Goal: Information Seeking & Learning: Check status

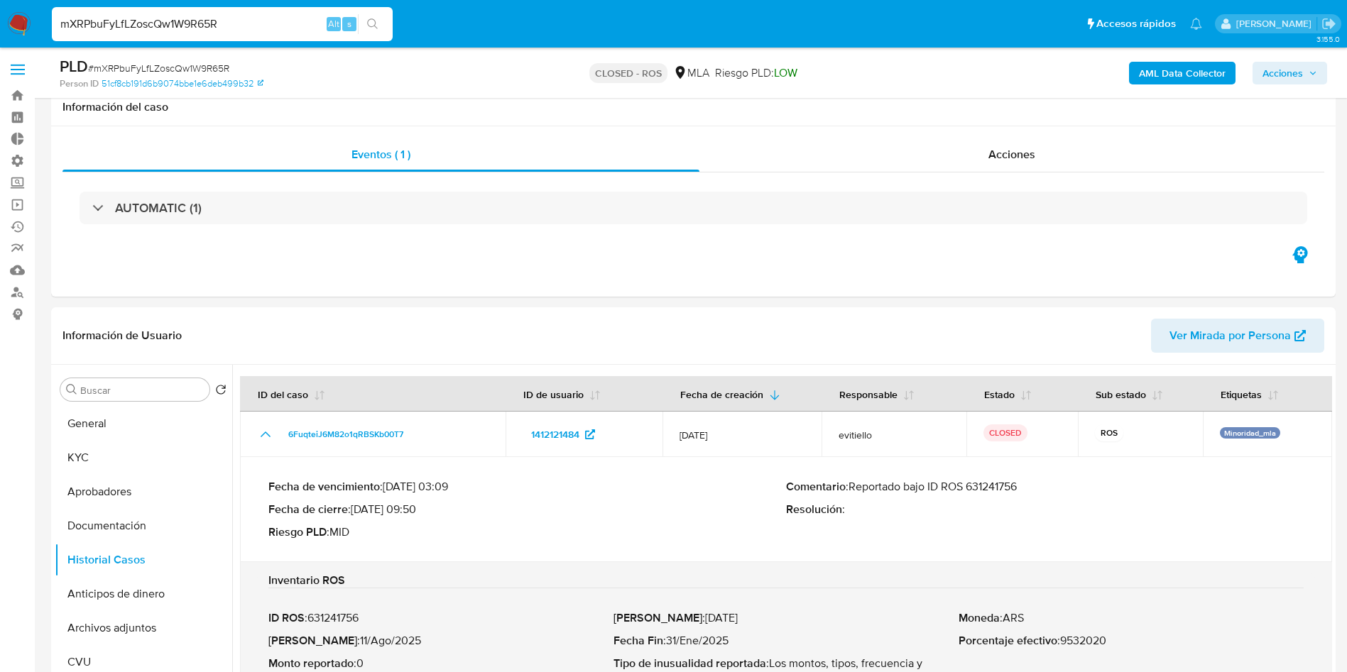
select select "10"
click at [193, 32] on input "mXRPbuFyLfLZoscQw1W9R65R" at bounding box center [222, 24] width 341 height 18
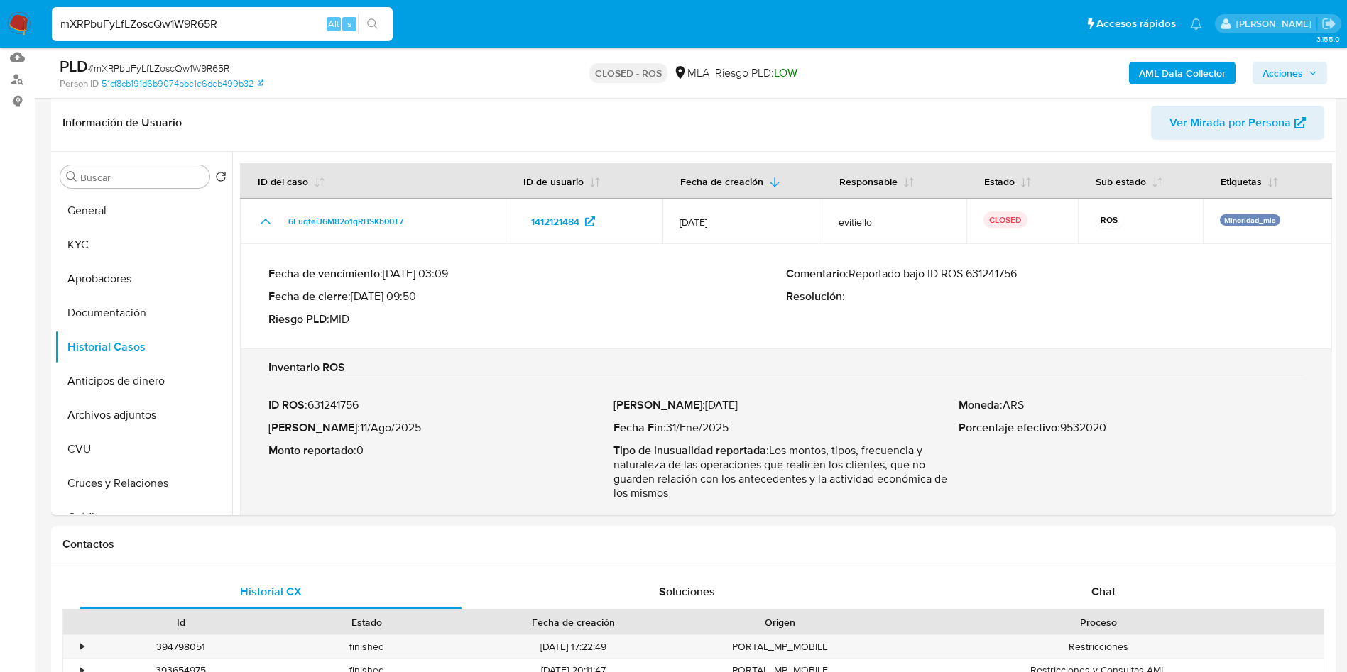
scroll to position [320, 0]
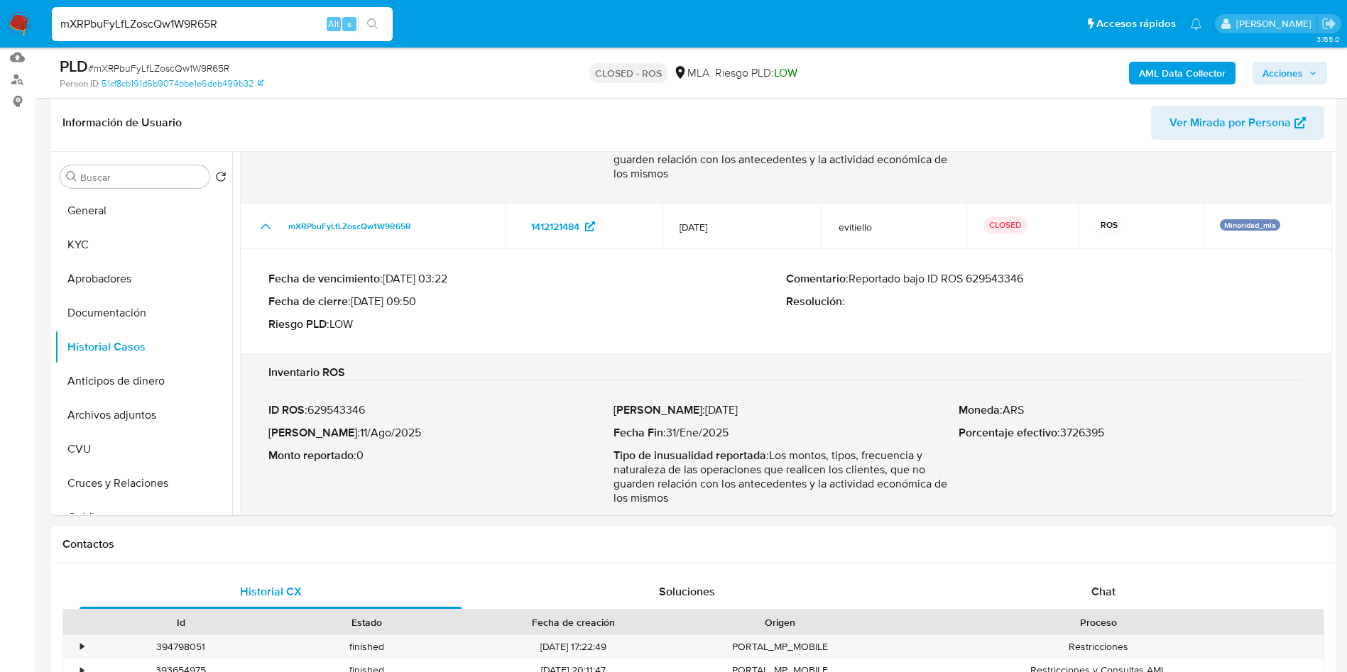
click at [195, 28] on input "mXRPbuFyLfLZoscQw1W9R65R" at bounding box center [222, 24] width 341 height 18
type input "UBGjdVNrNR6cPyPeTeHFXtoC"
click at [369, 23] on icon "search-icon" at bounding box center [372, 23] width 11 height 11
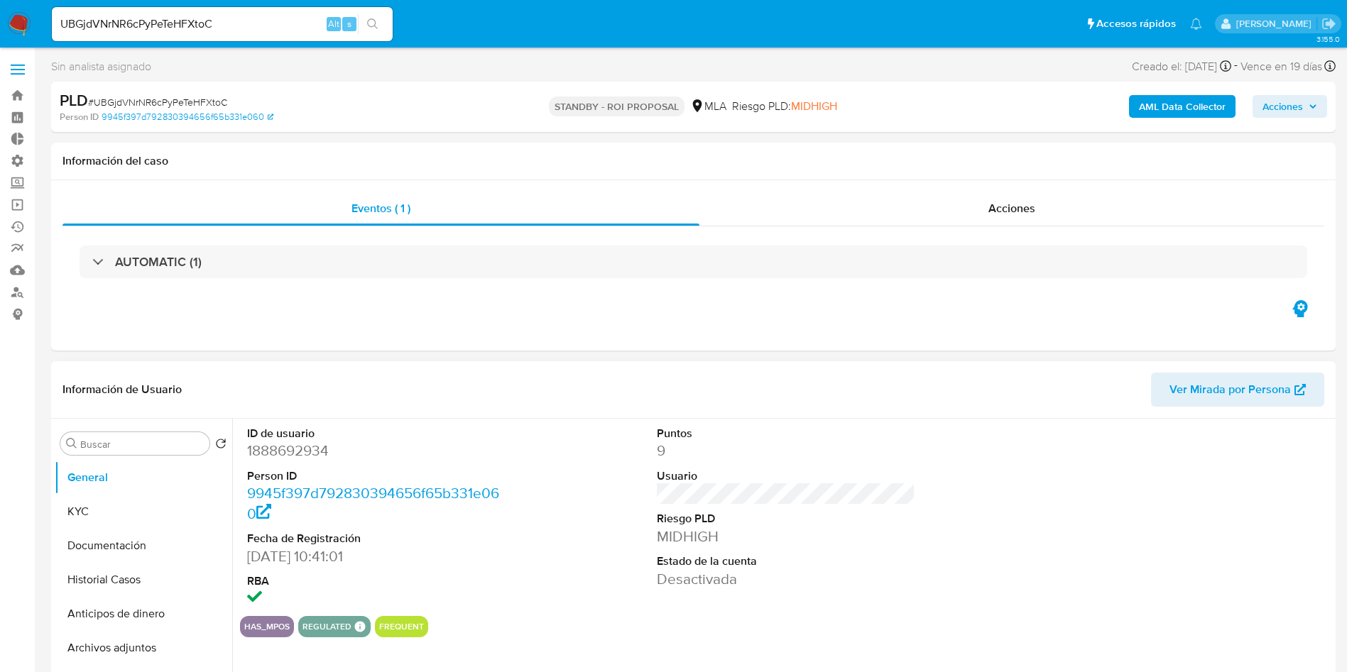
select select "10"
click at [95, 563] on button "Historial Casos" at bounding box center [138, 580] width 166 height 34
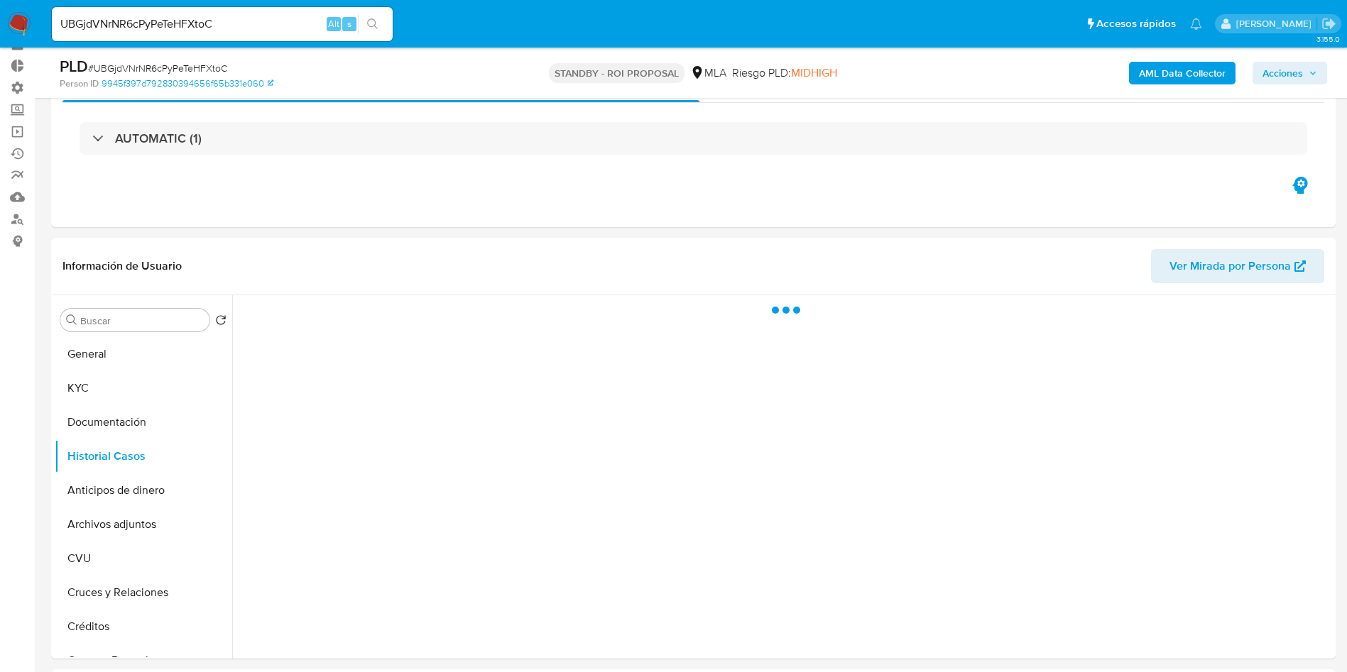
scroll to position [107, 0]
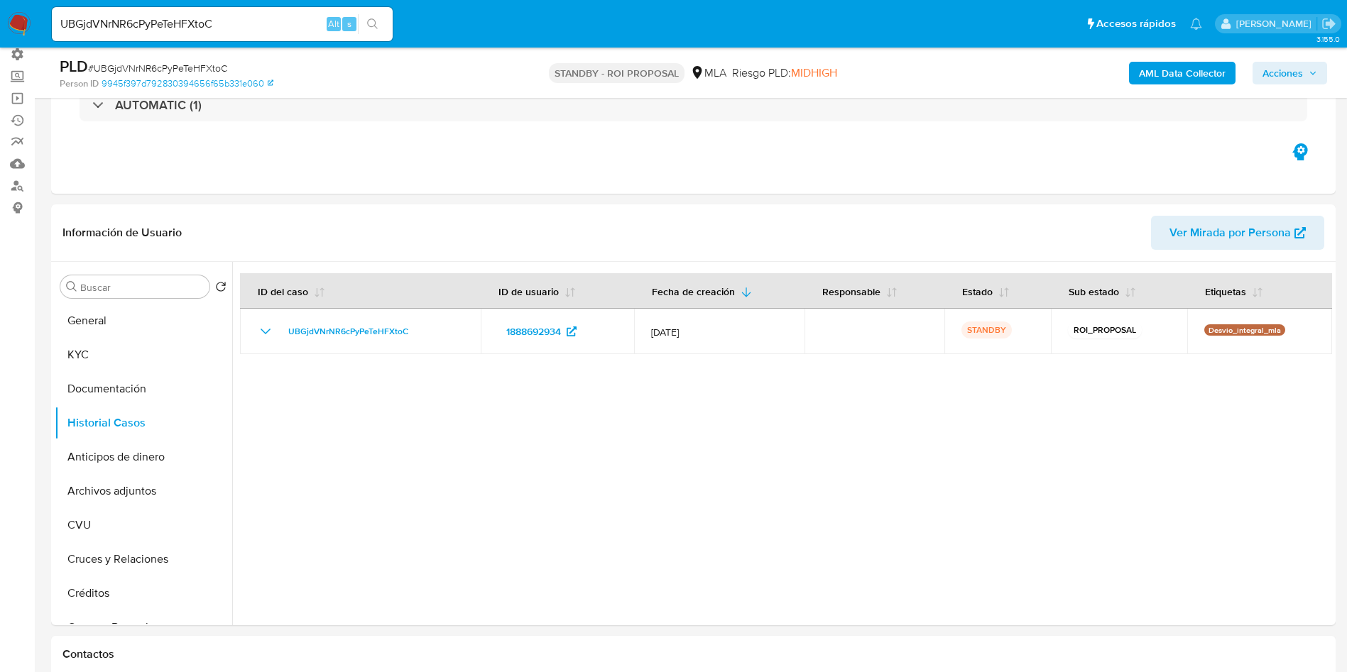
click at [204, 64] on span "# UBGjdVNrNR6cPyPeTeHFXtoC" at bounding box center [157, 68] width 139 height 14
copy span "UBGjdVNrNR6cPyPeTeHFXtoC"
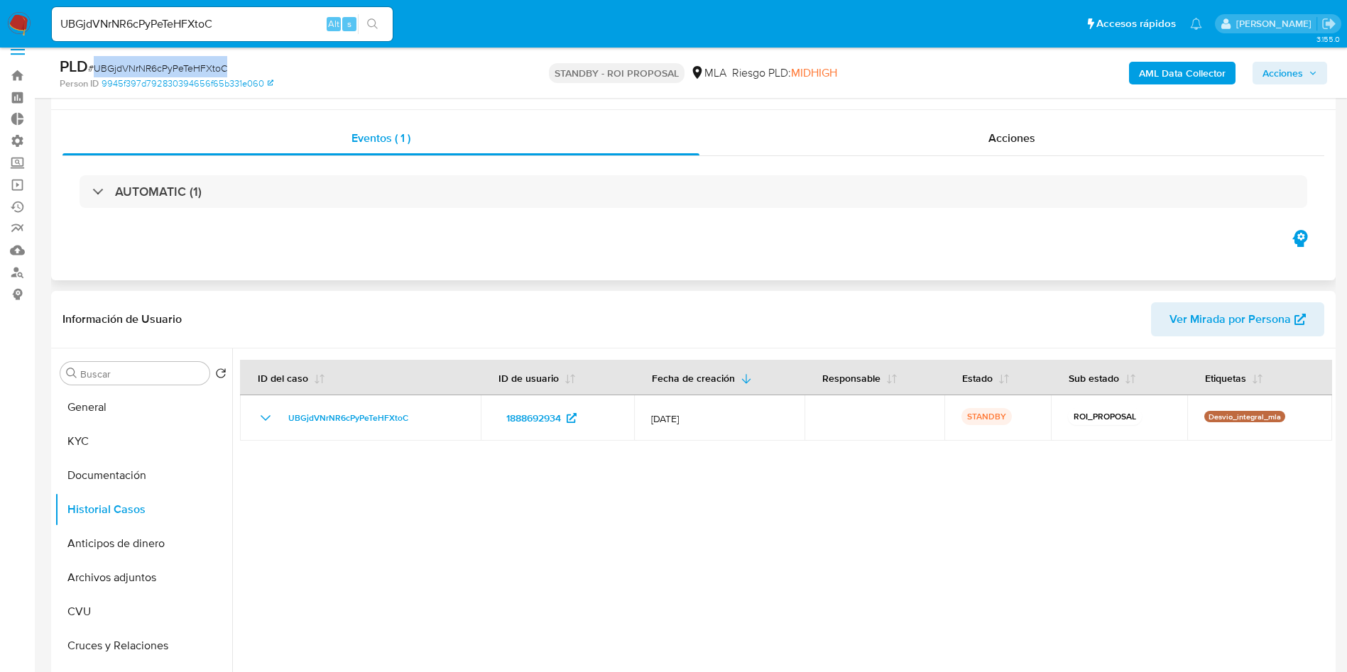
scroll to position [0, 0]
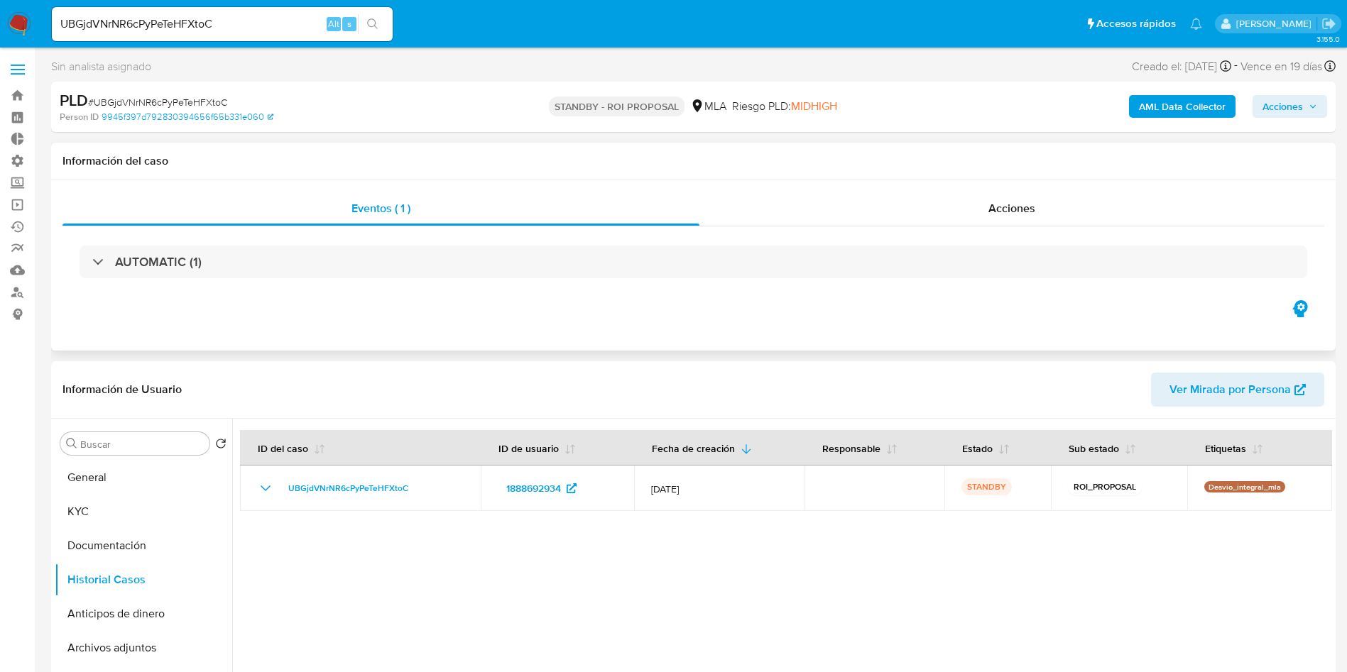
click at [997, 227] on div "AUTOMATIC (1)" at bounding box center [693, 261] width 1262 height 71
click at [1002, 203] on span "Acciones" at bounding box center [1011, 208] width 47 height 16
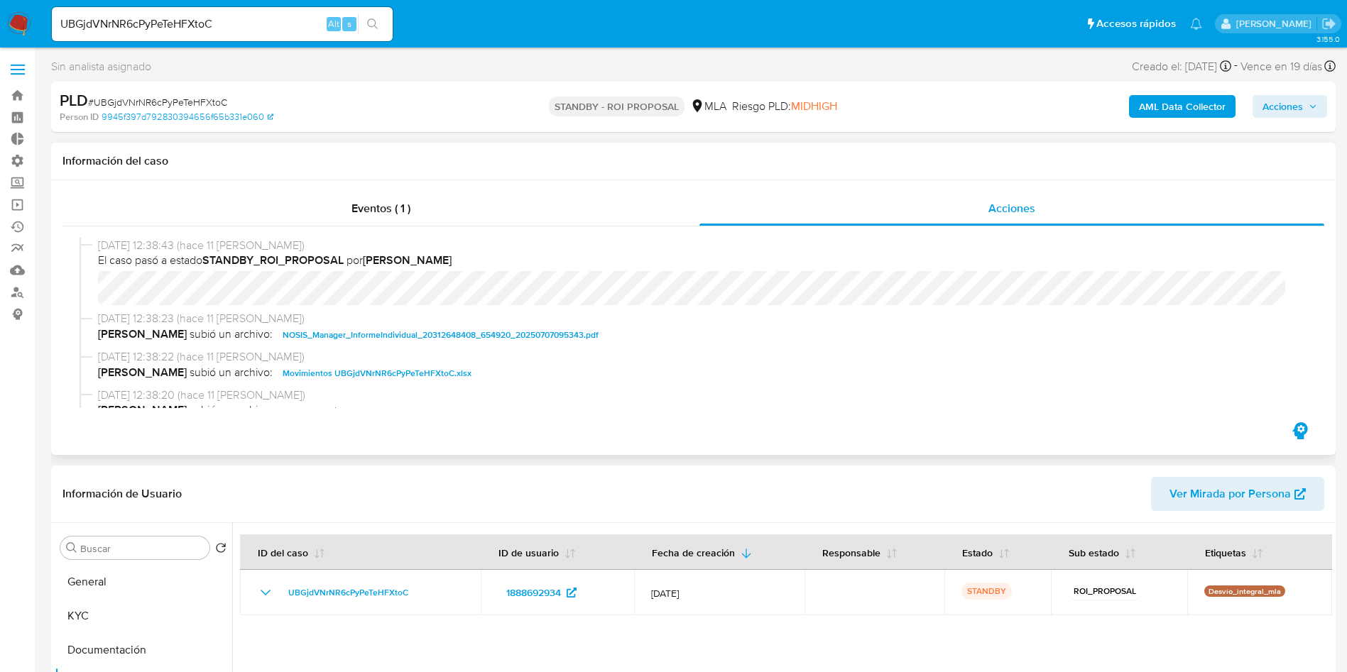
scroll to position [107, 0]
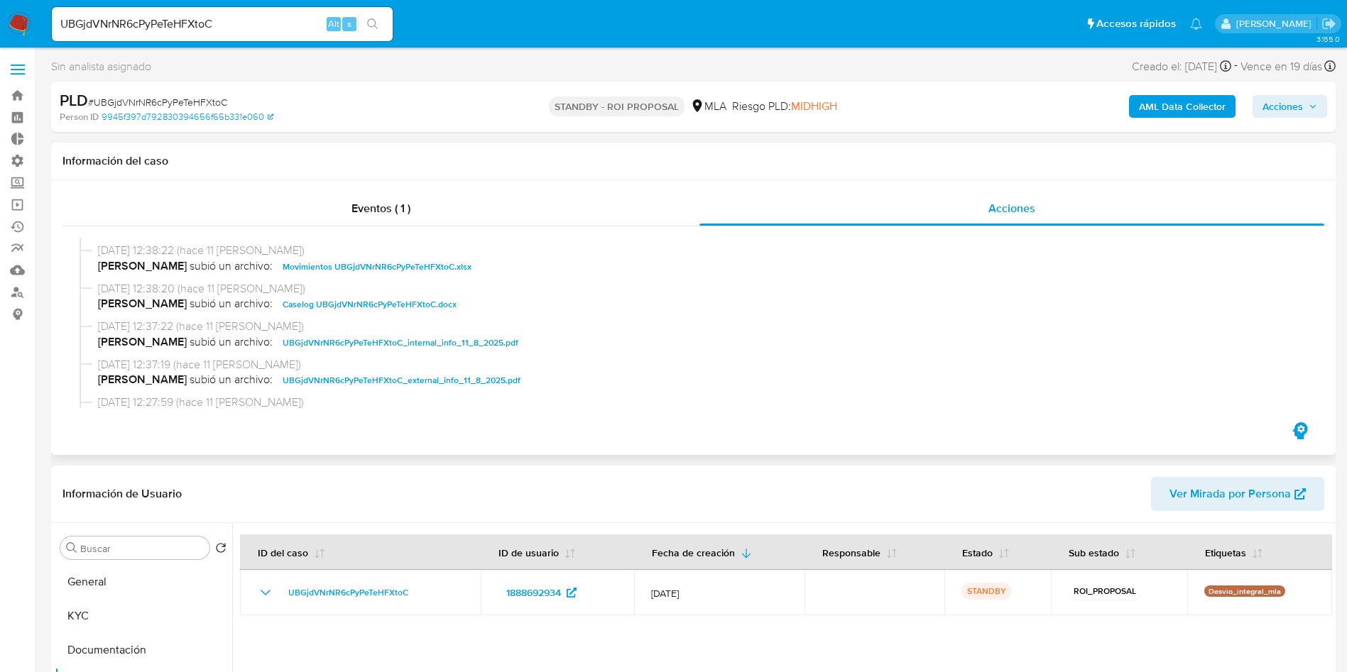
click at [382, 306] on span "Caselog UBGjdVNrNR6cPyPeTeHFXtoC.docx" at bounding box center [370, 304] width 174 height 17
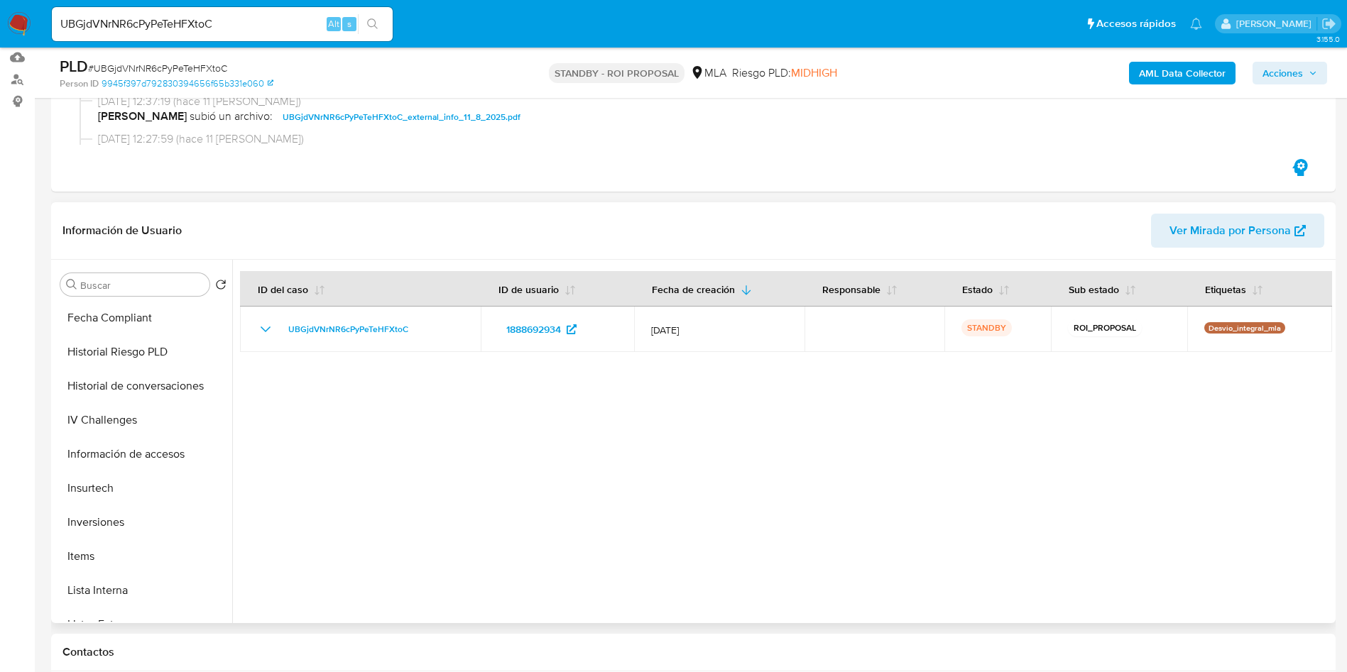
scroll to position [668, 0]
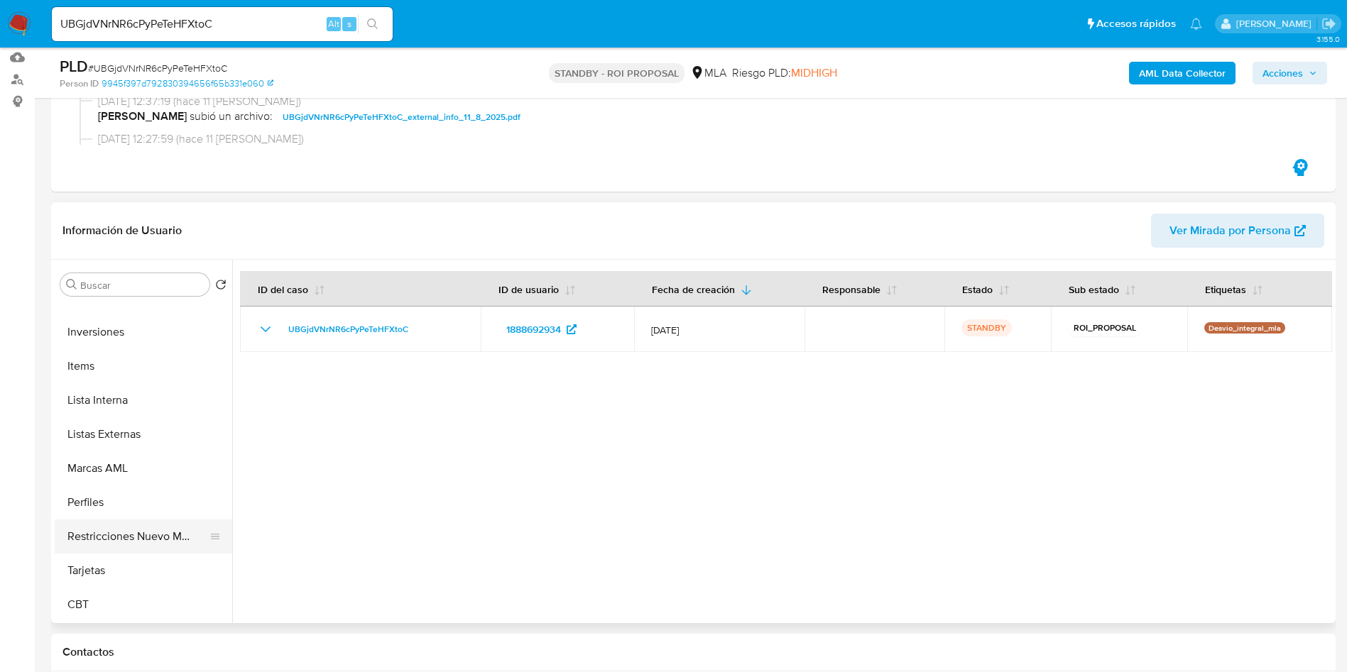
click at [122, 551] on button "Restricciones Nuevo Mundo" at bounding box center [138, 537] width 166 height 34
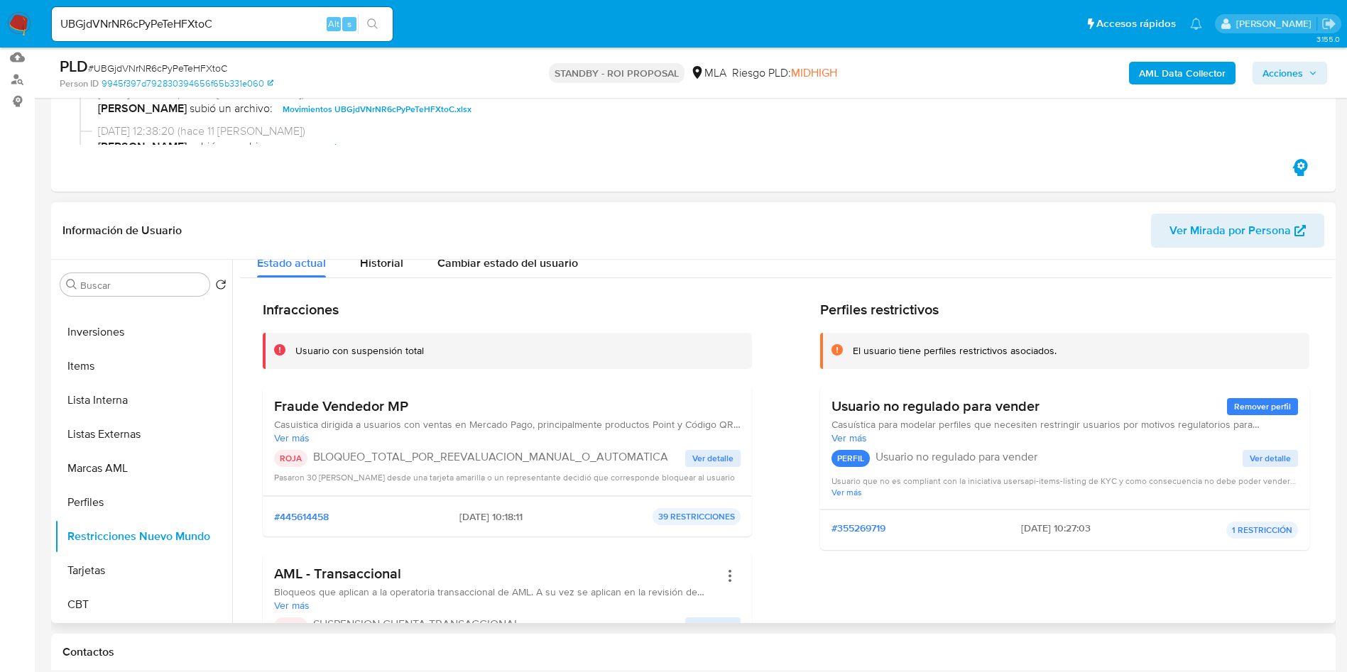
scroll to position [0, 0]
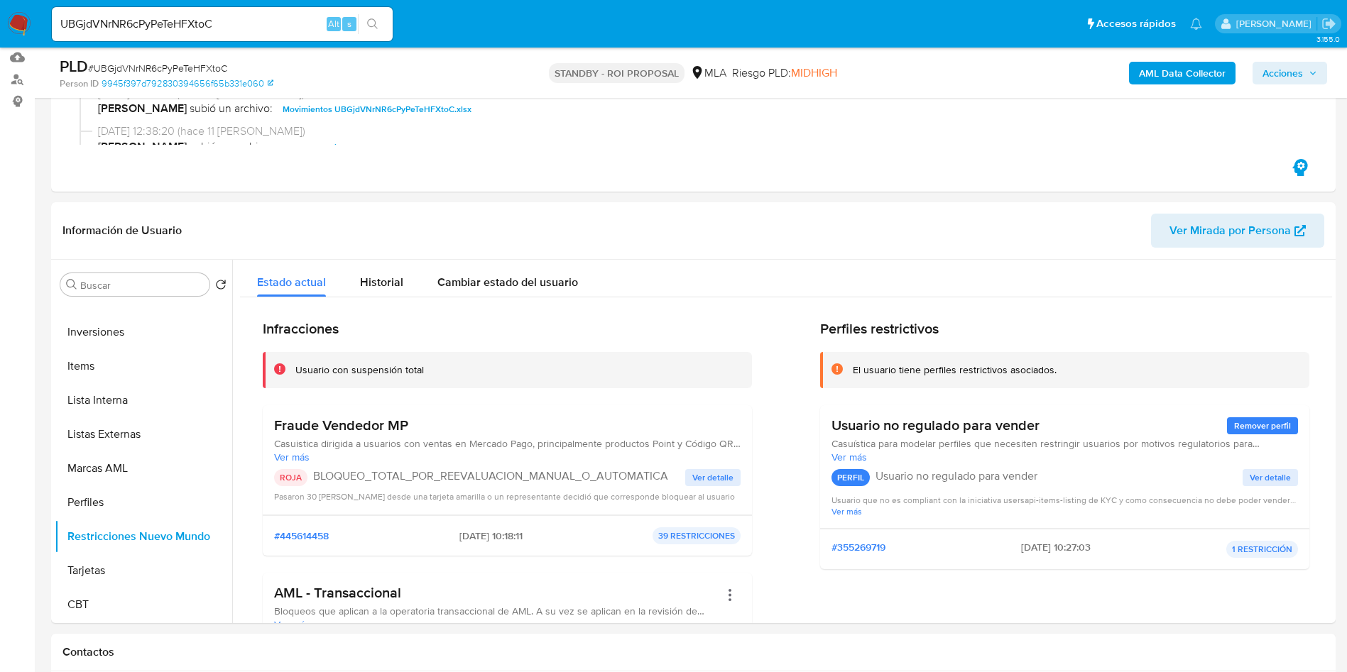
click at [210, 68] on span "# UBGjdVNrNR6cPyPeTeHFXtoC" at bounding box center [157, 68] width 139 height 14
copy span "UBGjdVNrNR6cPyPeTeHFXtoC"
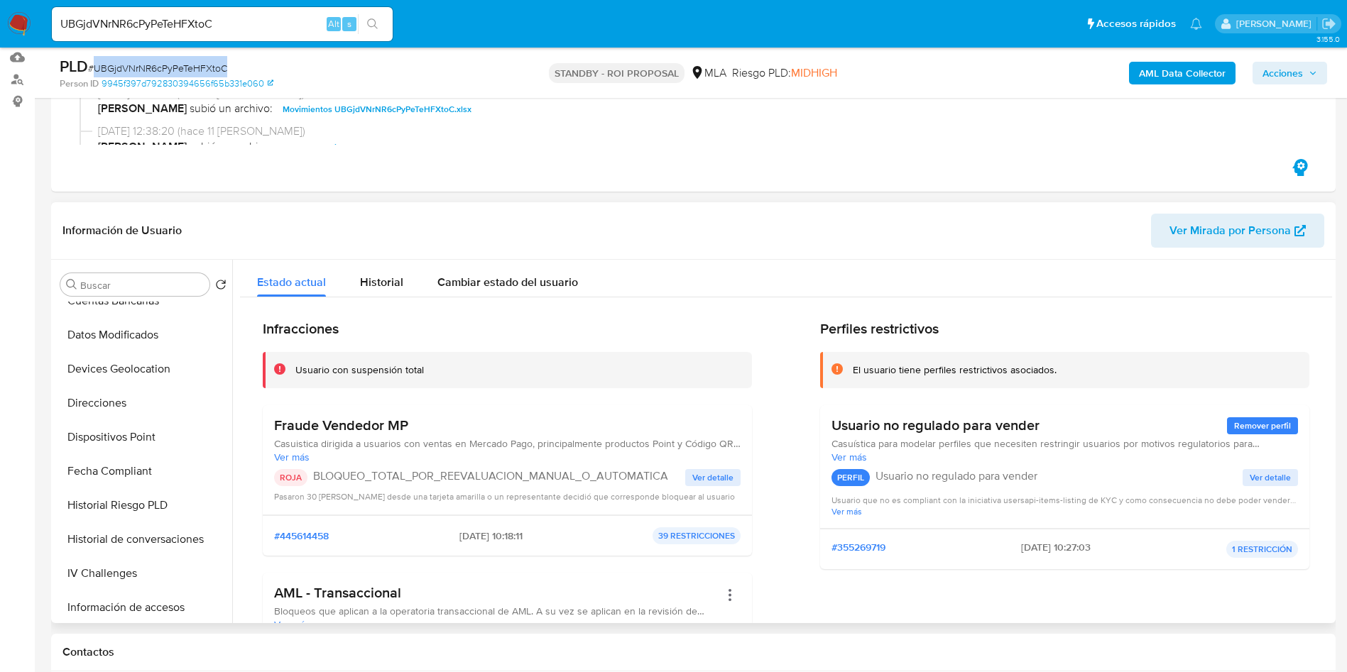
scroll to position [29, 0]
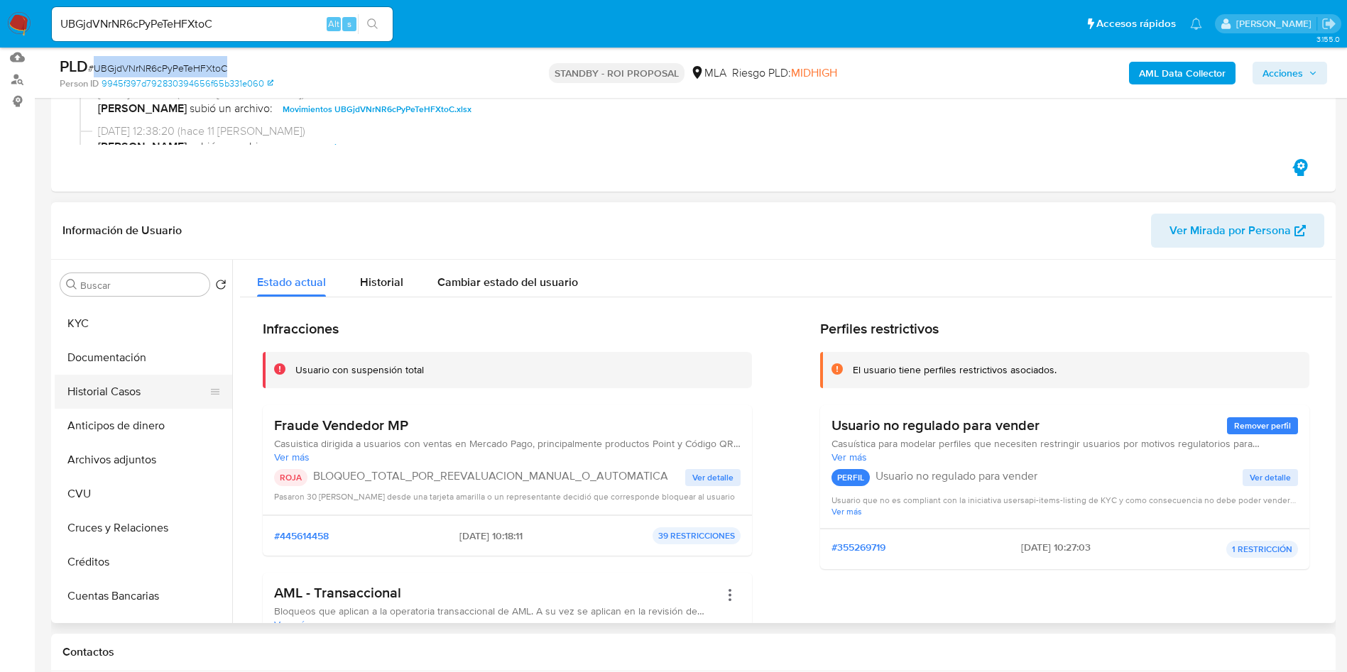
click at [133, 396] on button "Historial Casos" at bounding box center [138, 392] width 166 height 34
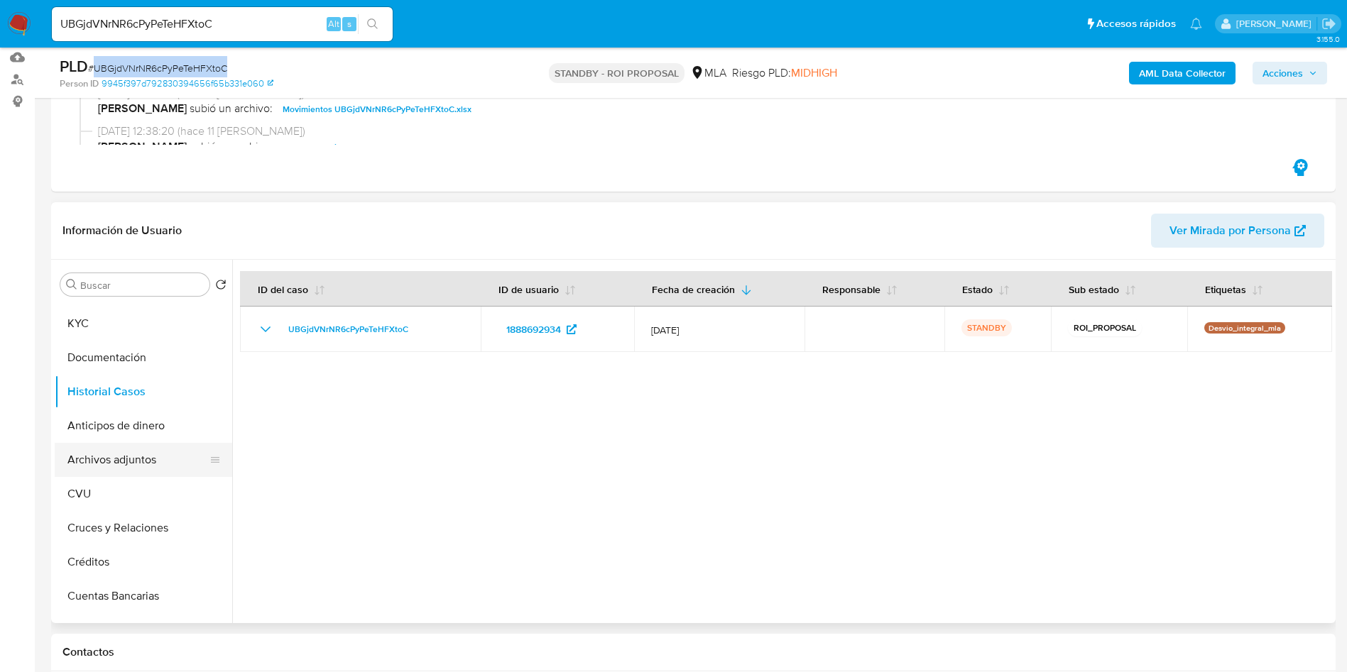
click at [131, 469] on button "Archivos adjuntos" at bounding box center [138, 460] width 166 height 34
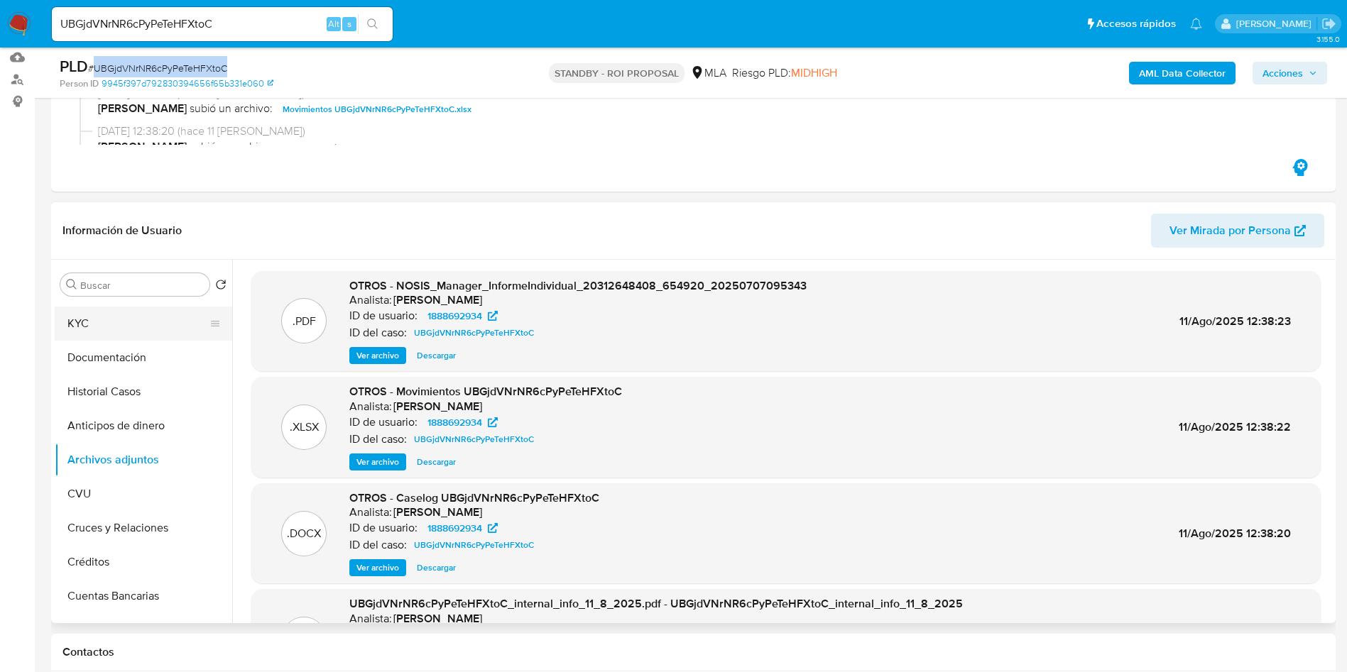
click at [108, 326] on button "KYC" at bounding box center [138, 324] width 166 height 34
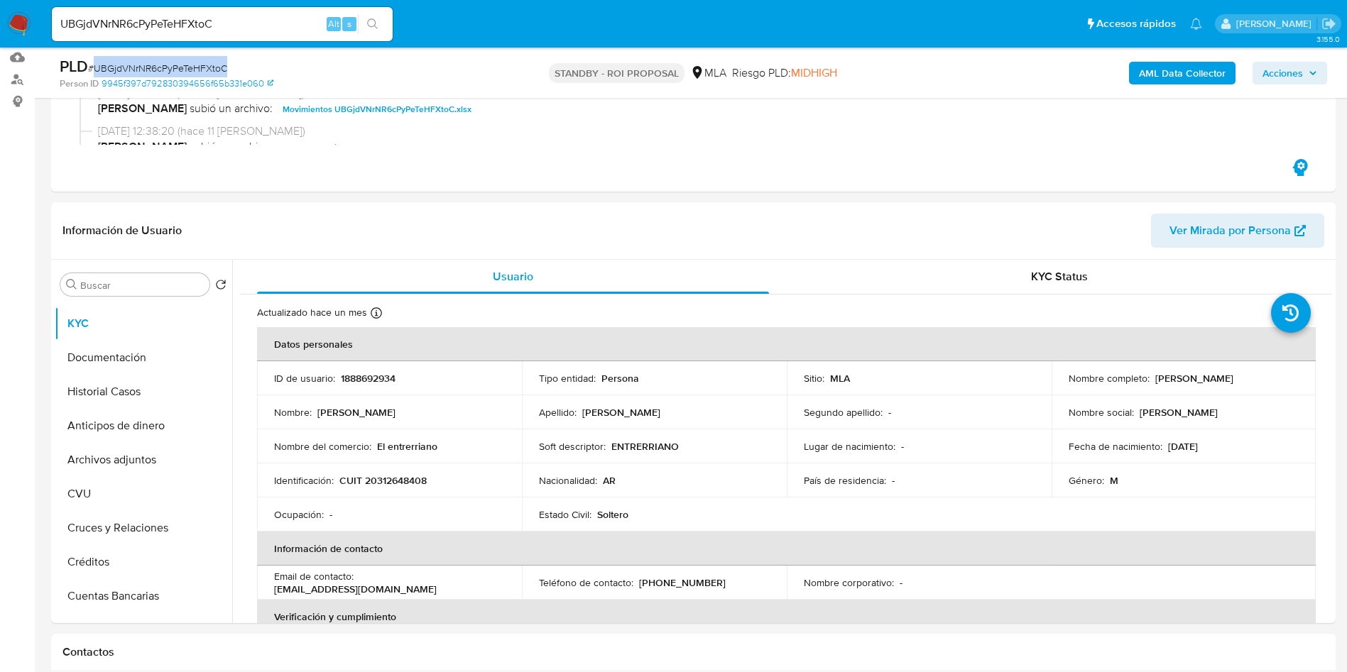
click at [222, 21] on input "UBGjdVNrNR6cPyPeTeHFXtoC" at bounding box center [222, 24] width 341 height 18
paste input "ECDu0xpGzxTJfPk9W8GoH1wr"
type input "ECDu0xpGzxTJfPk9W8GoH1wr"
click at [374, 30] on button "search-icon" at bounding box center [372, 24] width 29 height 20
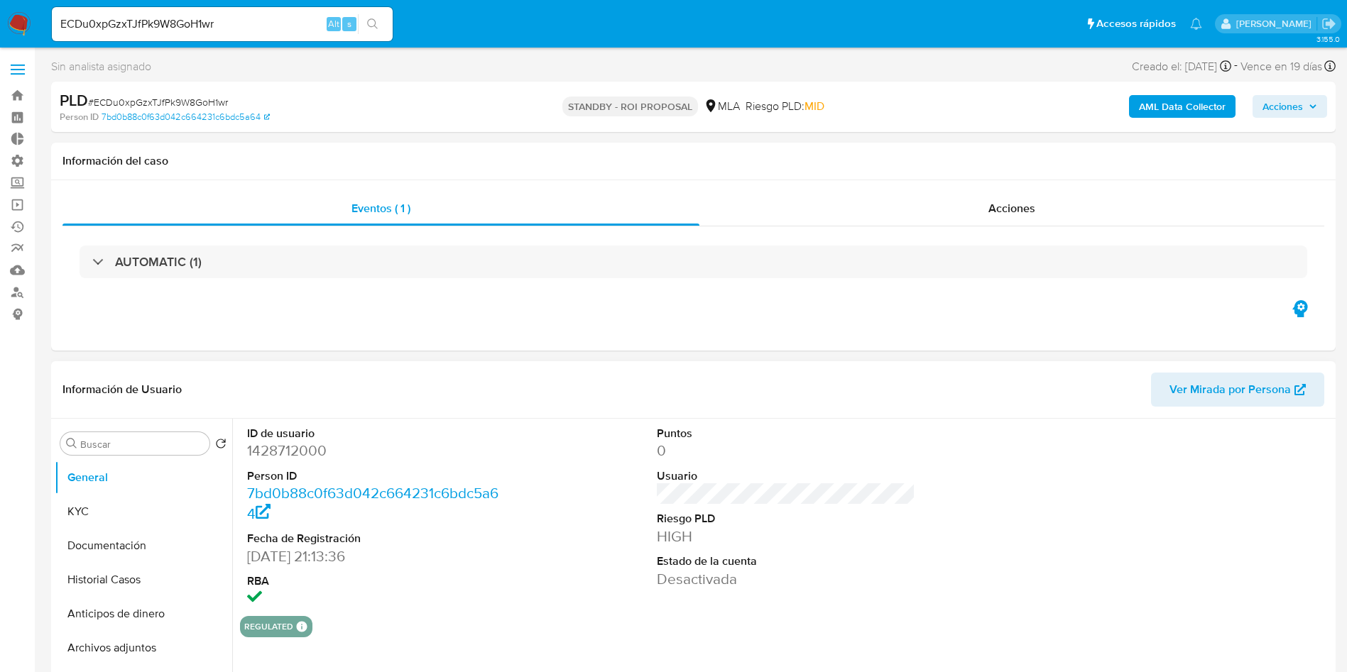
select select "10"
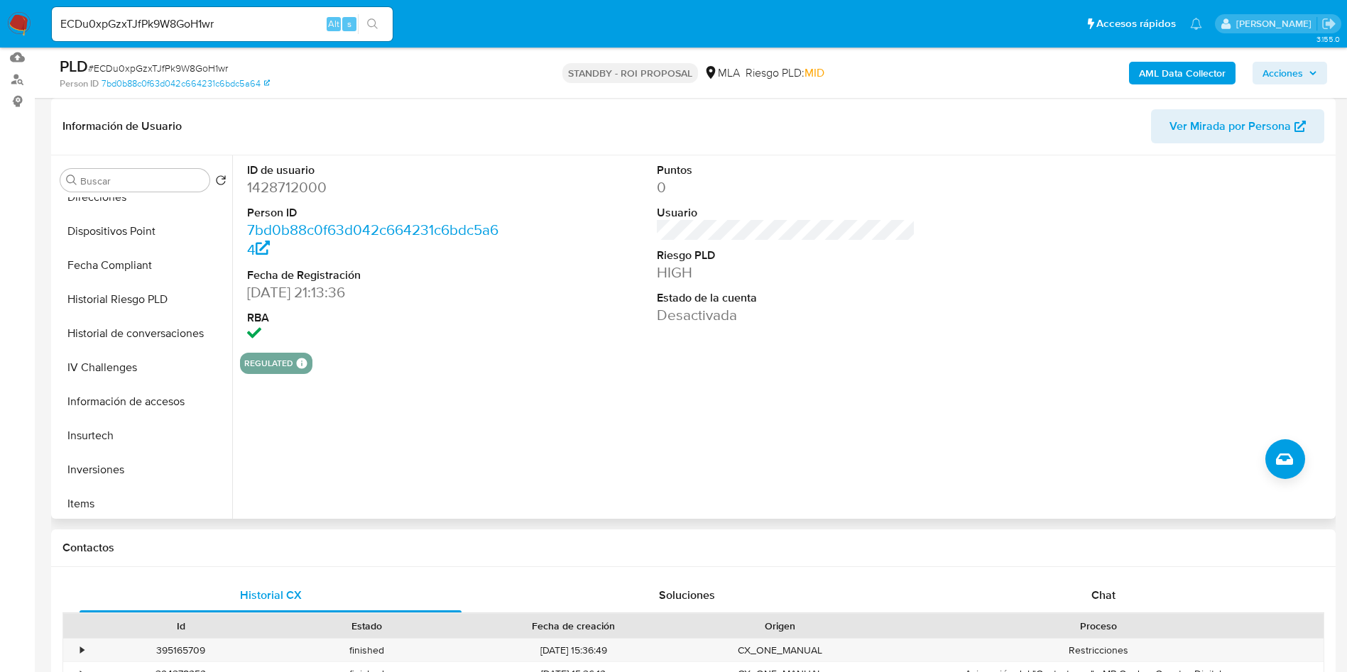
scroll to position [639, 0]
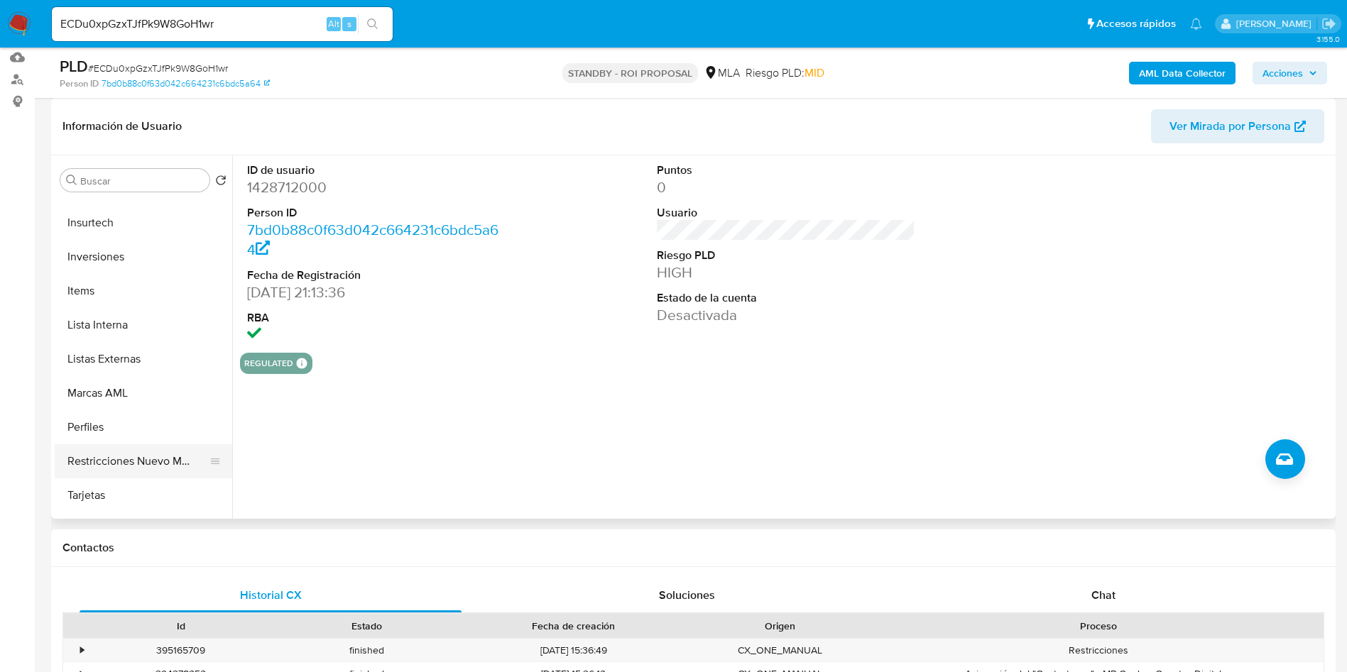
click at [153, 456] on button "Restricciones Nuevo Mundo" at bounding box center [138, 461] width 166 height 34
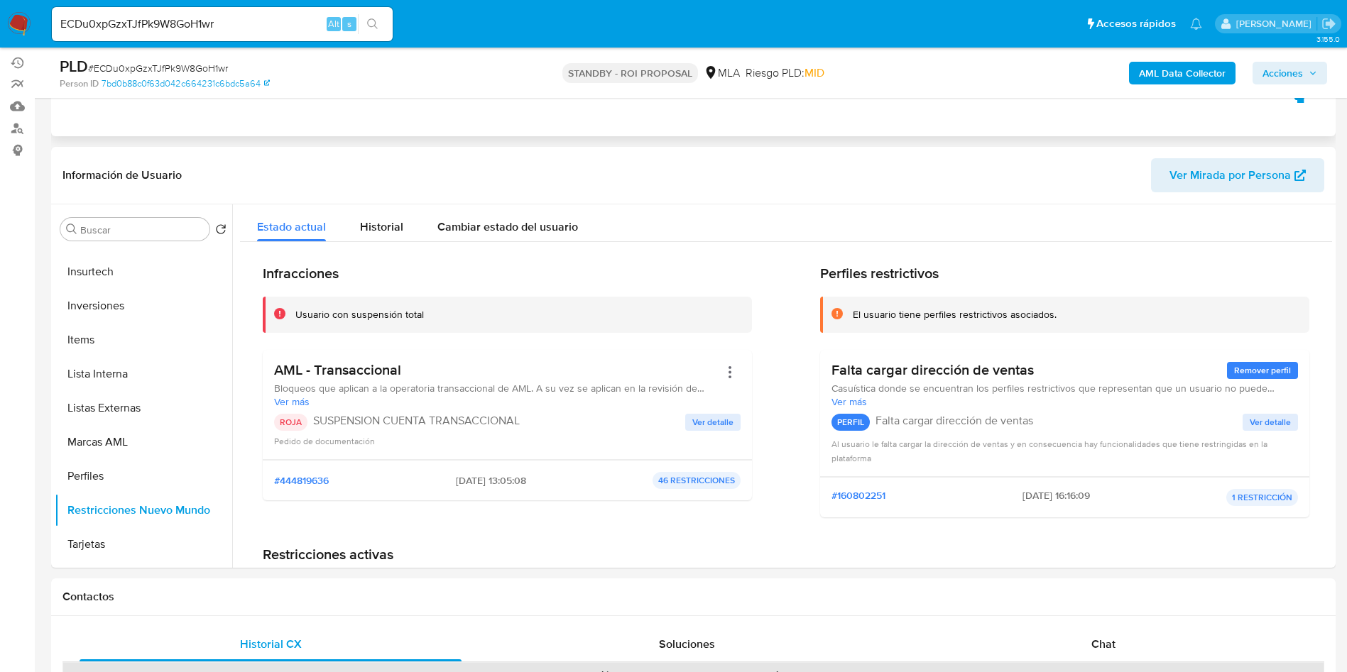
scroll to position [0, 0]
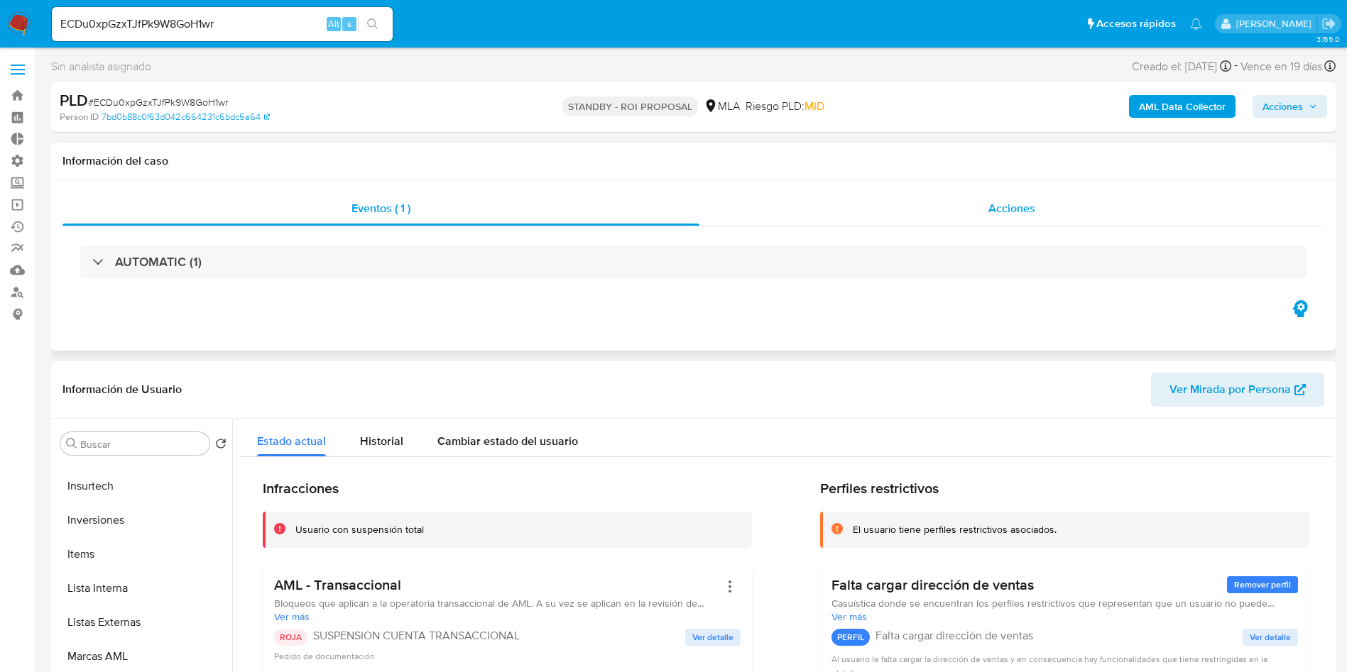
click at [1017, 204] on span "Acciones" at bounding box center [1011, 208] width 47 height 16
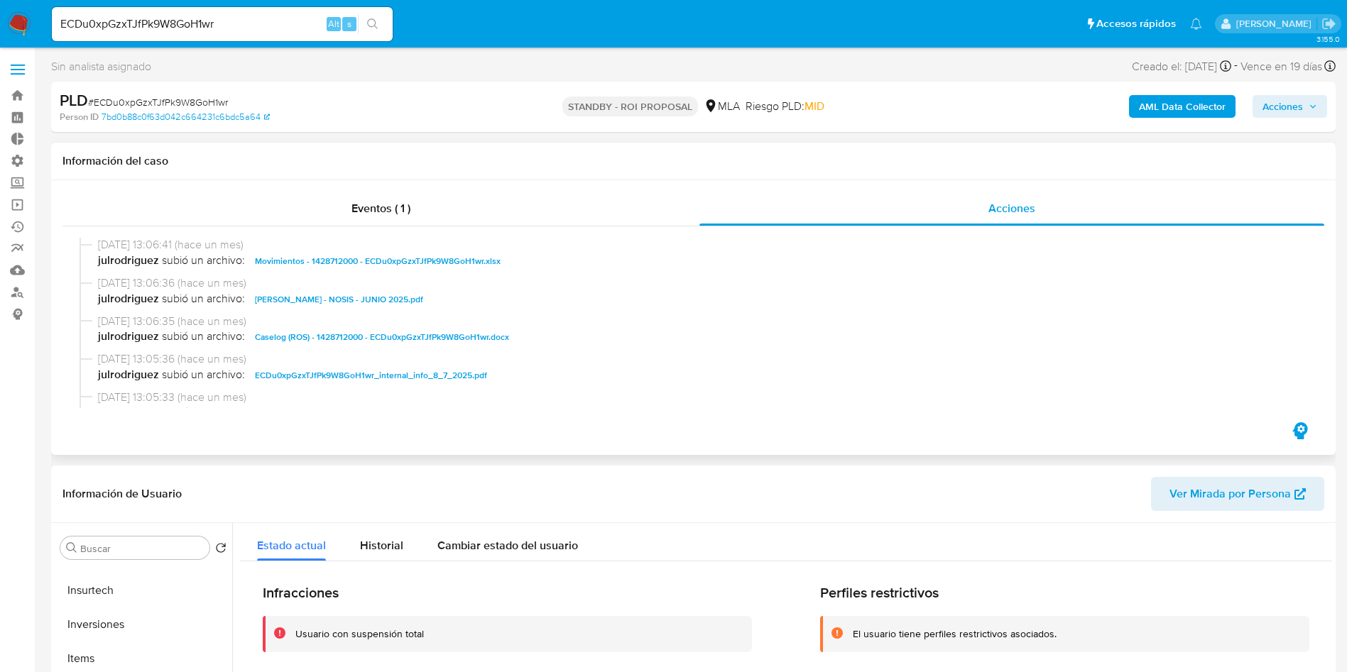
scroll to position [107, 0]
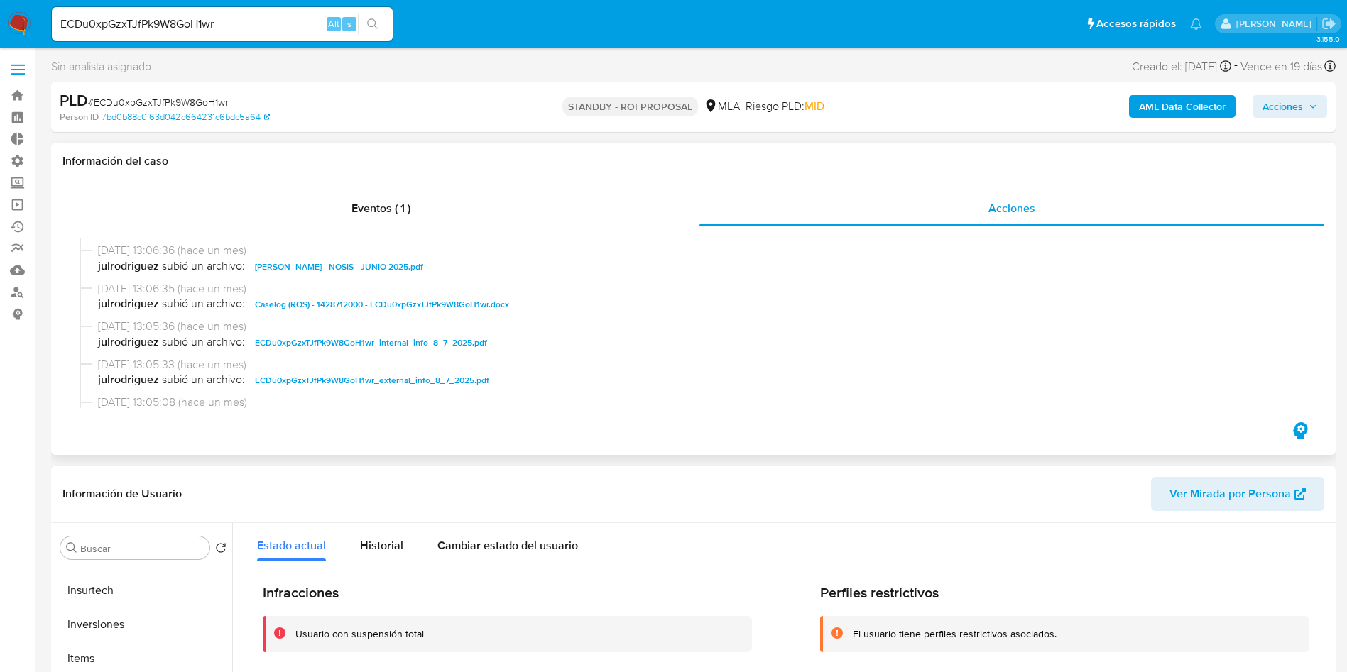
click at [388, 312] on span "Caselog (ROS) - 1428712000 - ECDu0xpGzxTJfPk9W8GoH1wr.docx" at bounding box center [382, 304] width 254 height 17
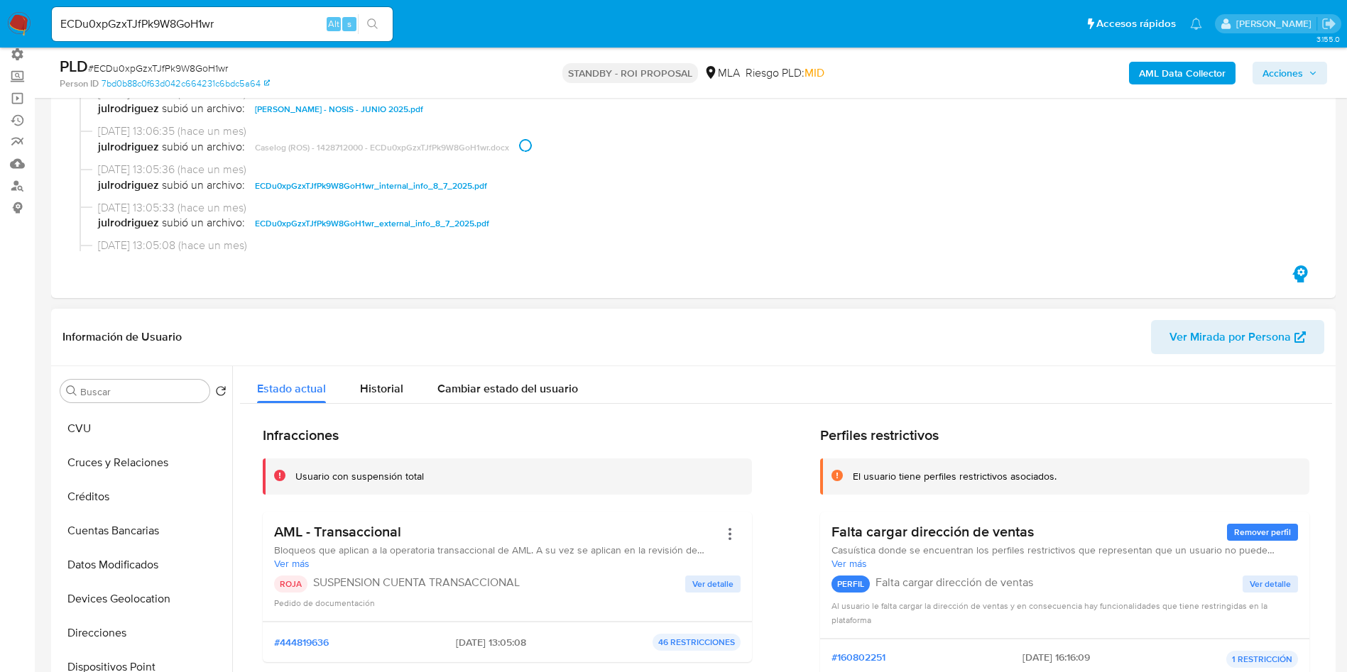
scroll to position [0, 0]
click at [97, 524] on button "Historial Casos" at bounding box center [144, 527] width 178 height 34
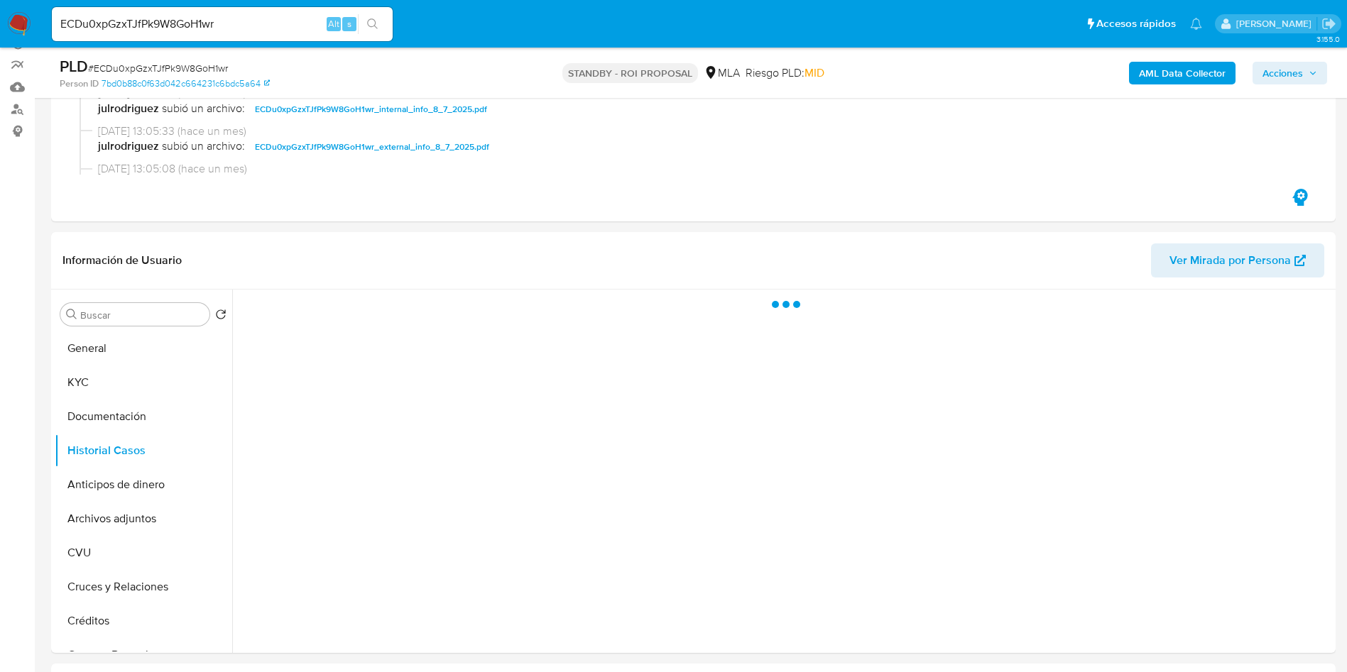
scroll to position [213, 0]
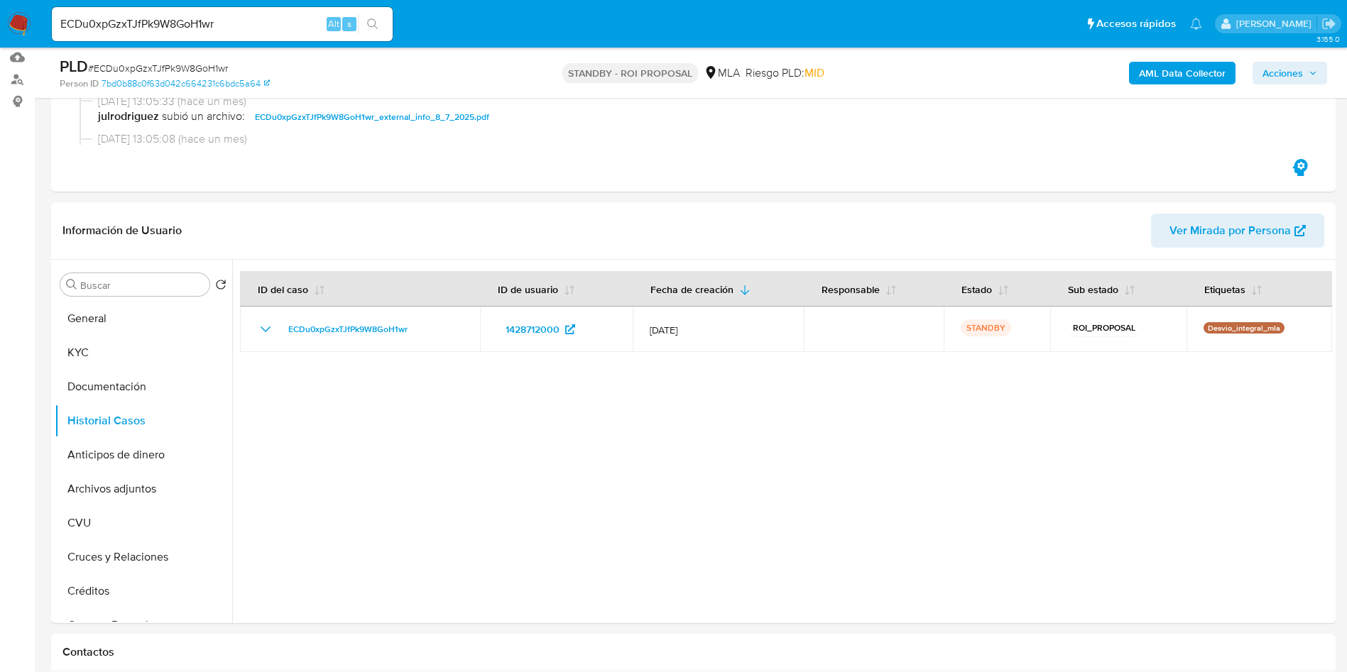
click at [155, 19] on input "ECDu0xpGzxTJfPk9W8GoH1wr" at bounding box center [222, 24] width 341 height 18
click at [155, 20] on input "ECDu0xpGzxTJfPk9W8GoH1wr" at bounding box center [222, 24] width 341 height 18
paste input "BbcJoBq8fVqwjEuNmtxMbOj2"
type input "BbcJoBq8fVqwjEuNmtxMbOj2"
click at [377, 26] on icon "search-icon" at bounding box center [372, 23] width 11 height 11
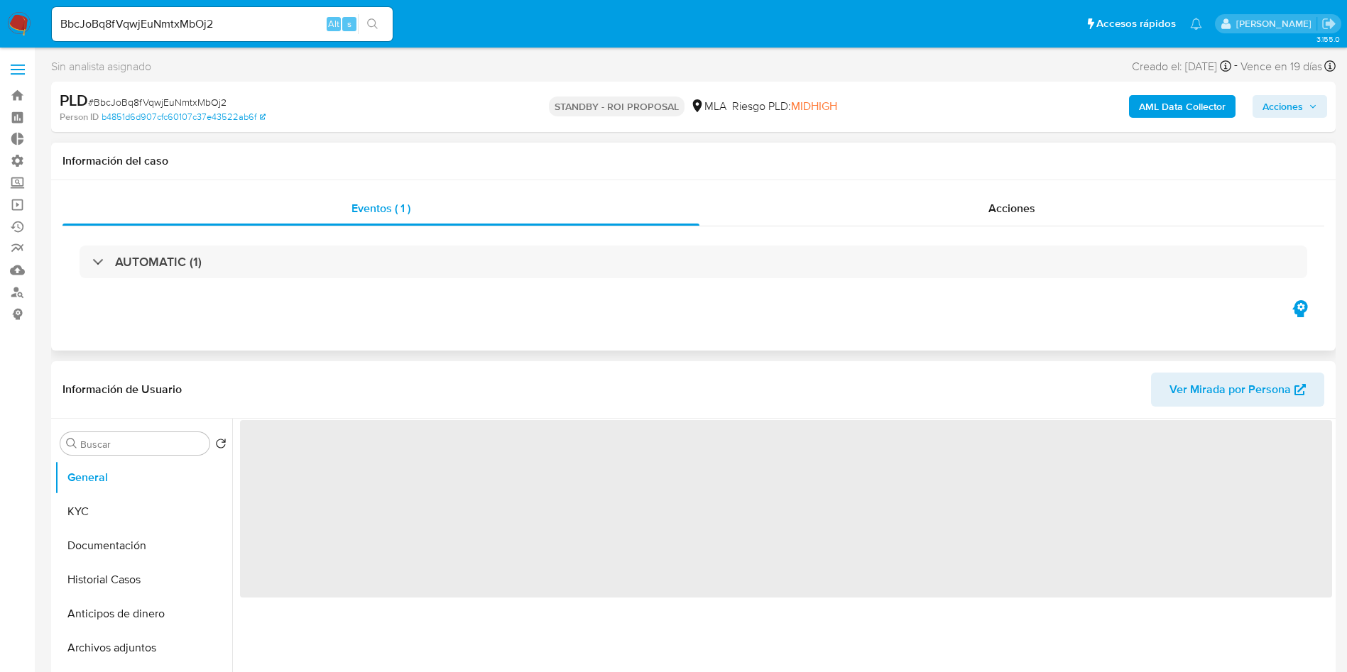
click at [1006, 187] on div "Eventos ( 1 ) Acciones AUTOMATIC (1)" at bounding box center [693, 265] width 1284 height 170
click at [1002, 201] on span "Acciones" at bounding box center [1011, 208] width 47 height 16
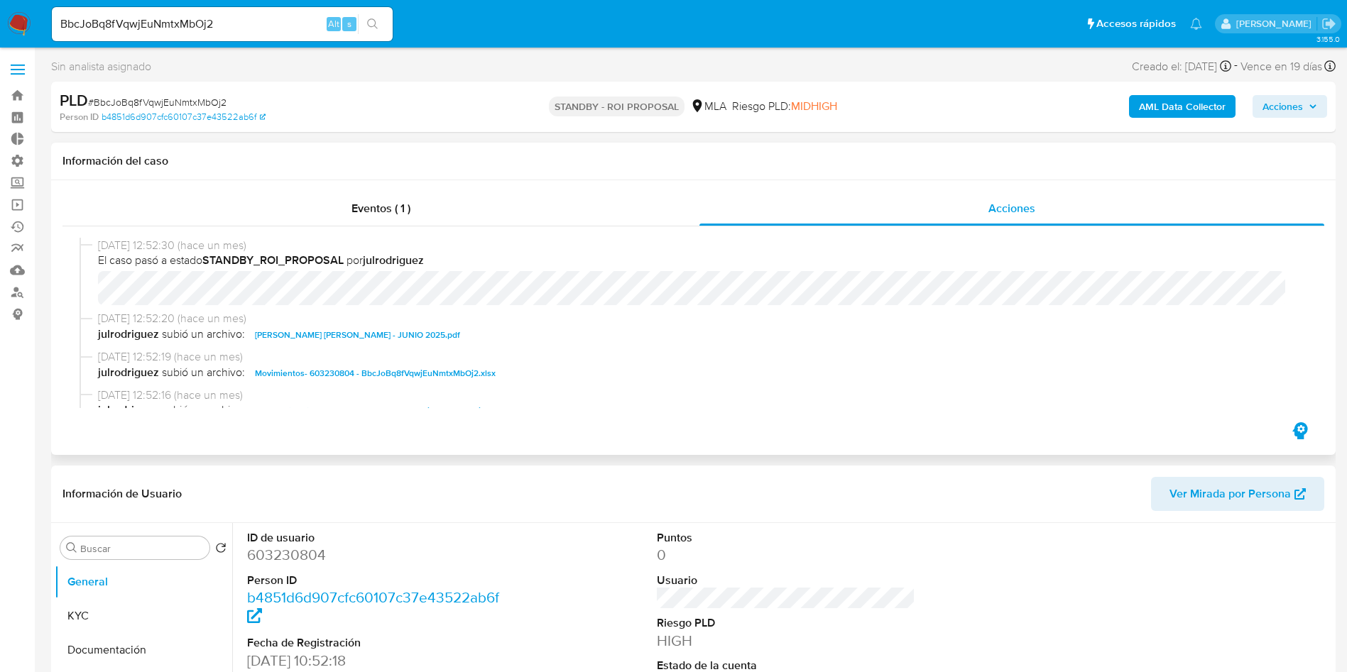
select select "10"
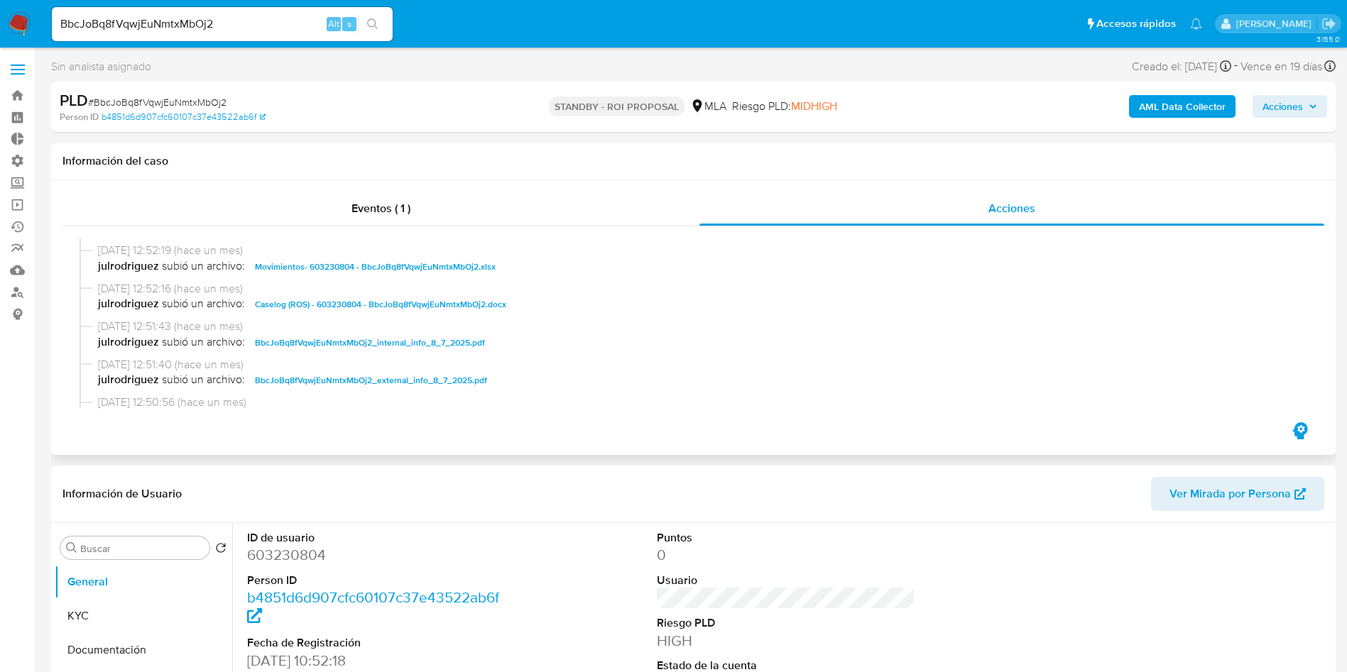
click at [421, 303] on span "Caselog (ROS) - 603230804 - BbcJoBq8fVqwjEuNmtxMbOj2.docx" at bounding box center [380, 304] width 251 height 17
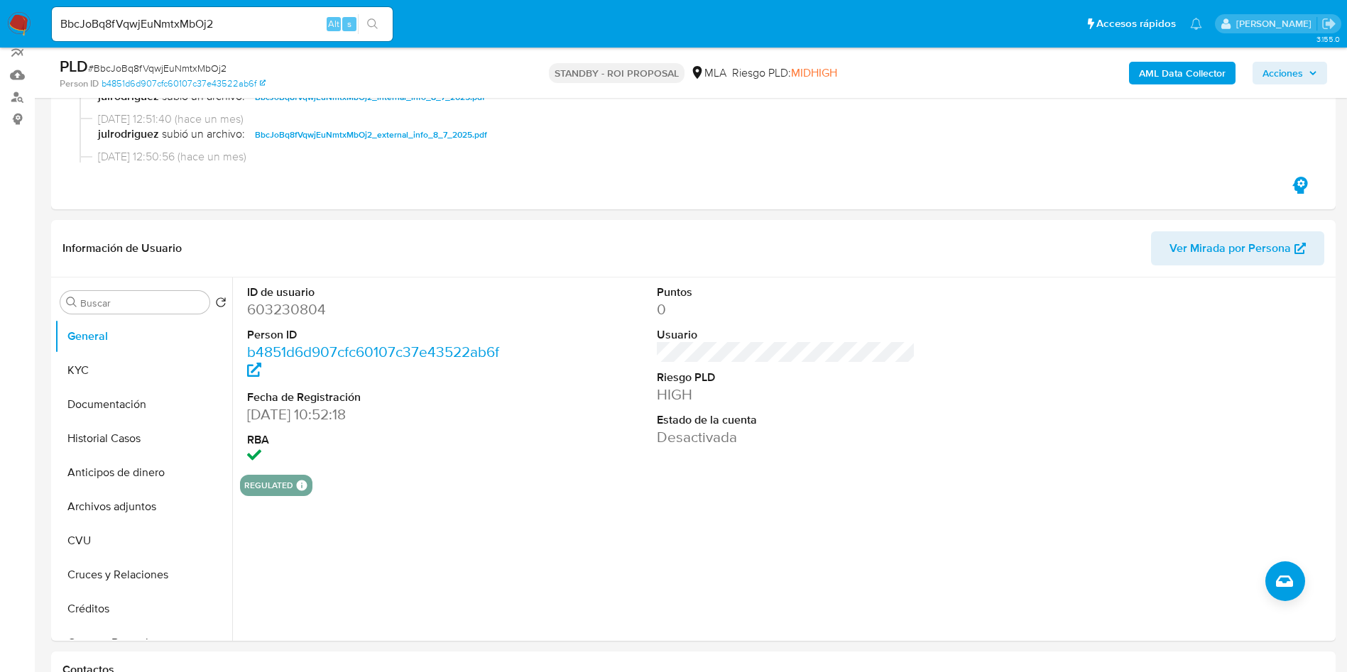
scroll to position [213, 0]
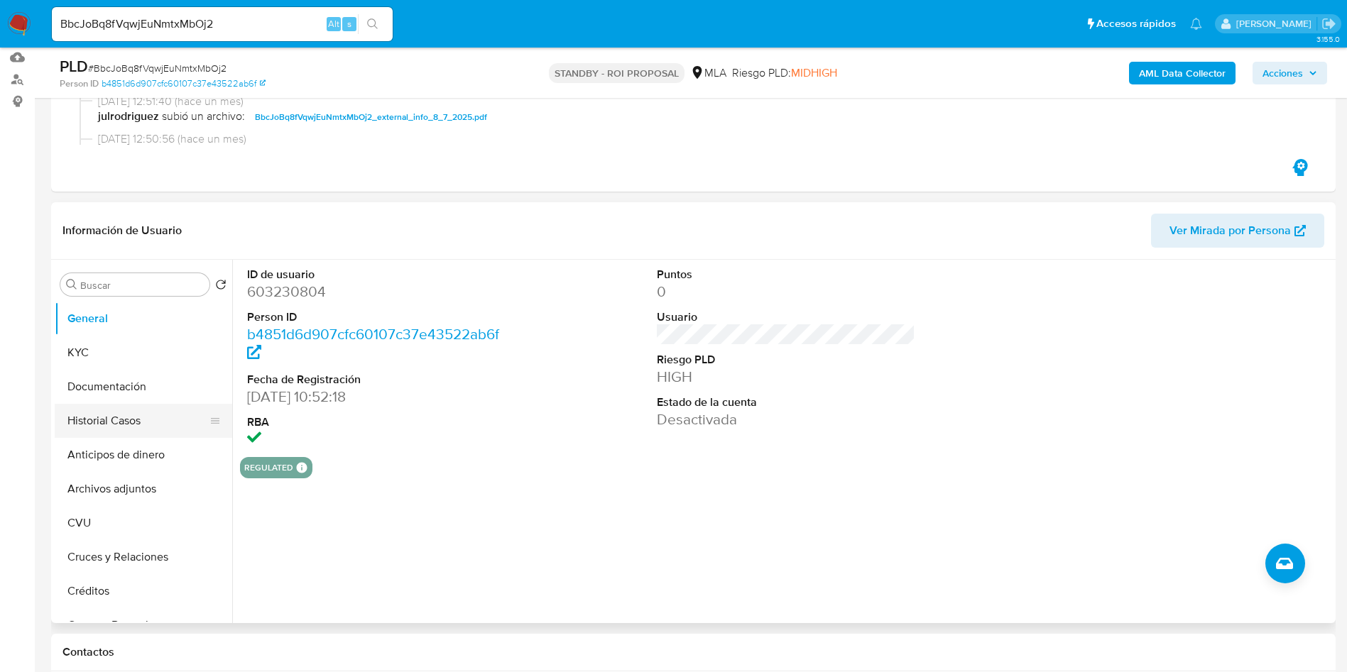
click at [122, 417] on button "Historial Casos" at bounding box center [138, 421] width 166 height 34
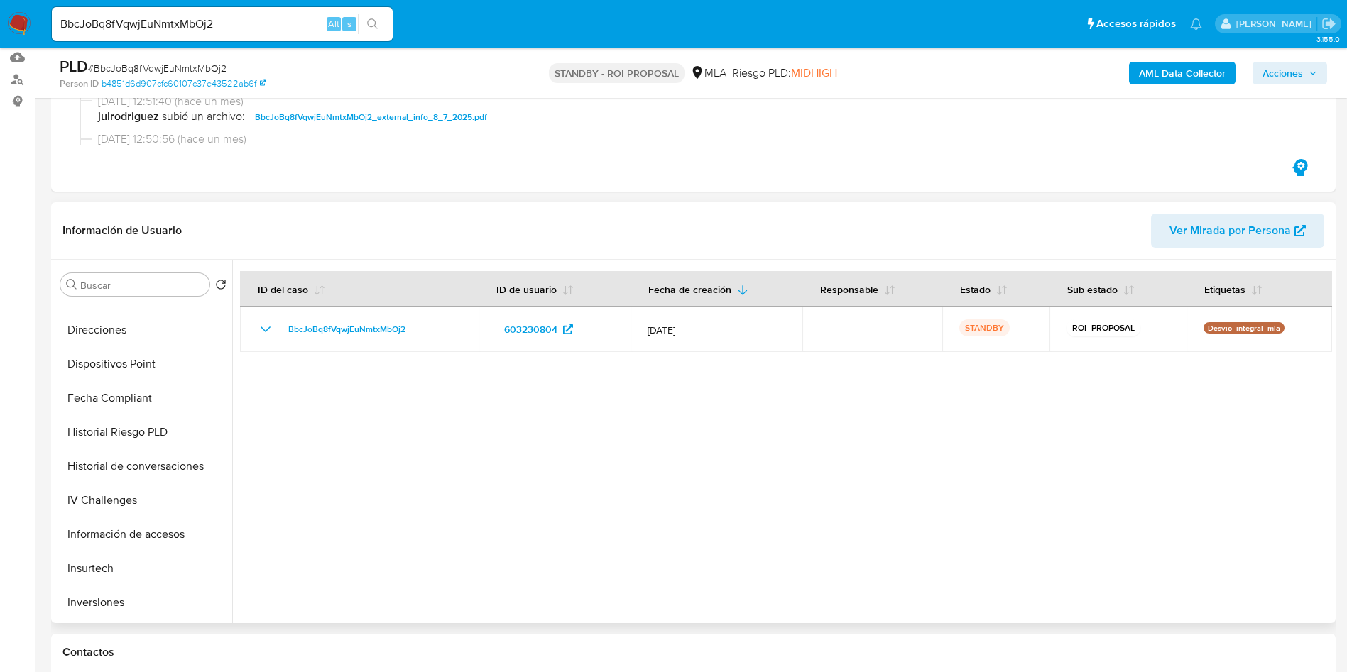
scroll to position [668, 0]
click at [175, 538] on button "Restricciones Nuevo Mundo" at bounding box center [138, 537] width 166 height 34
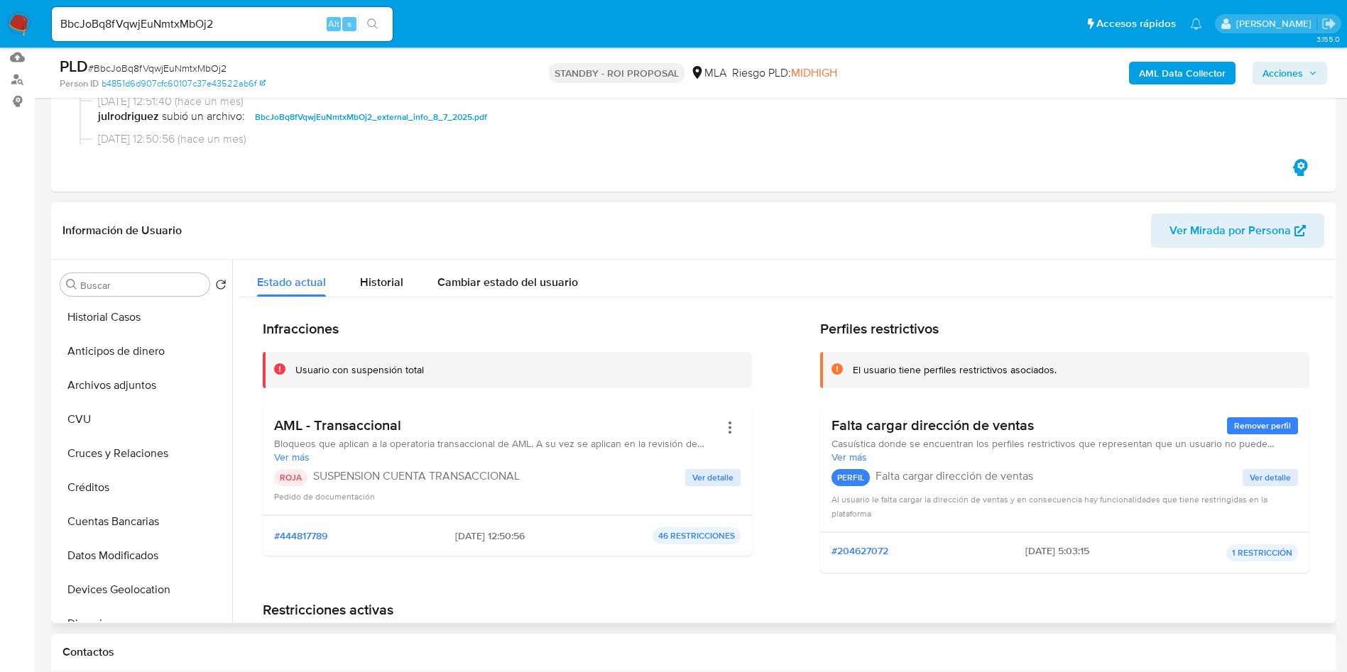
scroll to position [0, 0]
click at [126, 333] on button "General" at bounding box center [138, 319] width 166 height 34
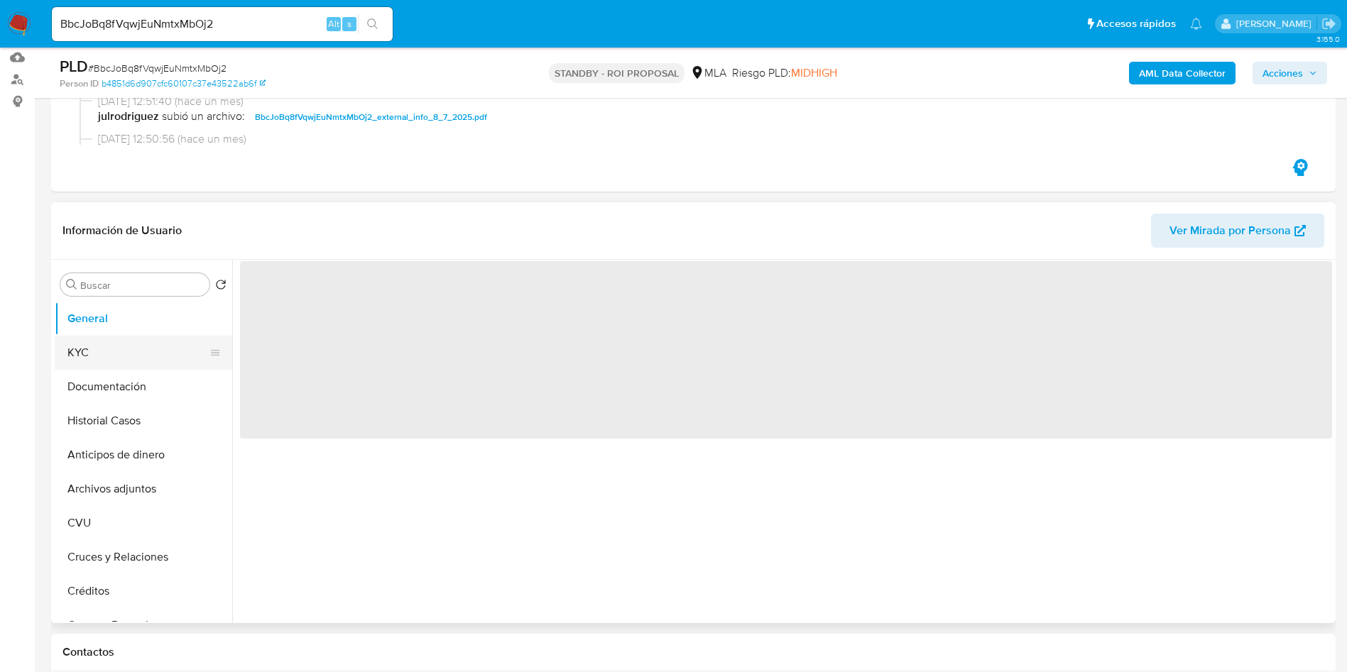
click at [120, 337] on button "KYC" at bounding box center [138, 353] width 166 height 34
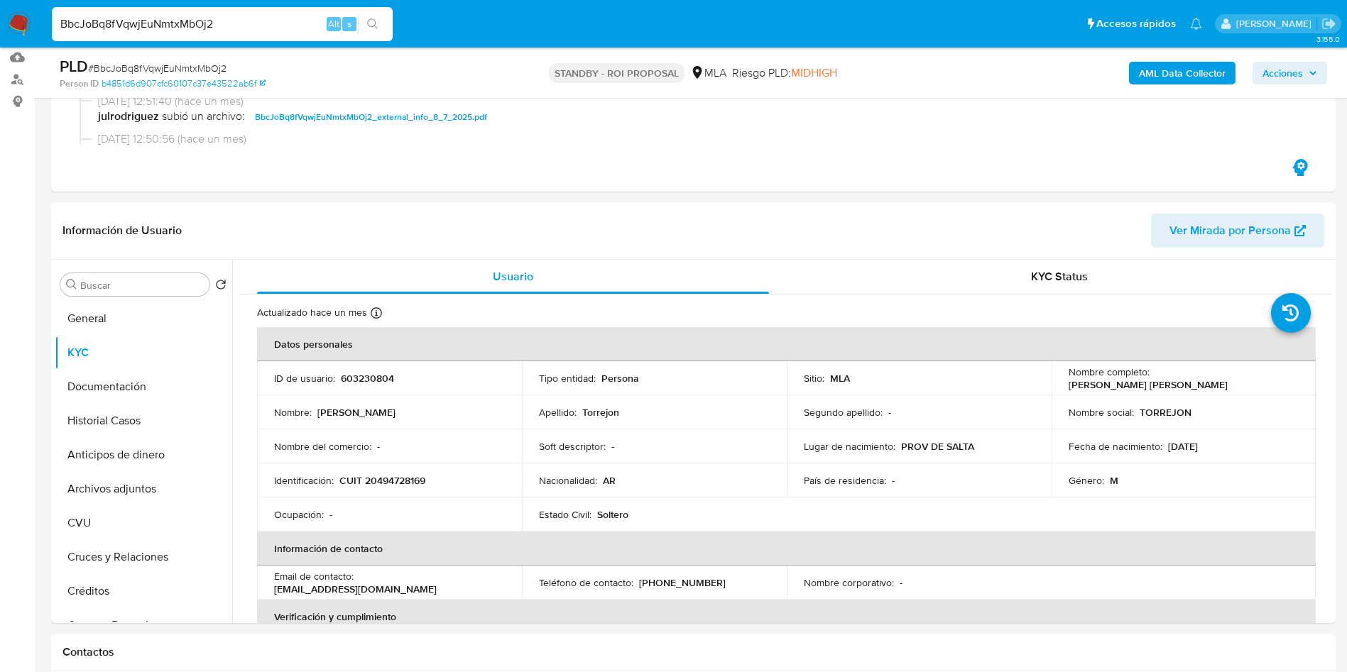
click at [146, 25] on input "BbcJoBq8fVqwjEuNmtxMbOj2" at bounding box center [222, 24] width 341 height 18
paste input "As5t2jdGcwGKtrbmz5NMwqI5"
type input "As5t2jdGcwGKtrbmz5NMwqI5"
click at [372, 23] on icon "search-icon" at bounding box center [372, 23] width 11 height 11
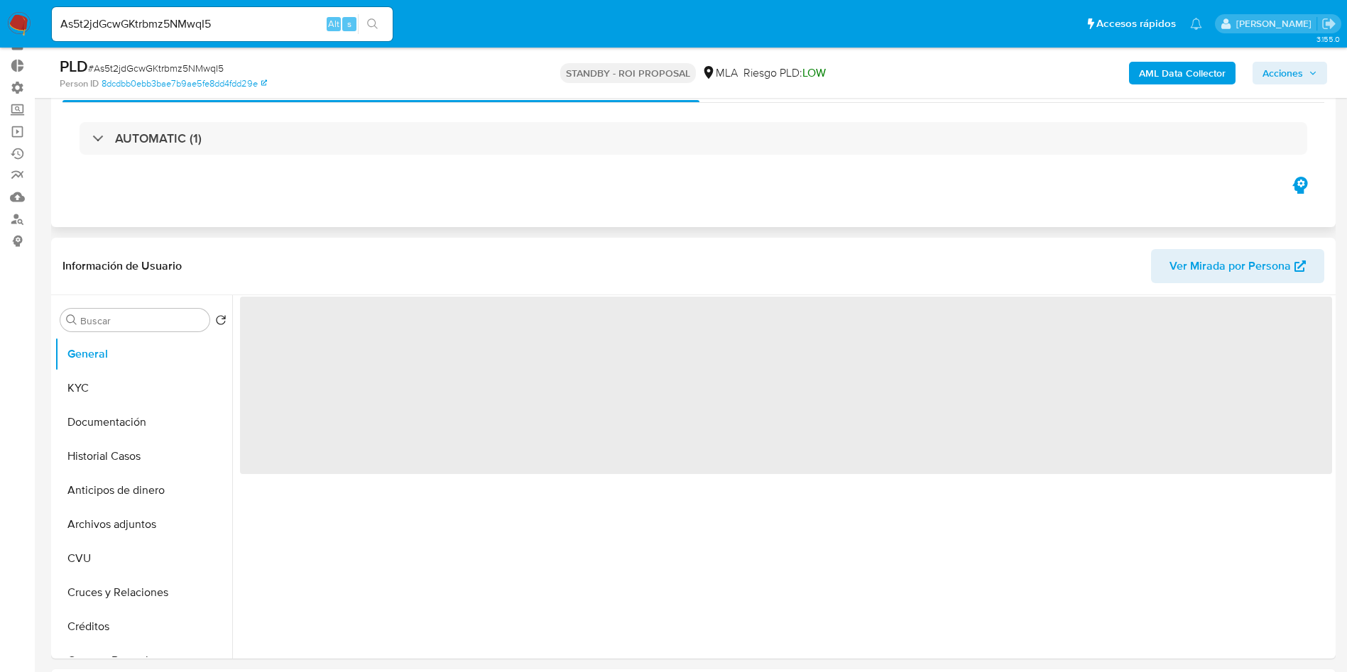
scroll to position [107, 0]
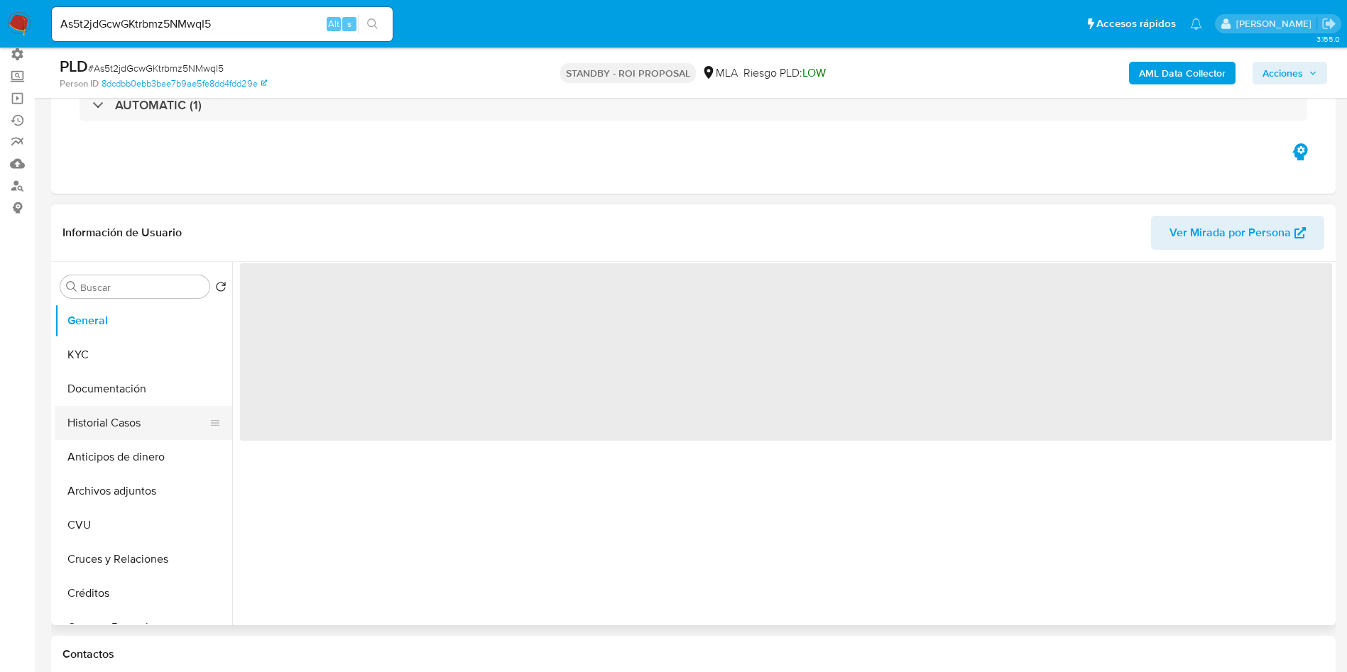
click at [122, 436] on button "Historial Casos" at bounding box center [138, 423] width 166 height 34
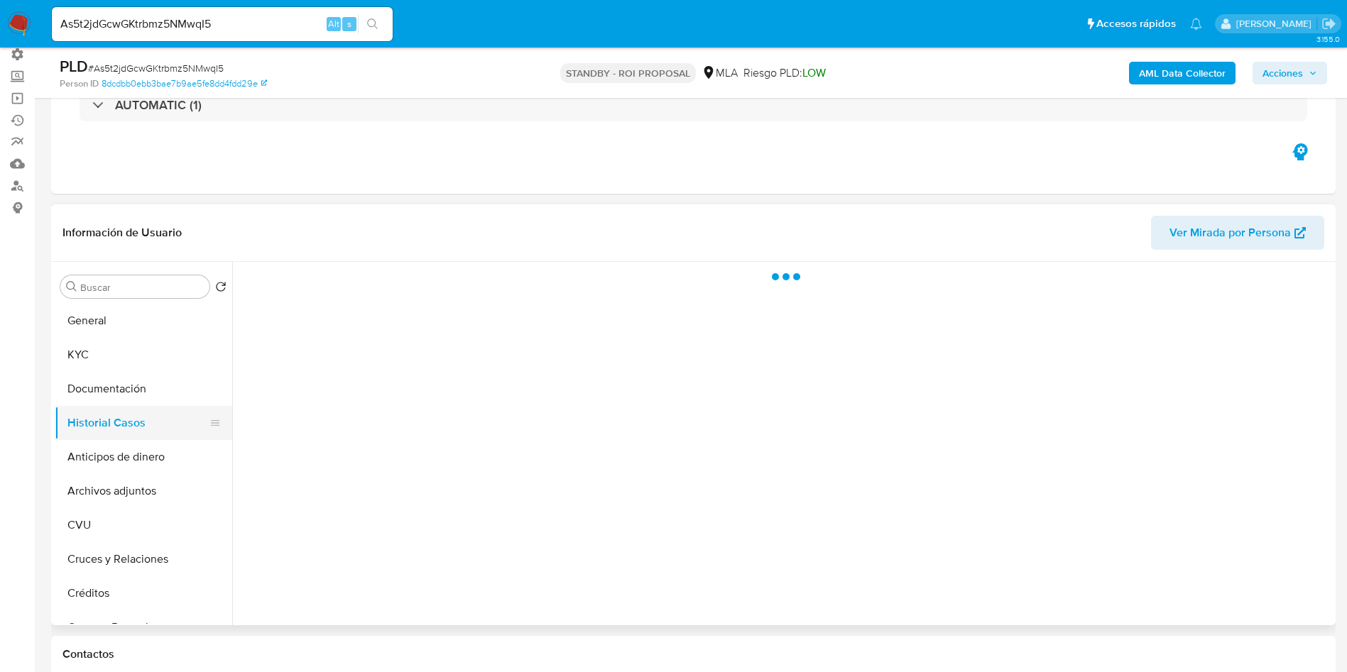
select select "10"
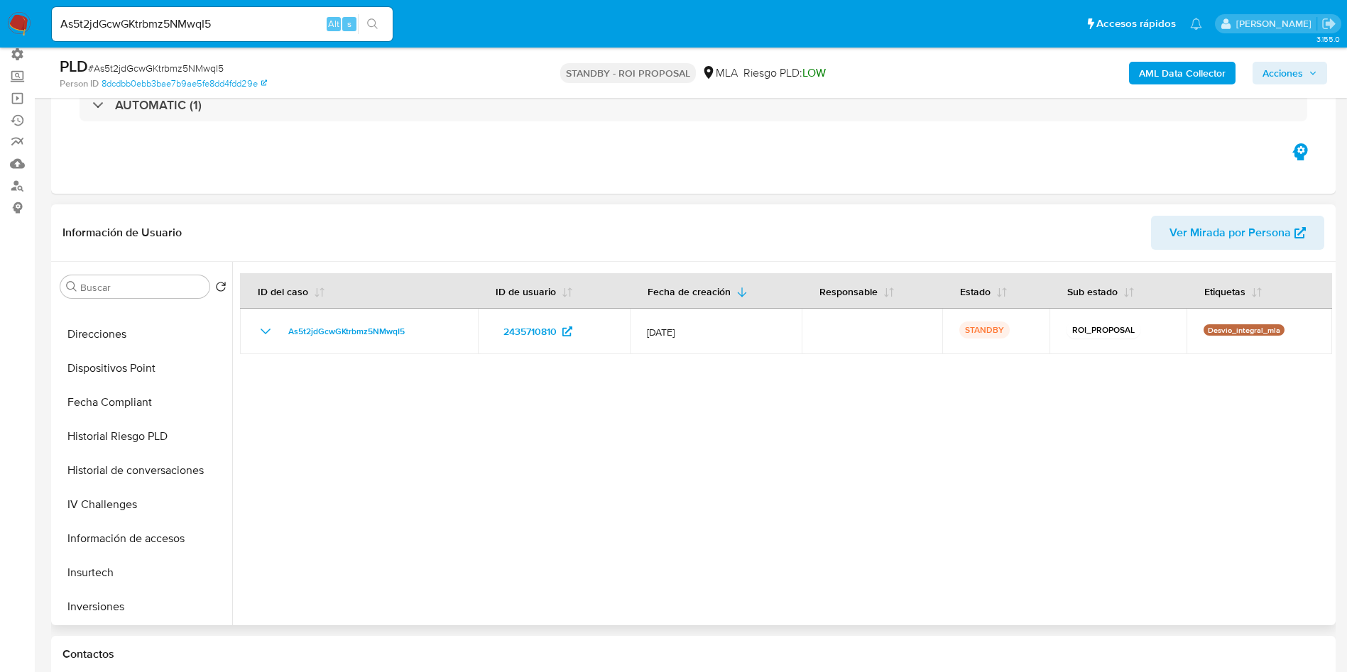
scroll to position [639, 0]
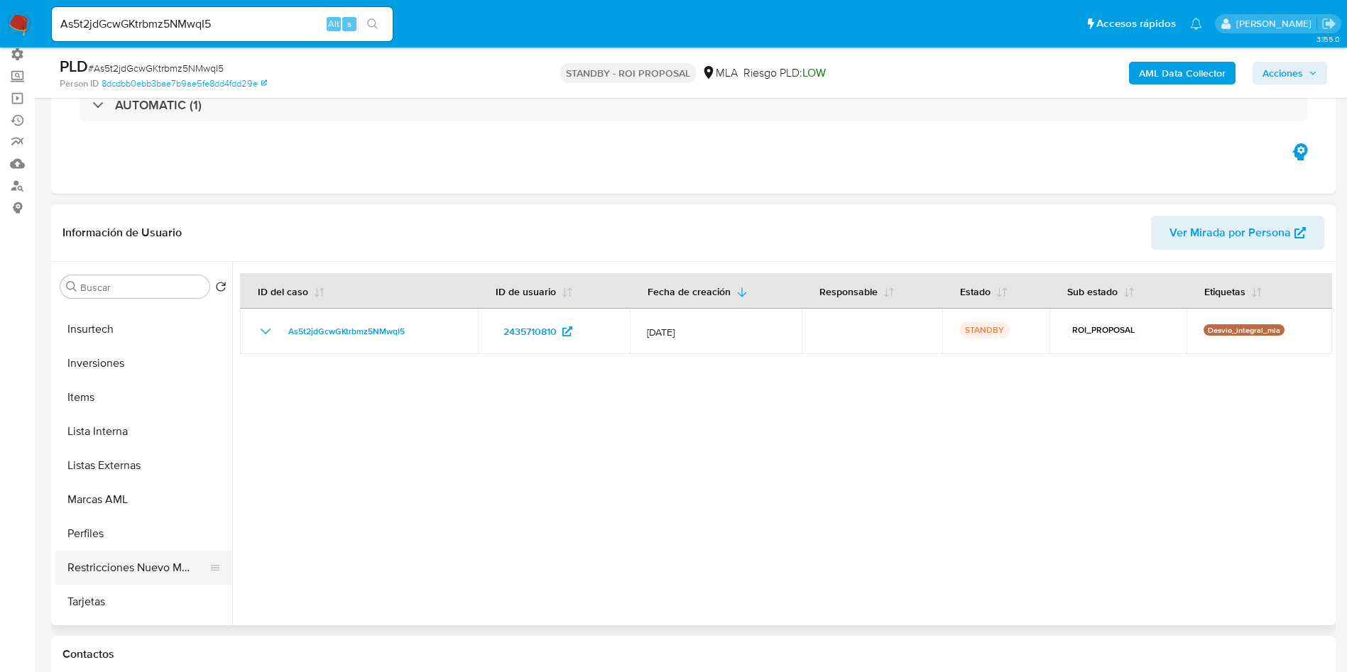
click at [138, 557] on button "Restricciones Nuevo Mundo" at bounding box center [138, 568] width 166 height 34
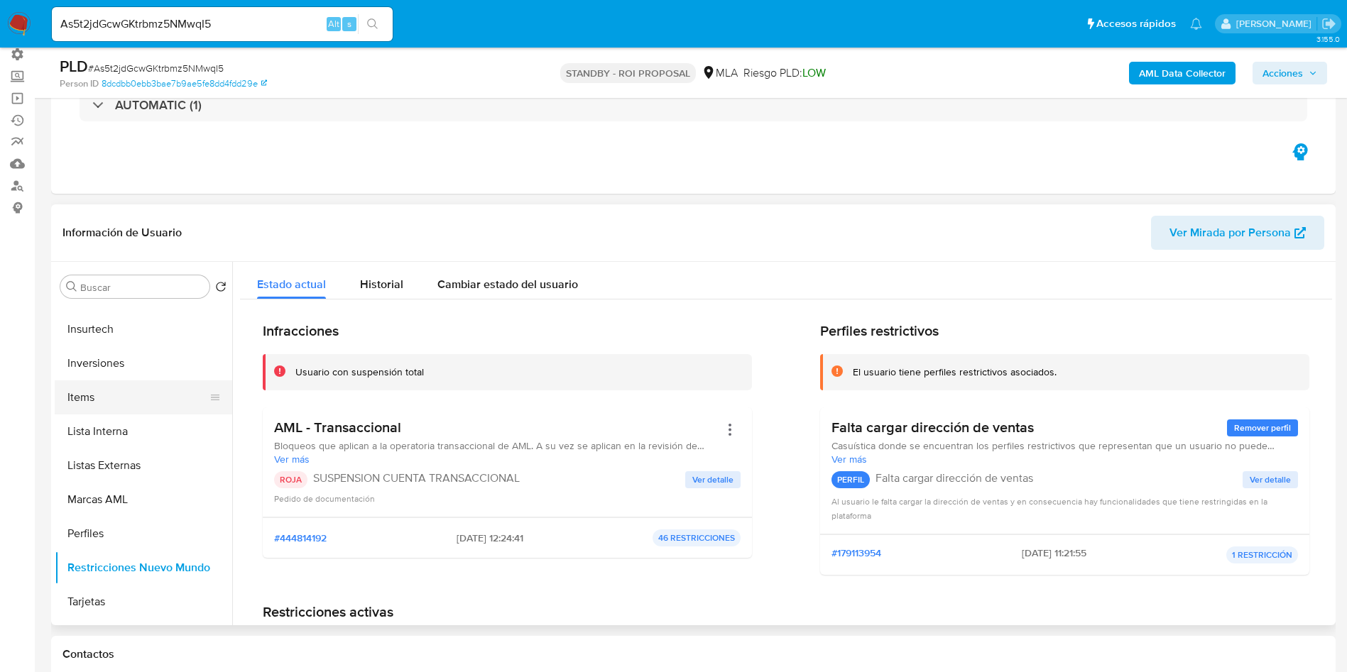
scroll to position [0, 0]
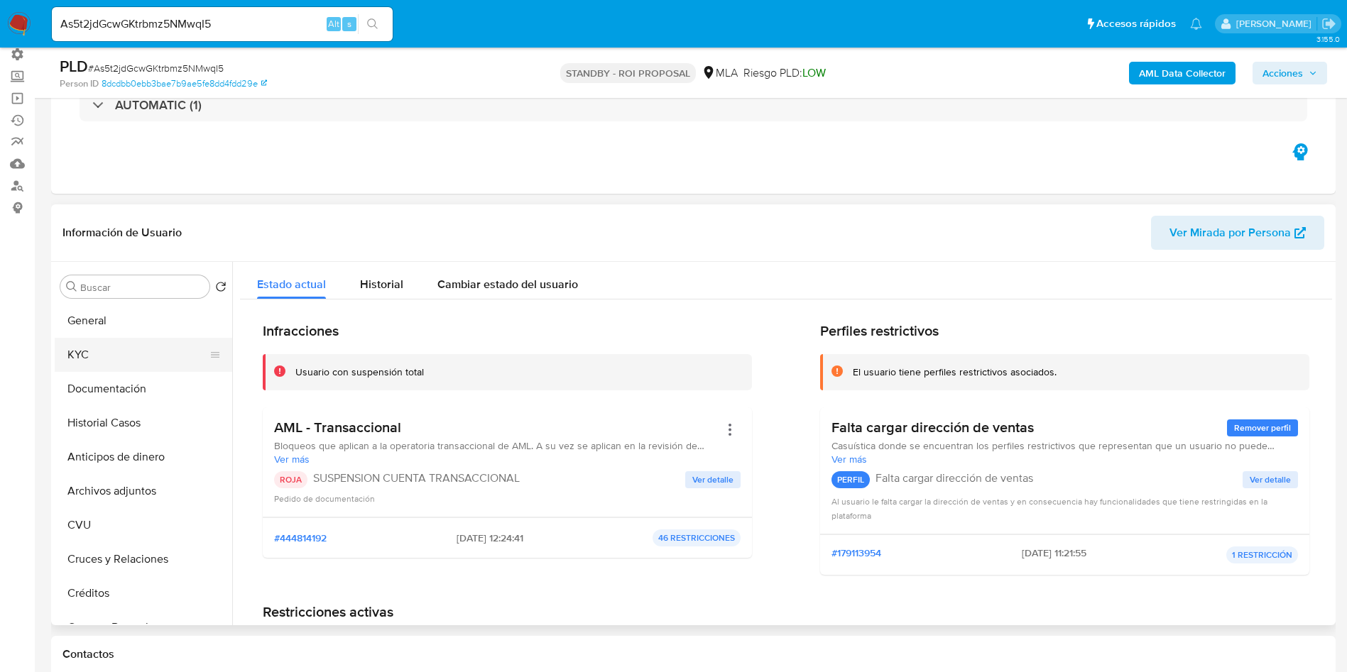
click at [107, 364] on button "KYC" at bounding box center [138, 355] width 166 height 34
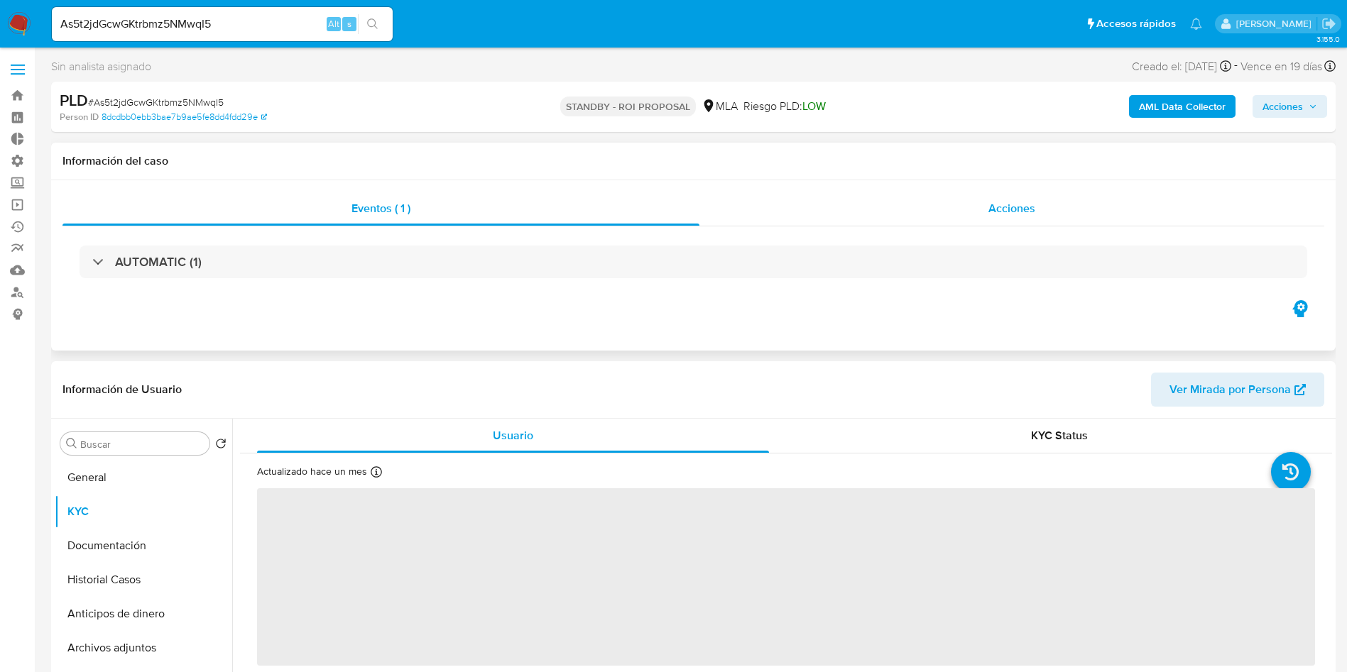
click at [1052, 204] on div "Acciones" at bounding box center [1011, 209] width 625 height 34
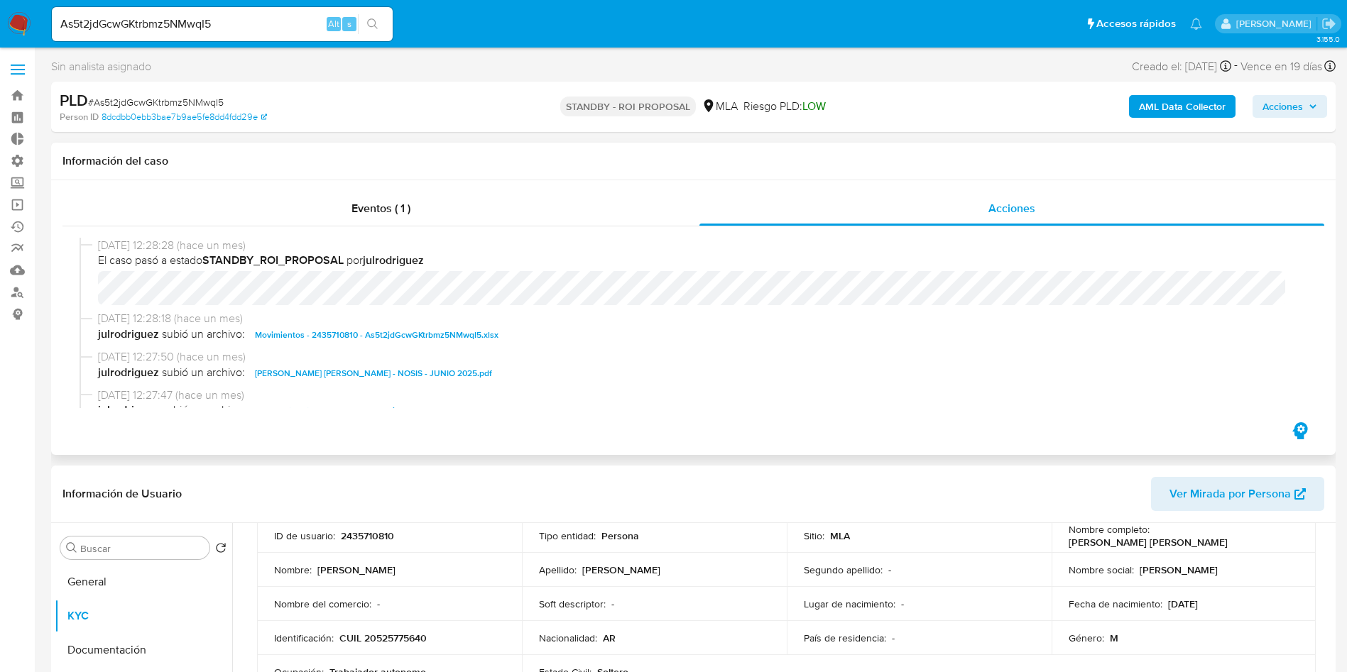
scroll to position [107, 0]
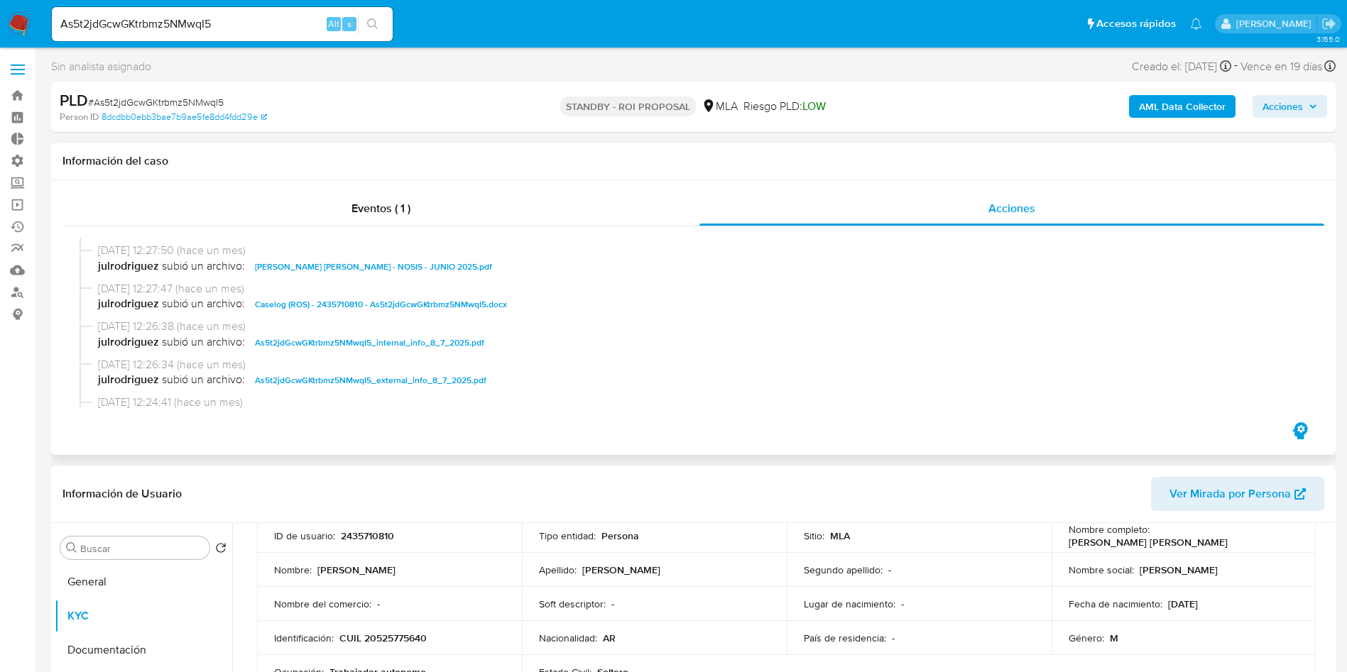
click at [391, 303] on span "Caselog (ROS) - 2435710810 - As5t2jdGcwGKtrbmz5NMwqI5.docx" at bounding box center [381, 304] width 252 height 17
click at [197, 20] on input "As5t2jdGcwGKtrbmz5NMwqI5" at bounding box center [222, 24] width 341 height 18
paste input "hKVw15APd18pDmwuB19B7n2j"
type input "hKVw15APd18pDmwuB19B7n2j"
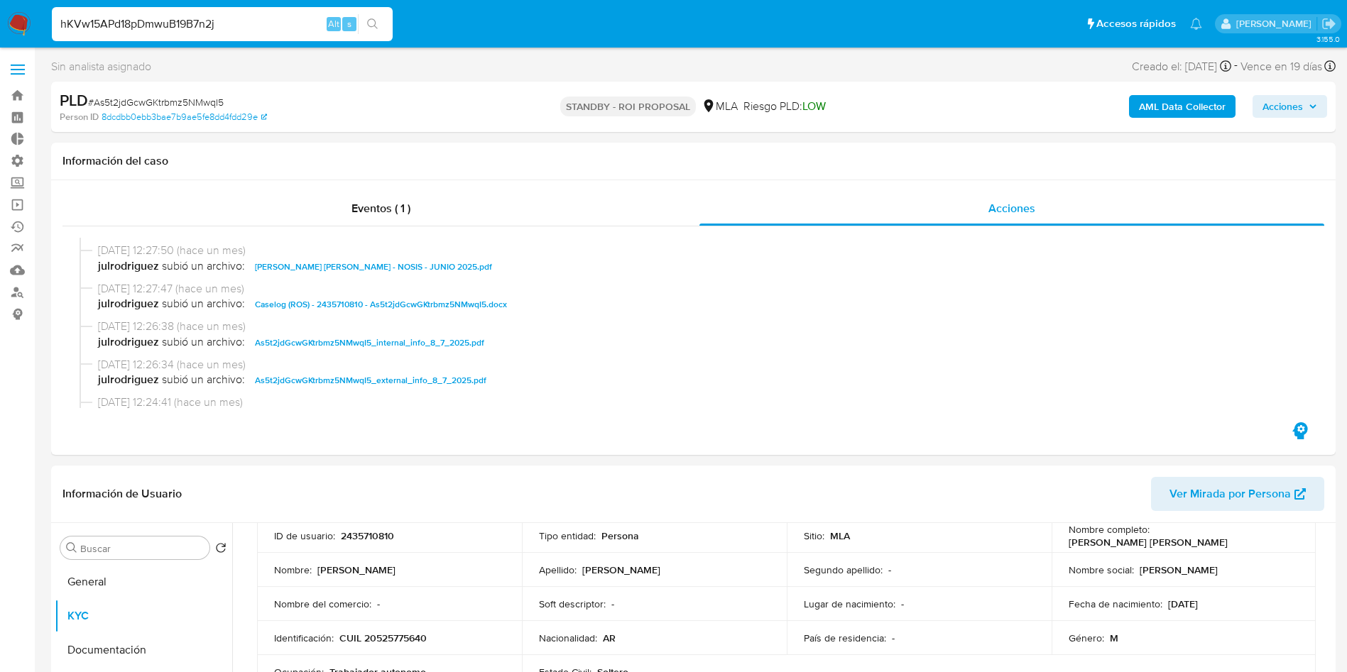
click at [370, 24] on icon "search-icon" at bounding box center [372, 23] width 11 height 11
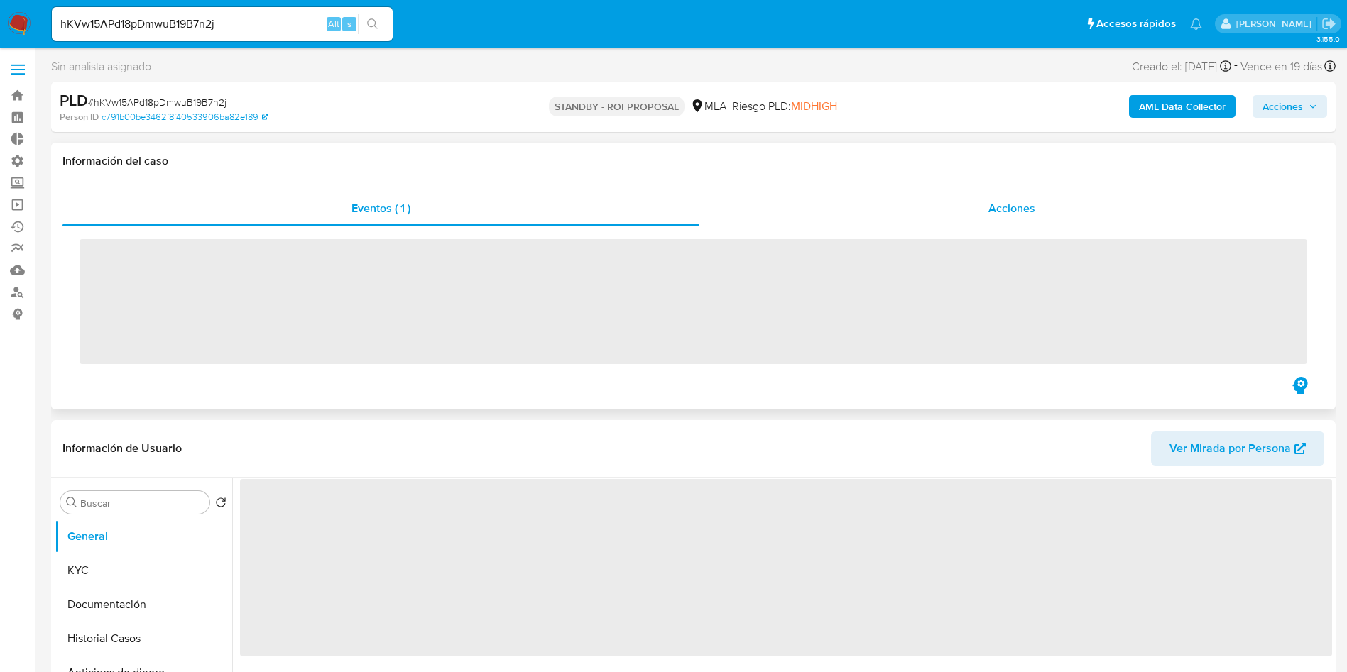
click at [991, 214] on span "Acciones" at bounding box center [1011, 208] width 47 height 16
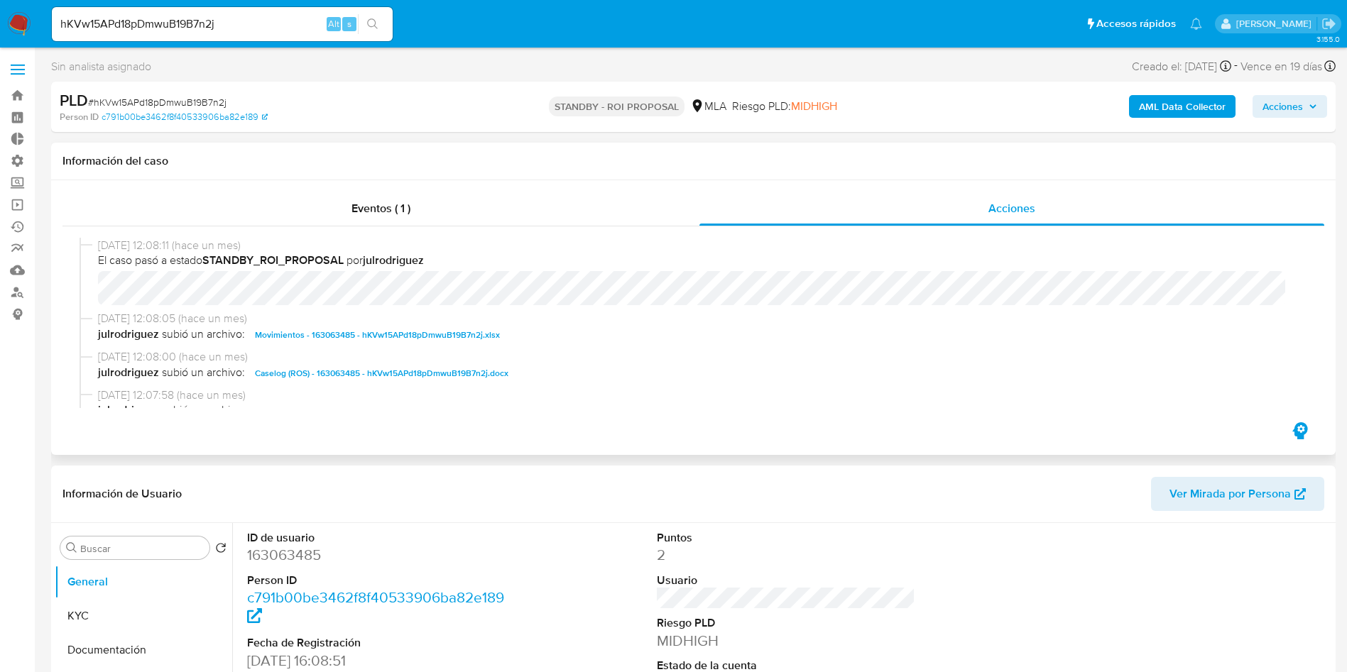
click at [379, 376] on span "Caselog (ROS) - 163063485 - hKVw15APd18pDmwuB19B7n2j.docx" at bounding box center [381, 373] width 253 height 17
select select "10"
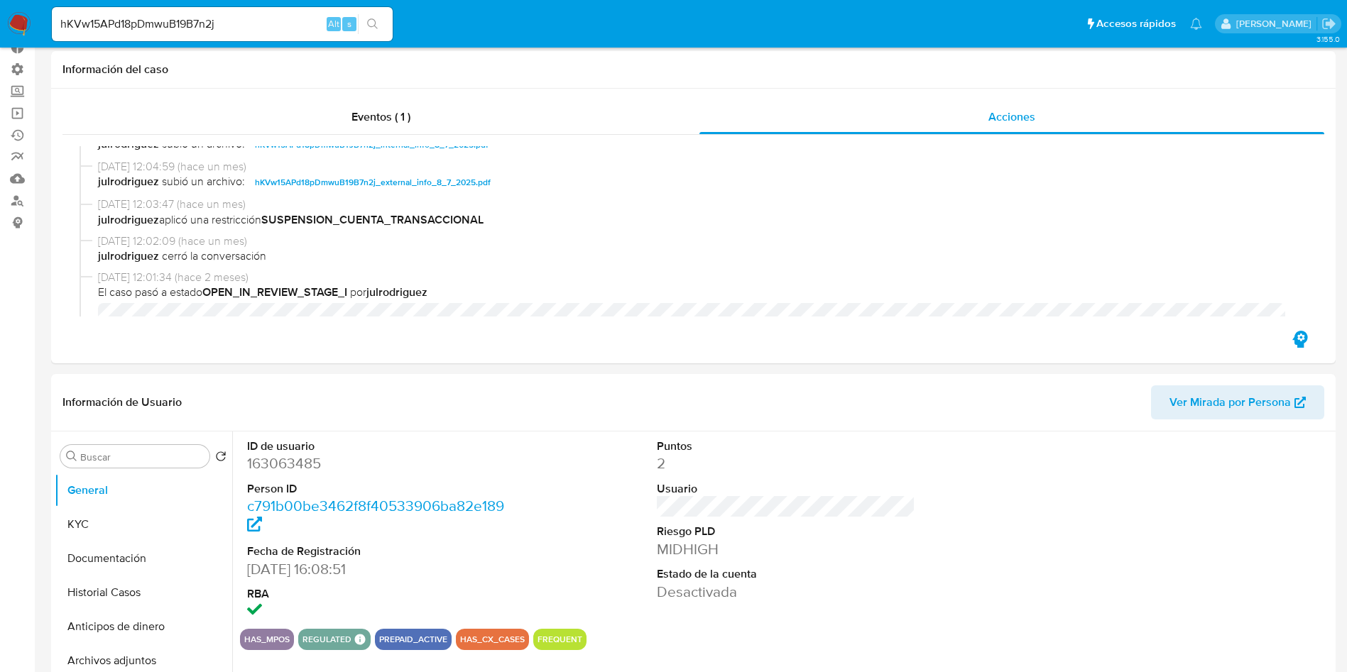
scroll to position [213, 0]
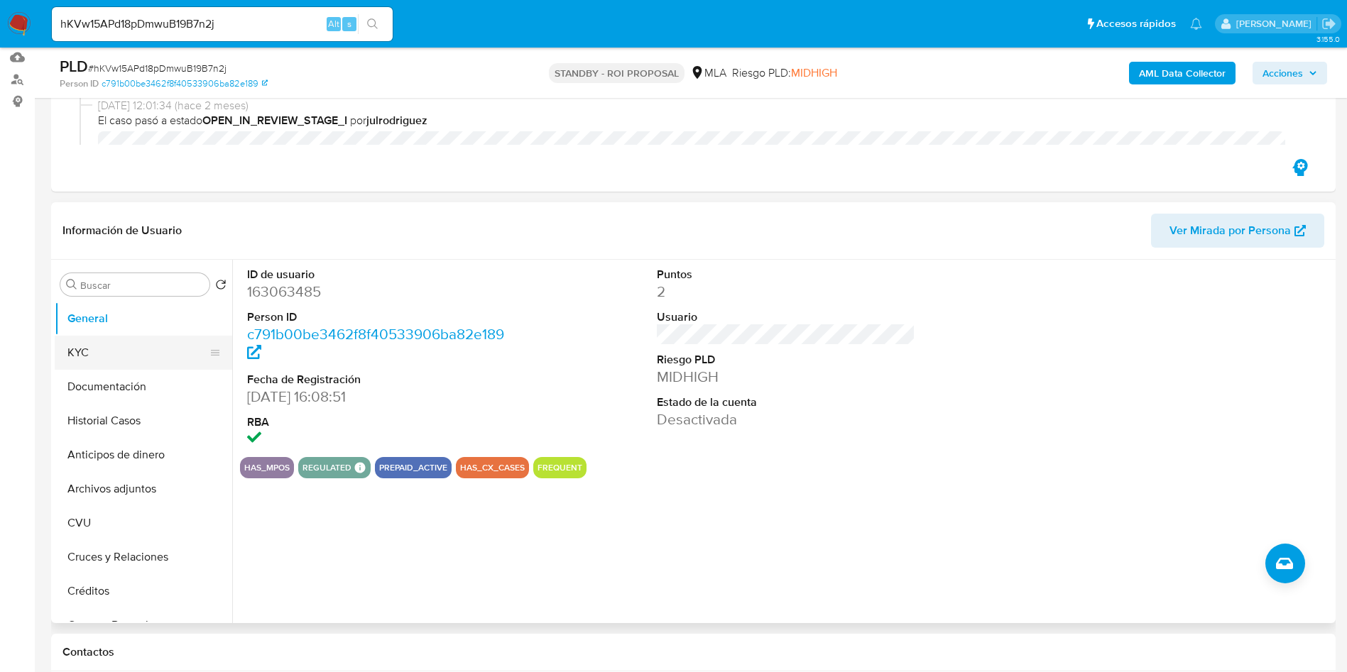
click at [81, 350] on button "KYC" at bounding box center [138, 353] width 166 height 34
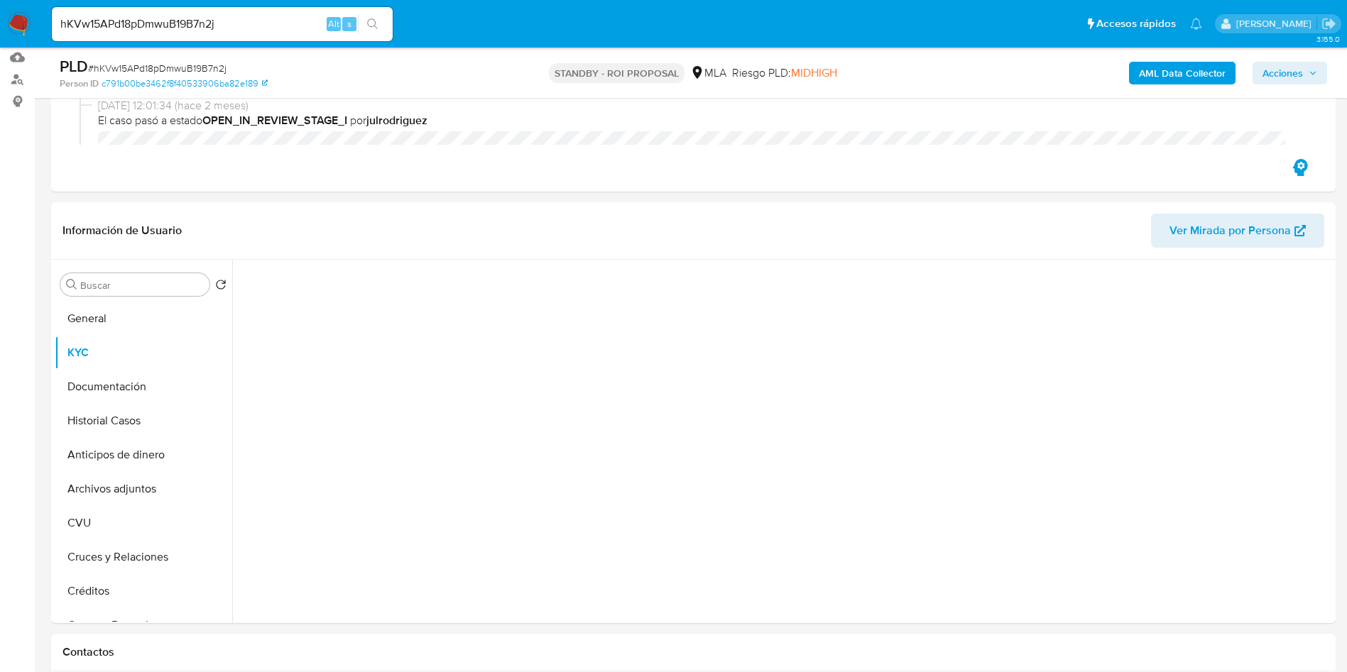
scroll to position [320, 0]
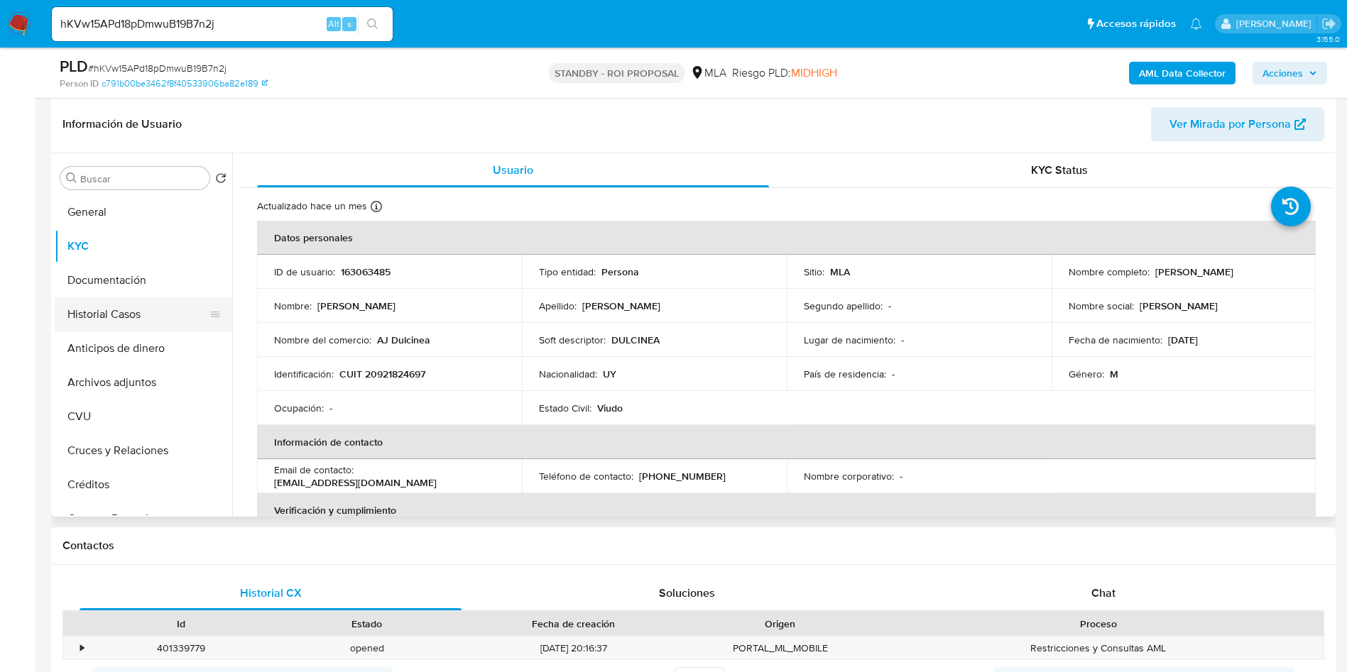
click at [143, 315] on button "Historial Casos" at bounding box center [138, 314] width 166 height 34
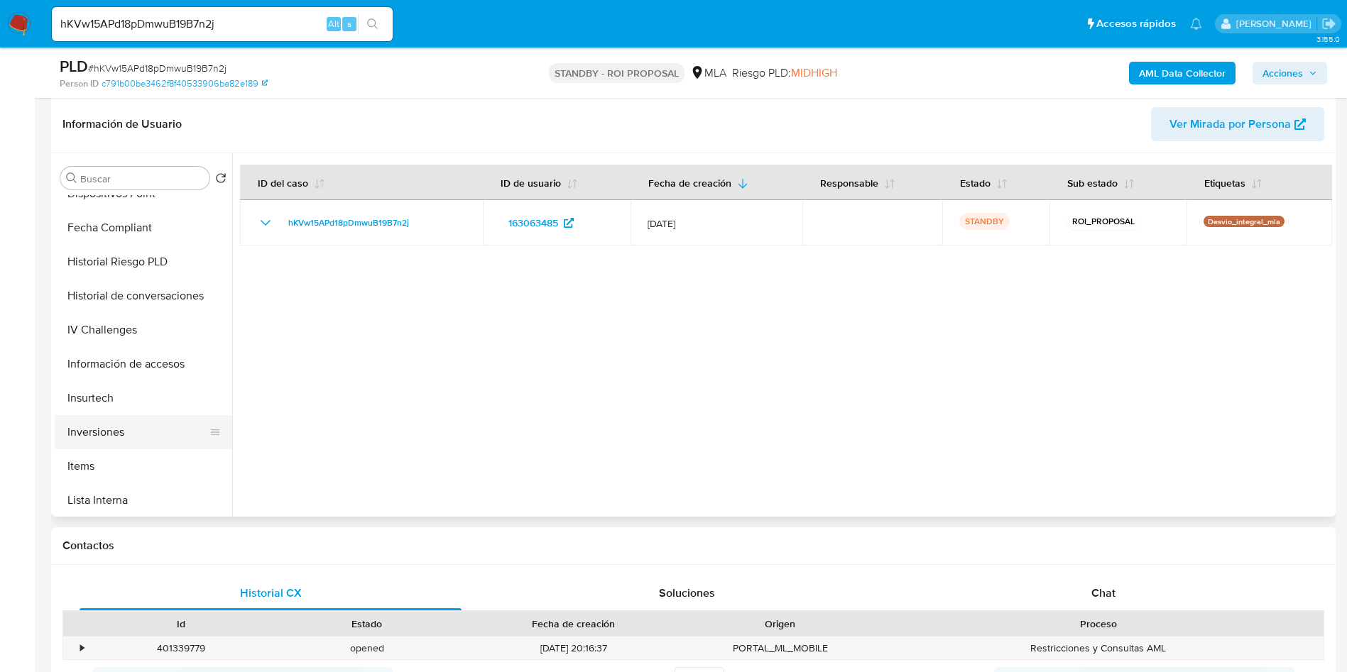
scroll to position [668, 0]
click at [141, 432] on button "Restricciones Nuevo Mundo" at bounding box center [138, 430] width 166 height 34
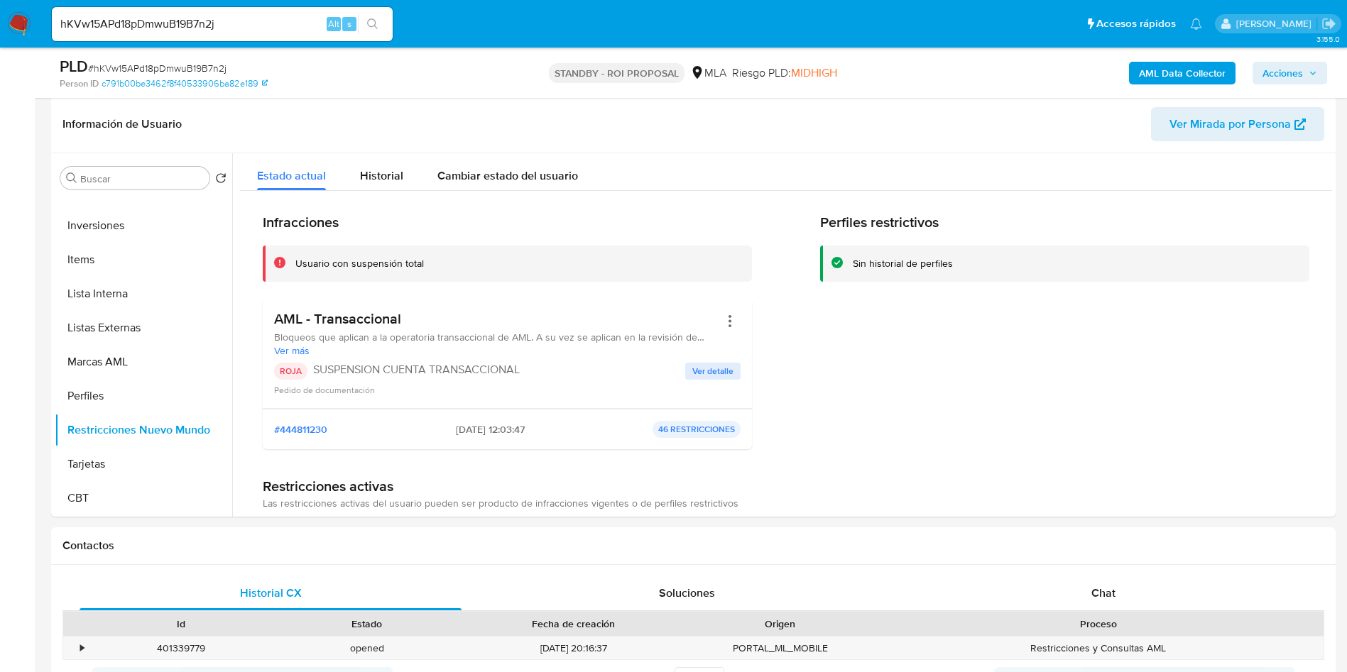
click at [192, 21] on input "hKVw15APd18pDmwuB19B7n2j" at bounding box center [222, 24] width 341 height 18
paste input "JX0QOlz4K5fMfyBfJCWvmdQW"
type input "JX0QOlz4K5fMfyBfJCWvmdQW"
click at [377, 28] on icon "search-icon" at bounding box center [372, 23] width 11 height 11
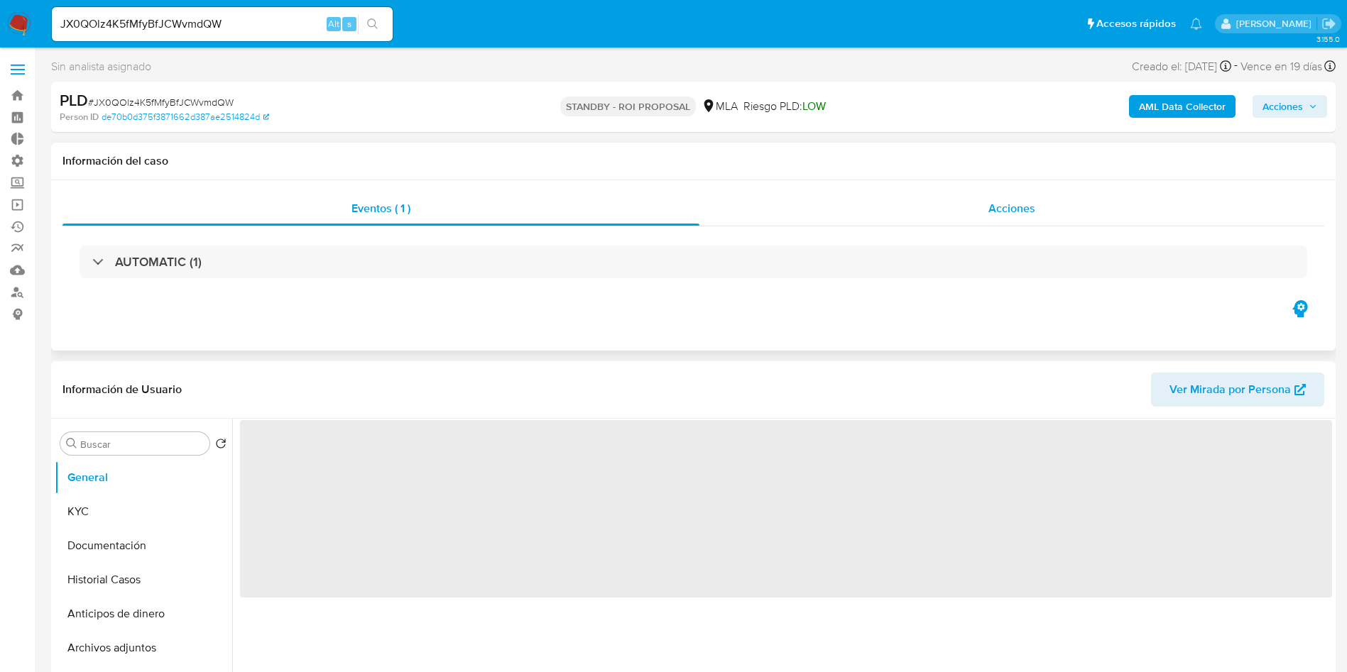
click at [1024, 222] on div "Acciones" at bounding box center [1011, 209] width 625 height 34
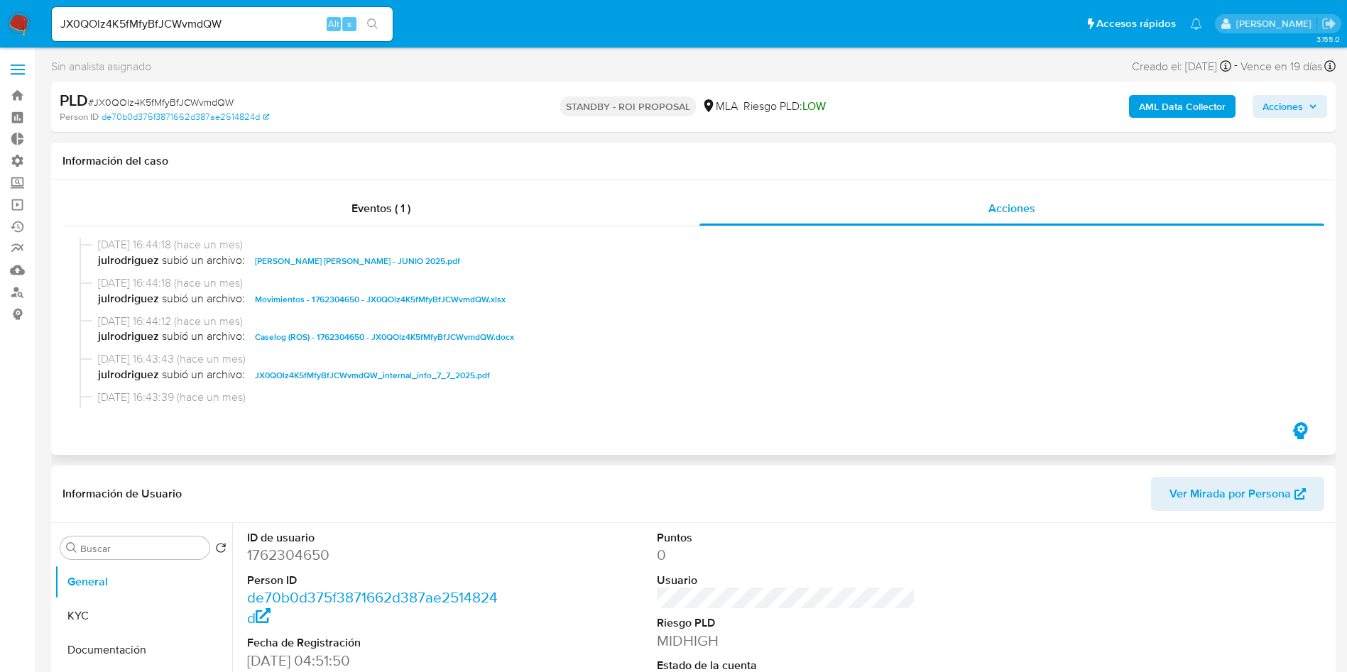
scroll to position [107, 0]
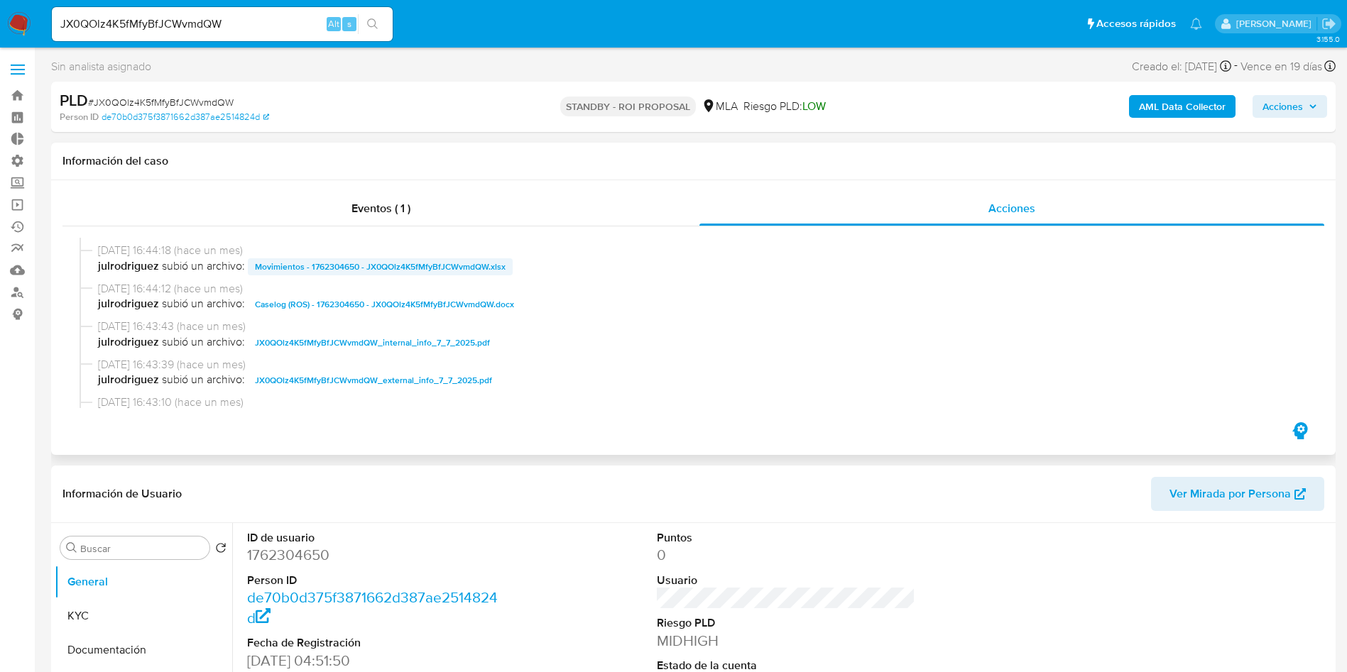
select select "10"
click at [363, 303] on span "Caselog (ROS) - 1762304650 - JX0QOlz4K5fMfyBfJCWvmdQW.docx" at bounding box center [384, 304] width 259 height 17
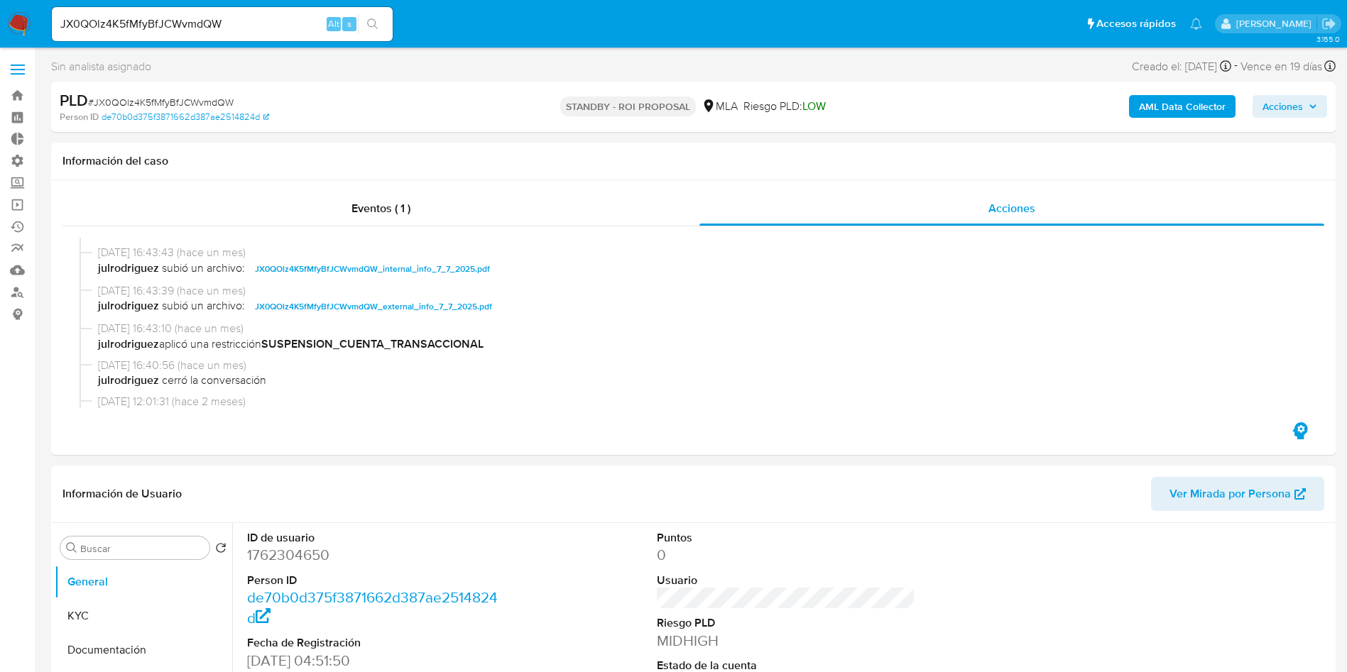
scroll to position [213, 0]
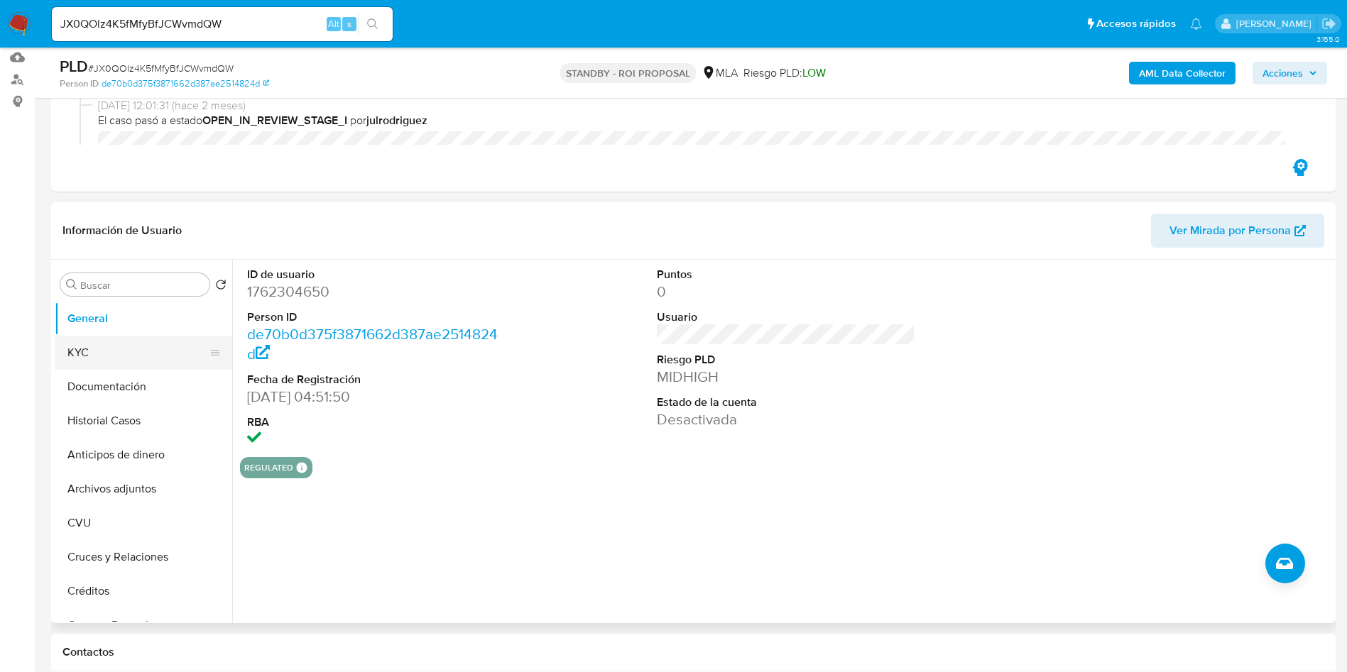
click at [89, 345] on button "KYC" at bounding box center [138, 353] width 166 height 34
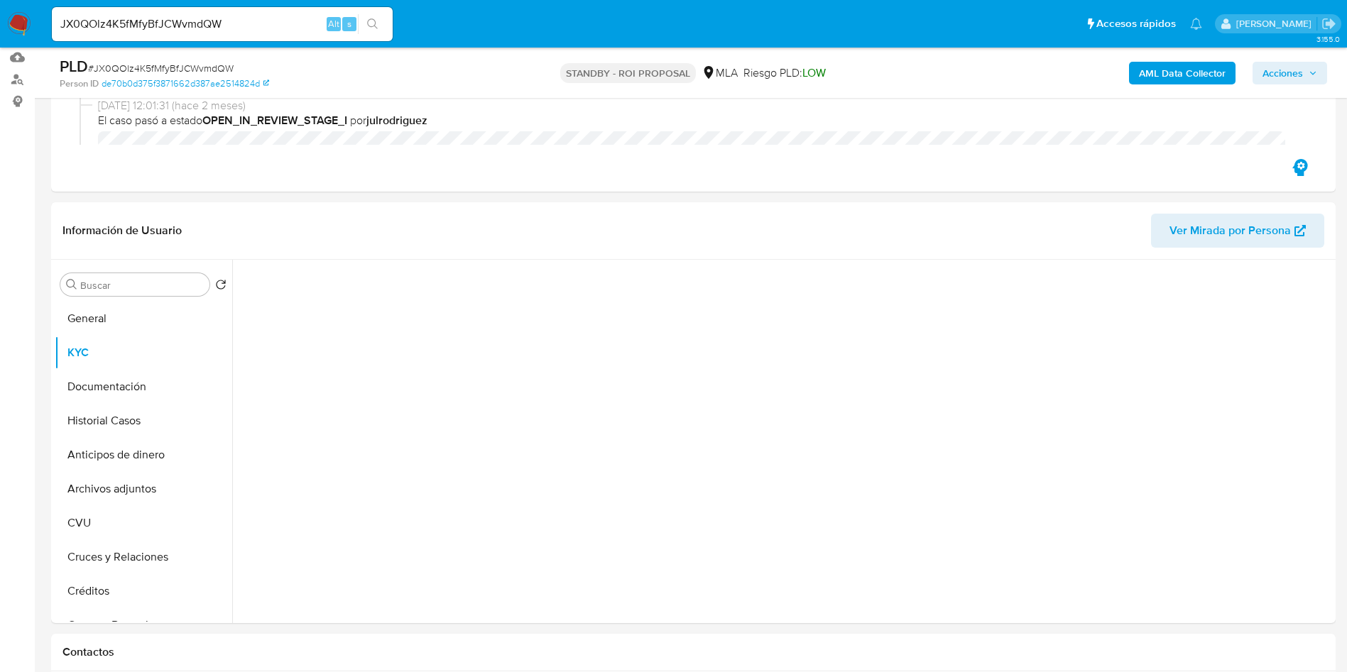
scroll to position [320, 0]
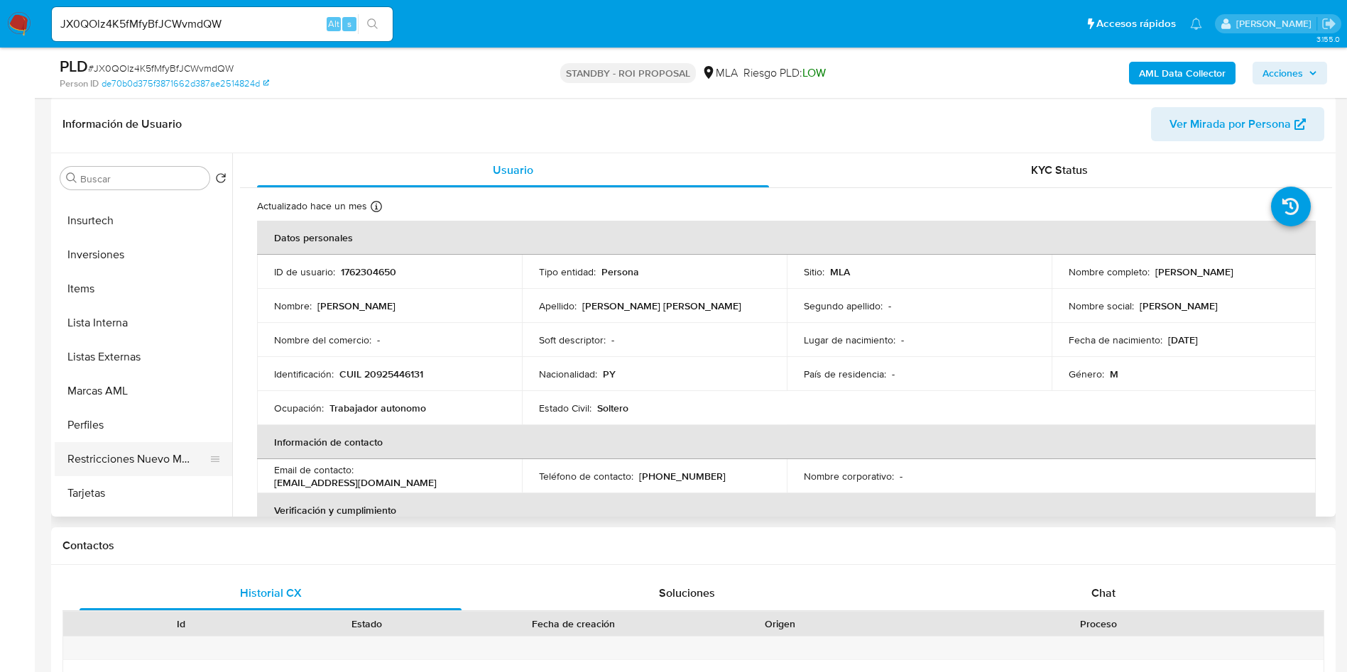
click at [144, 458] on button "Restricciones Nuevo Mundo" at bounding box center [138, 459] width 166 height 34
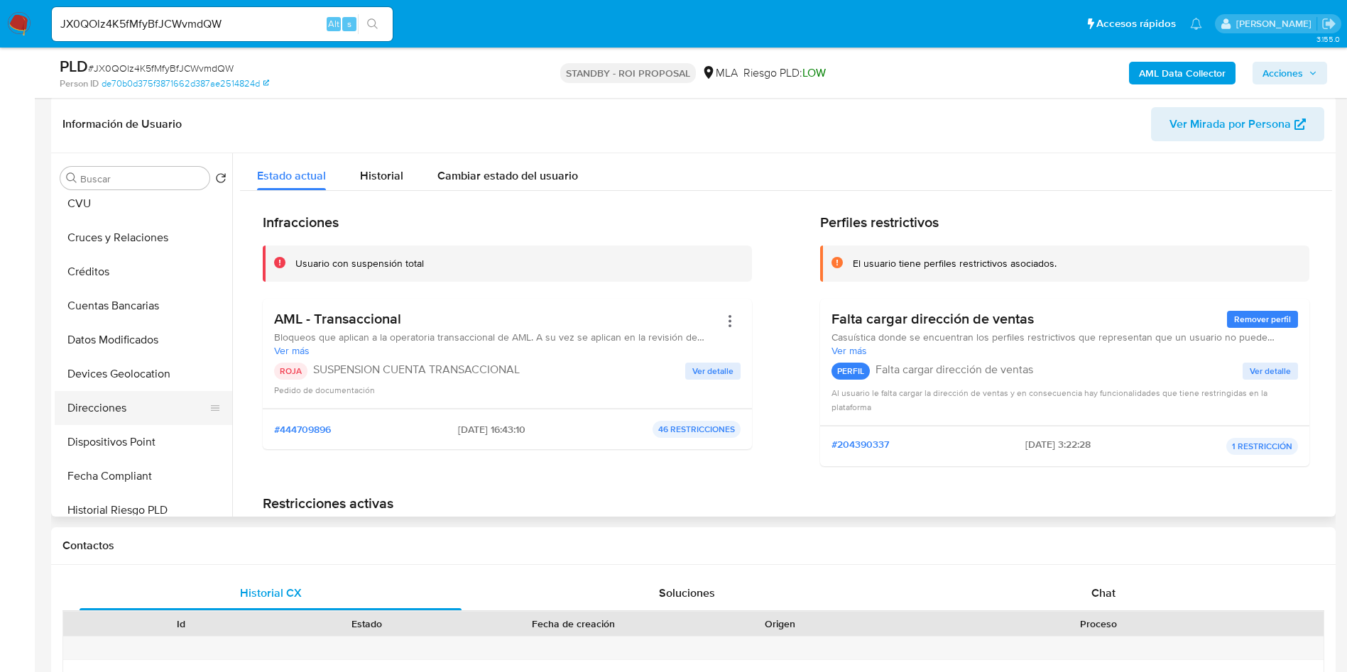
scroll to position [107, 0]
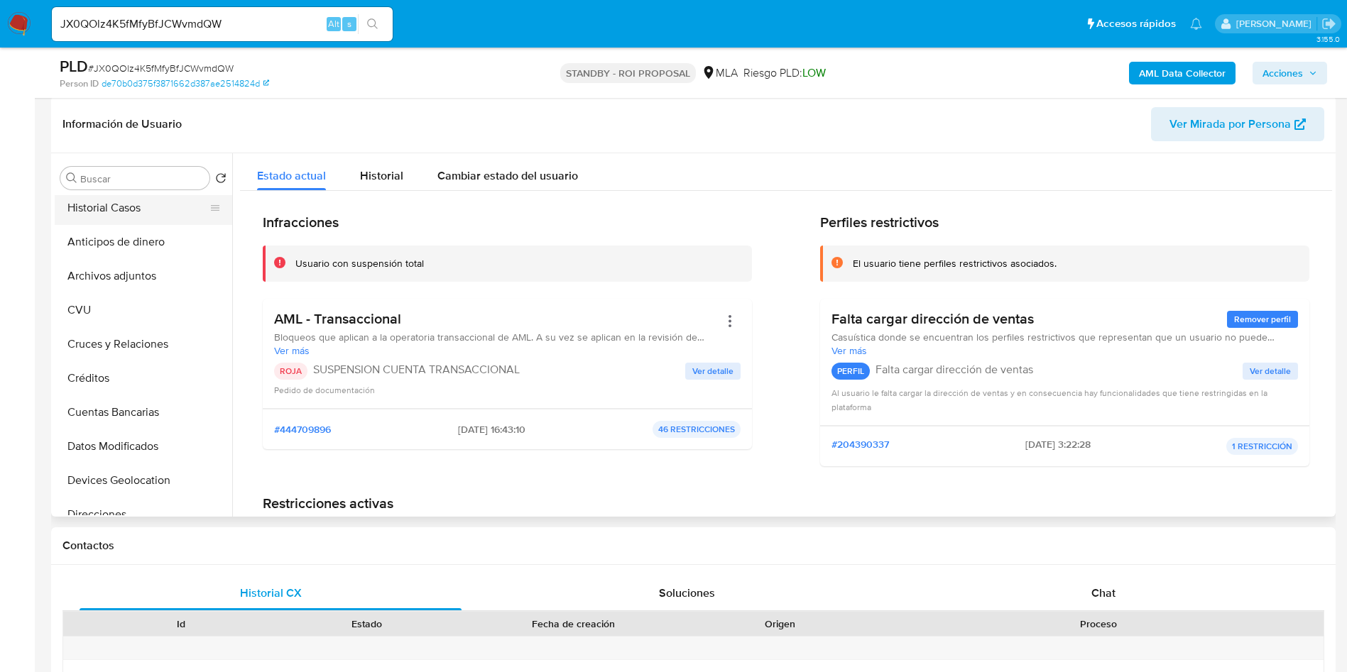
click at [145, 216] on button "Historial Casos" at bounding box center [138, 208] width 166 height 34
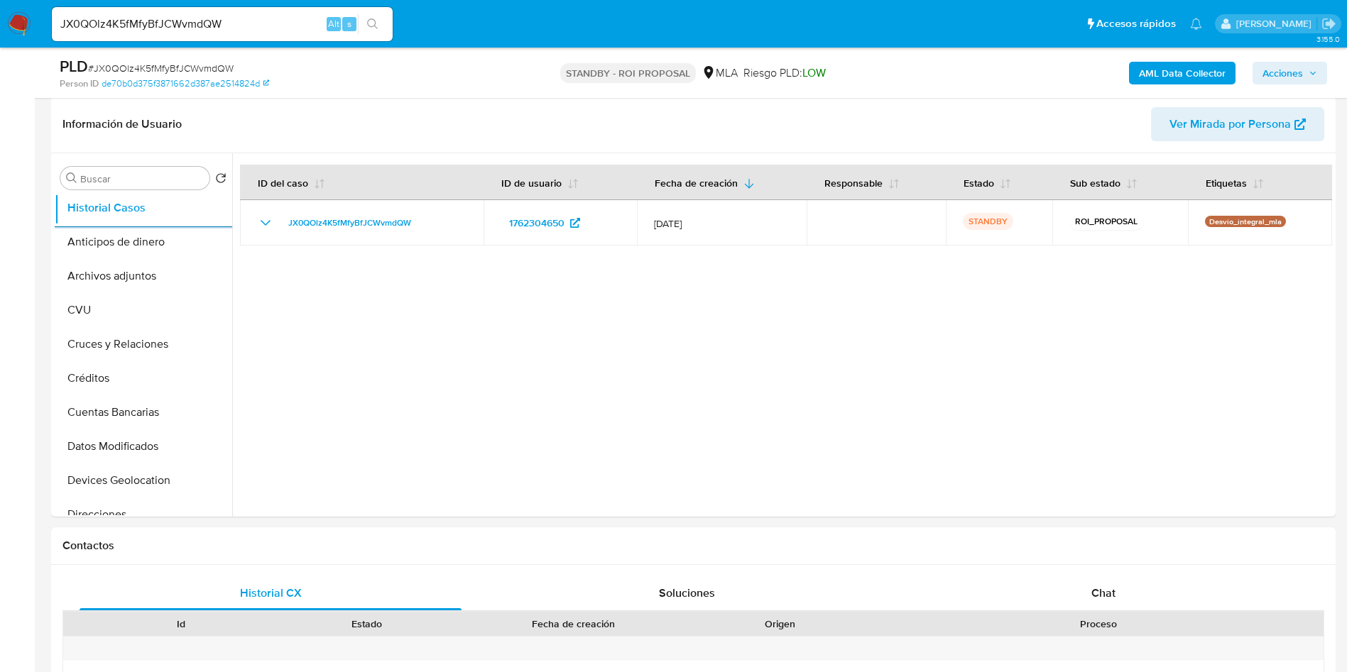
click at [184, 32] on input "JX0QOlz4K5fMfyBfJCWvmdQW" at bounding box center [222, 24] width 341 height 18
paste input "p5JuxTrjJE8uH8w8RUy5Ocvg"
type input "p5JuxTrjJE8uH8w8RUy5Ocvg"
click at [375, 31] on button "search-icon" at bounding box center [372, 24] width 29 height 20
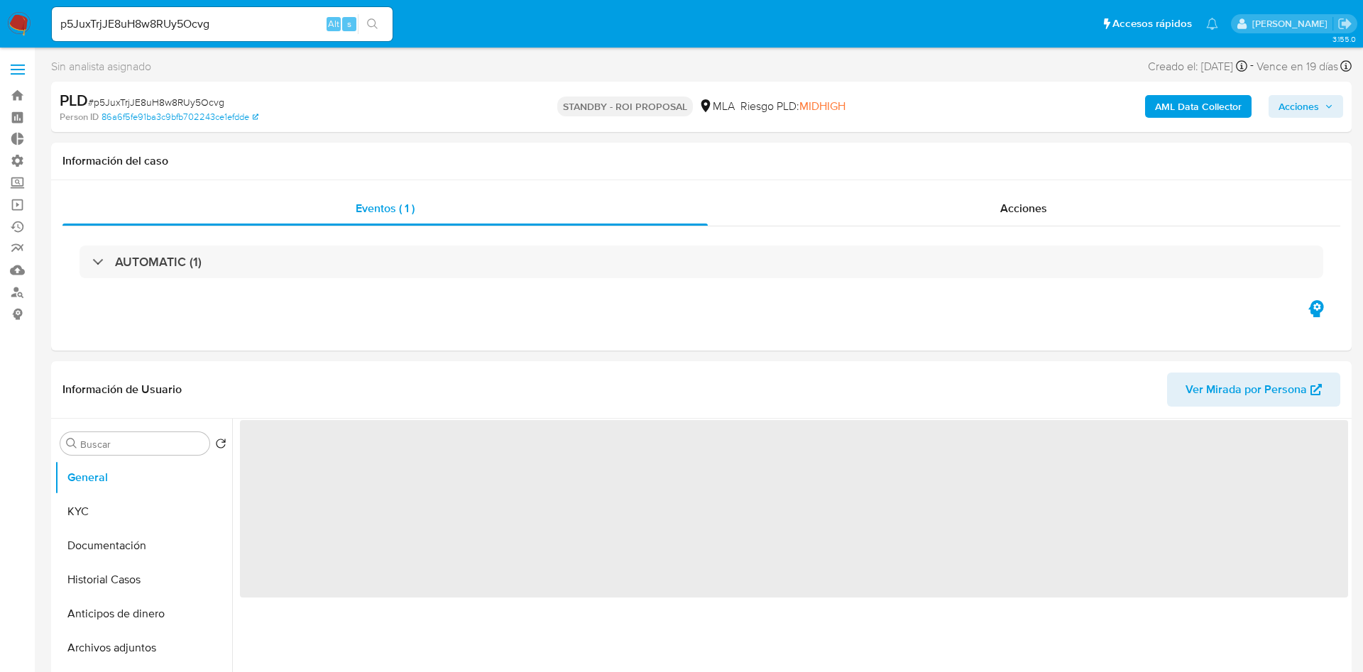
select select "10"
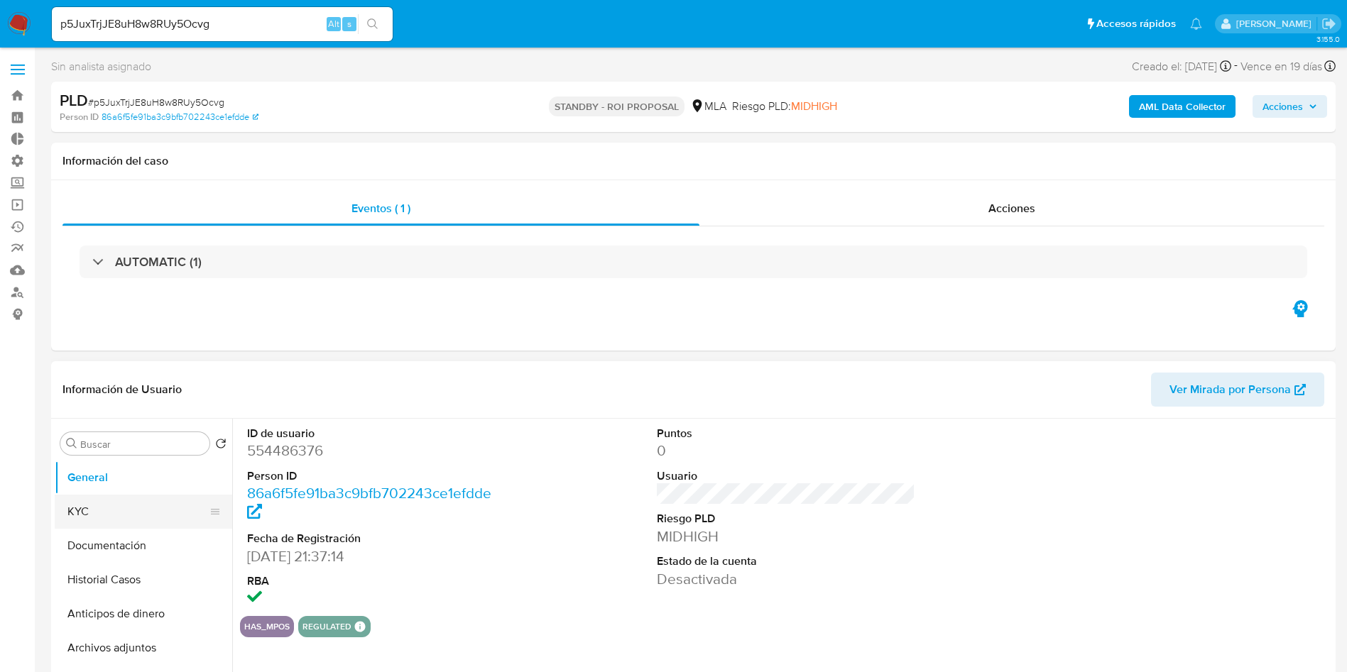
click at [102, 517] on button "KYC" at bounding box center [138, 512] width 166 height 34
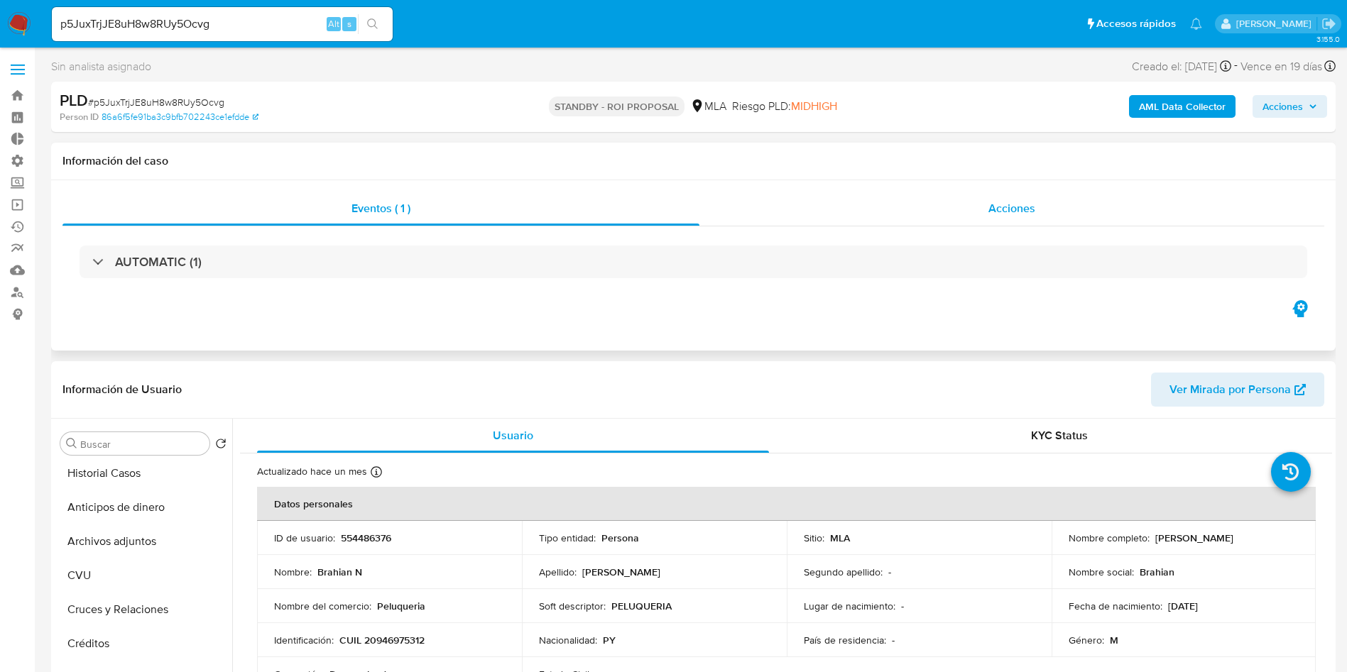
click at [987, 204] on div "Acciones" at bounding box center [1011, 209] width 625 height 34
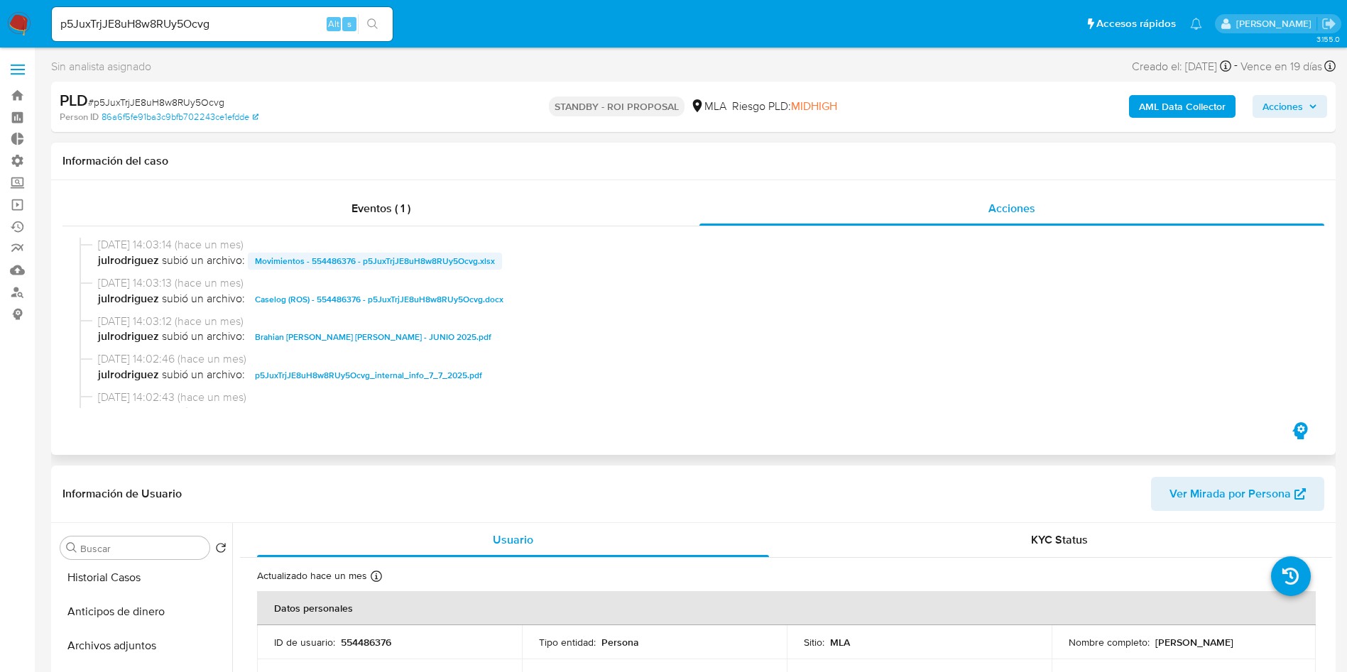
scroll to position [107, 0]
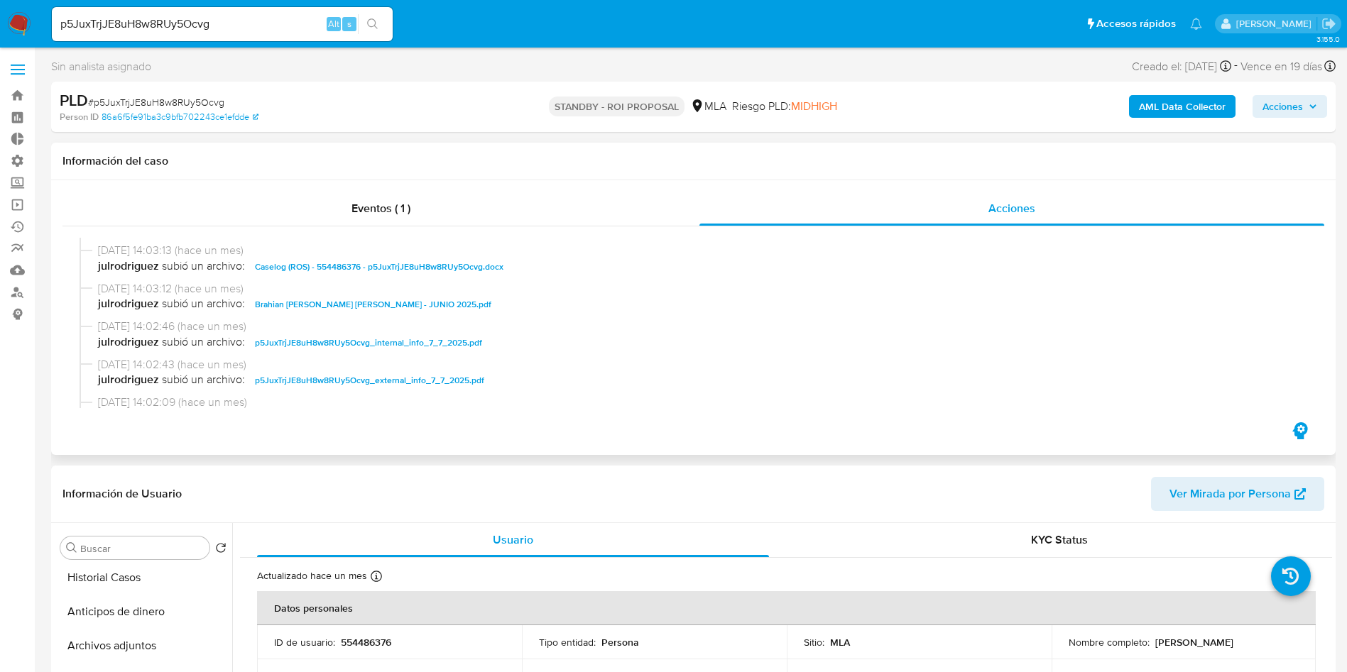
click at [361, 268] on span "Caselog (ROS) - 554486376 - p5JuxTrjJE8uH8w8RUy5Ocvg.docx" at bounding box center [379, 266] width 249 height 17
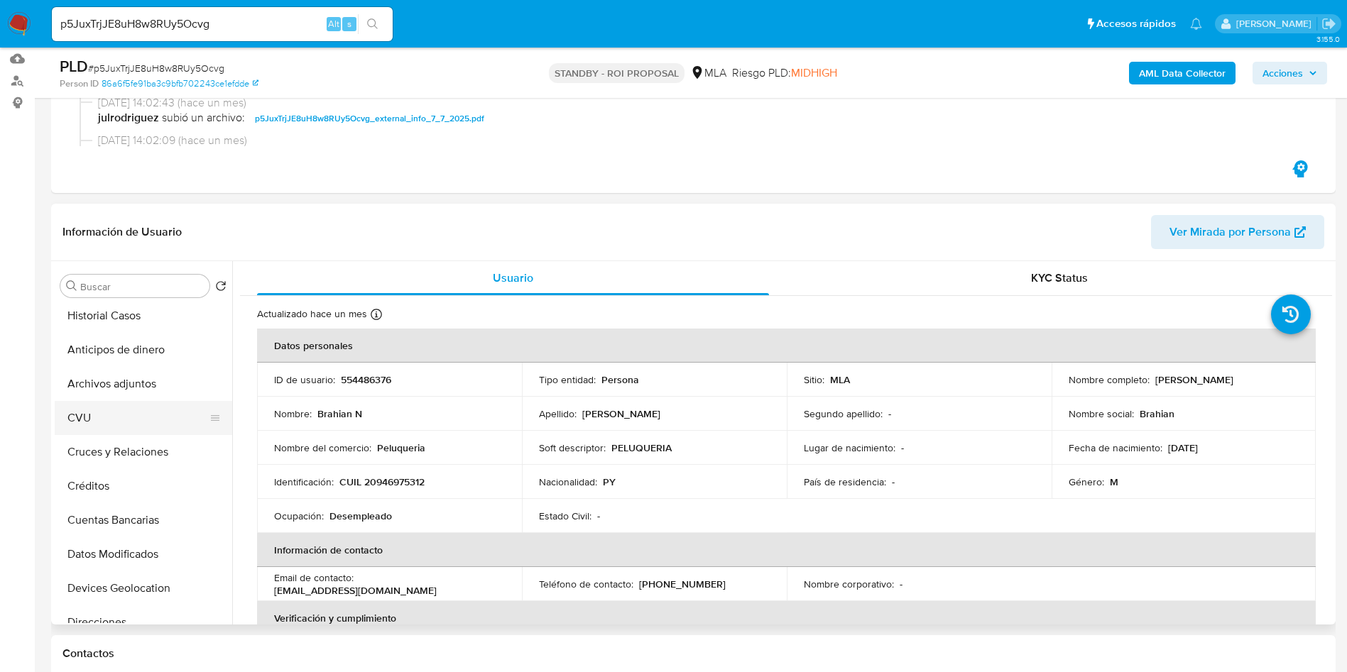
scroll to position [213, 0]
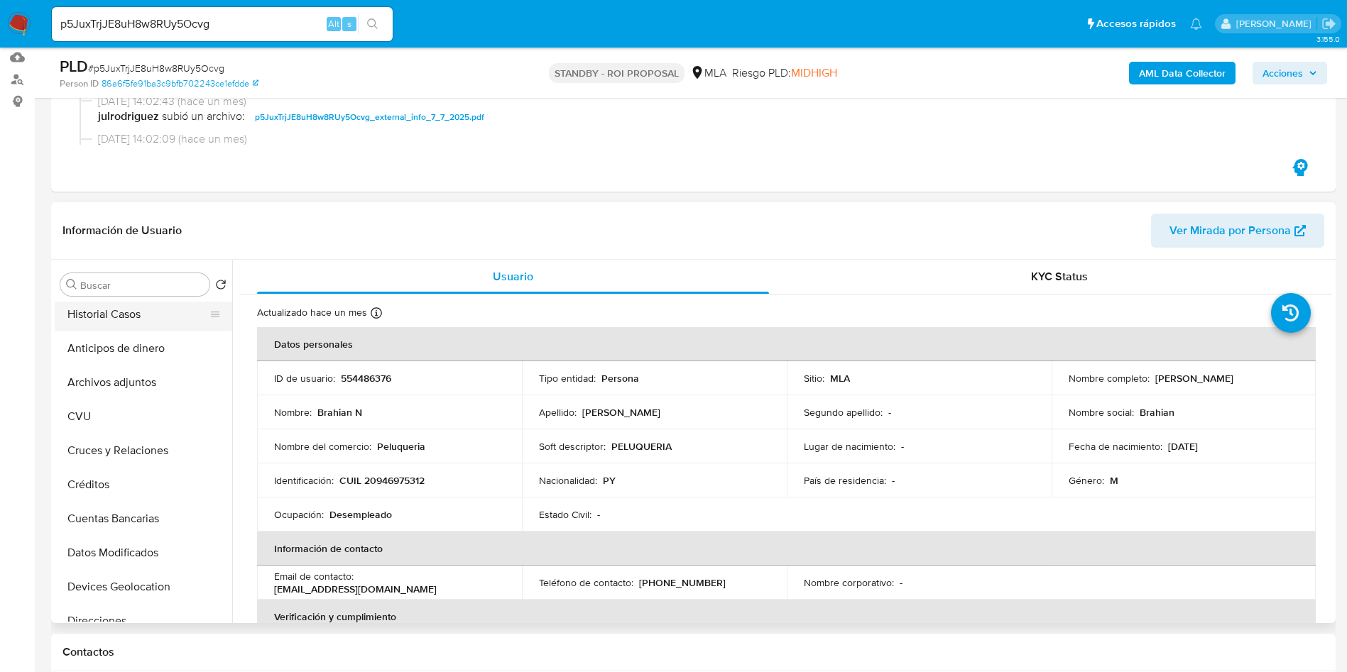
click at [136, 322] on button "Historial Casos" at bounding box center [138, 314] width 166 height 34
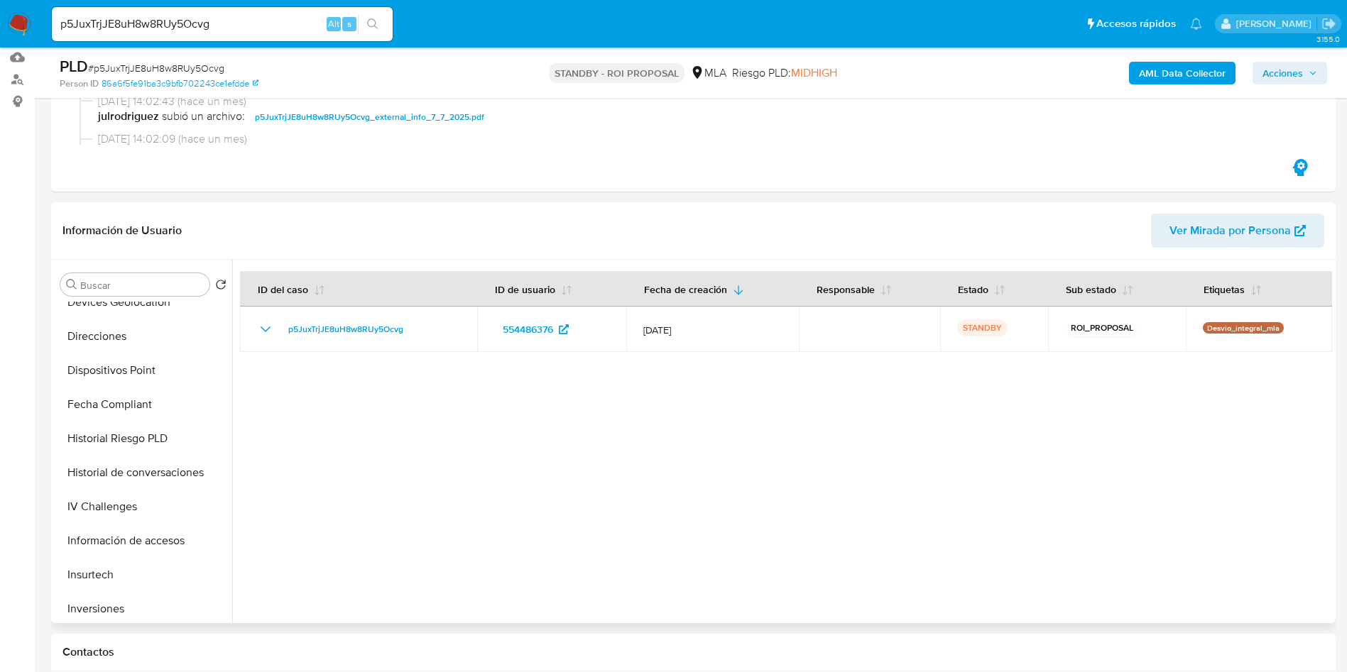
scroll to position [668, 0]
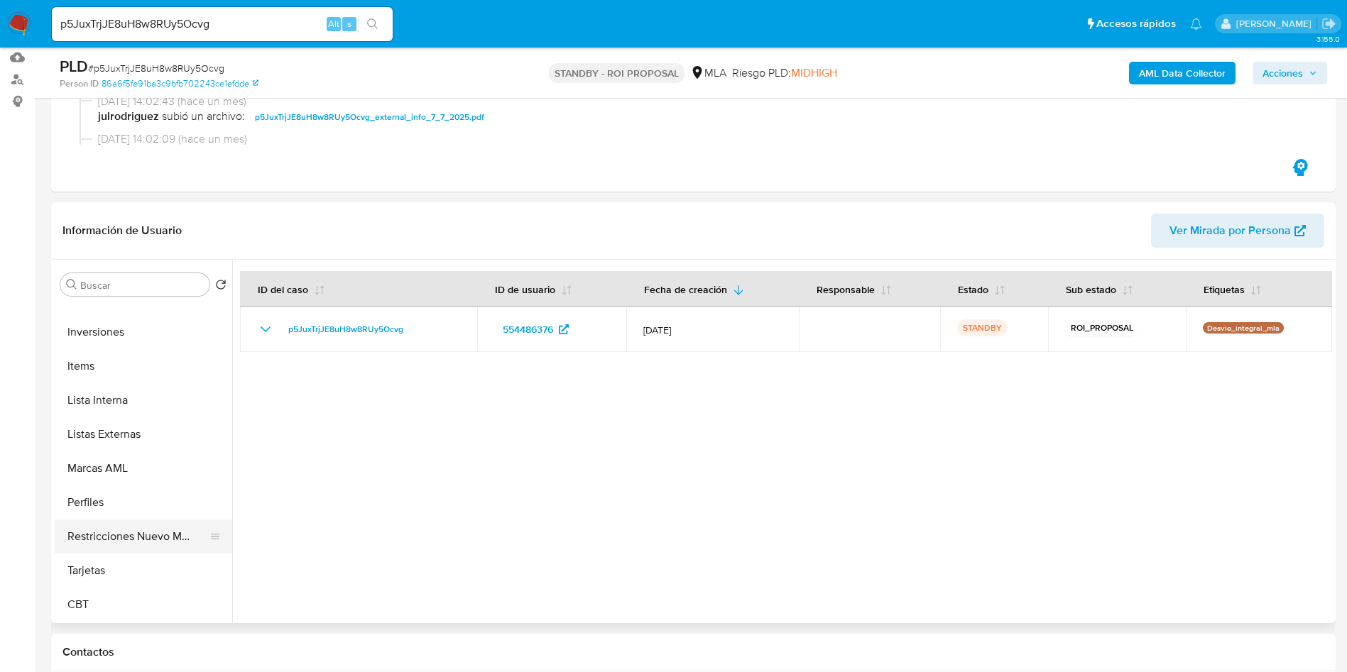
click at [151, 540] on button "Restricciones Nuevo Mundo" at bounding box center [138, 537] width 166 height 34
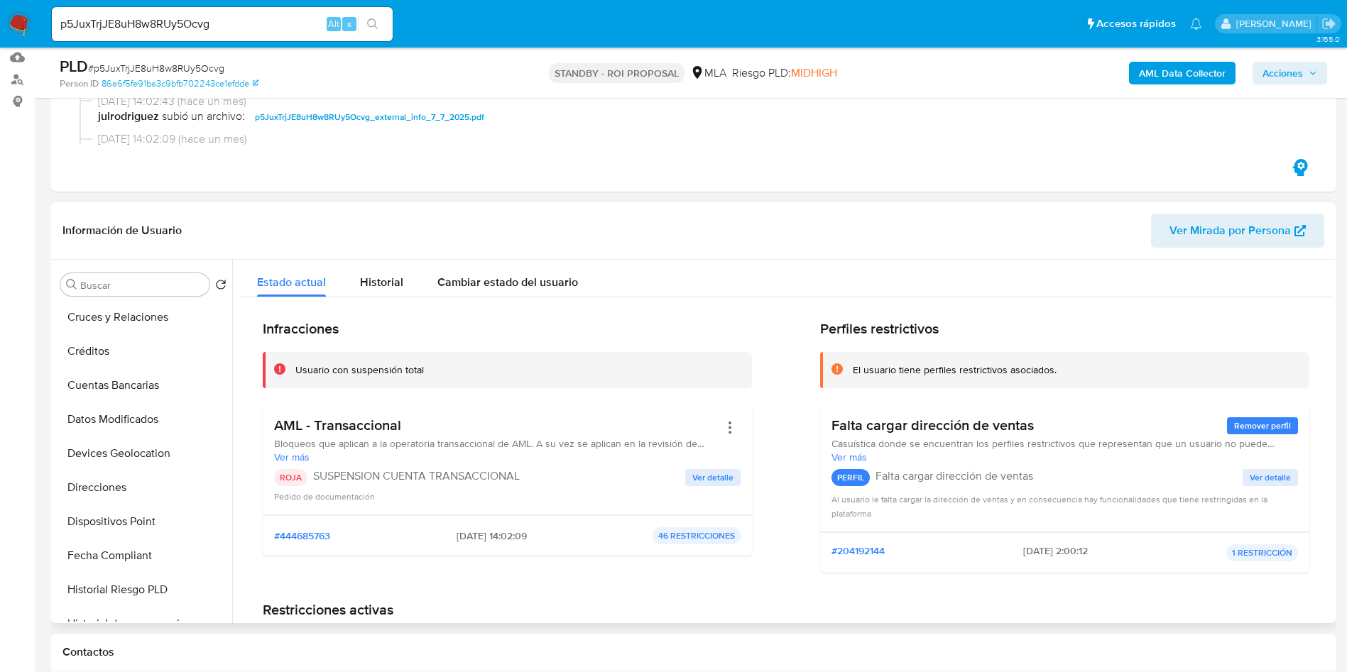
scroll to position [29, 0]
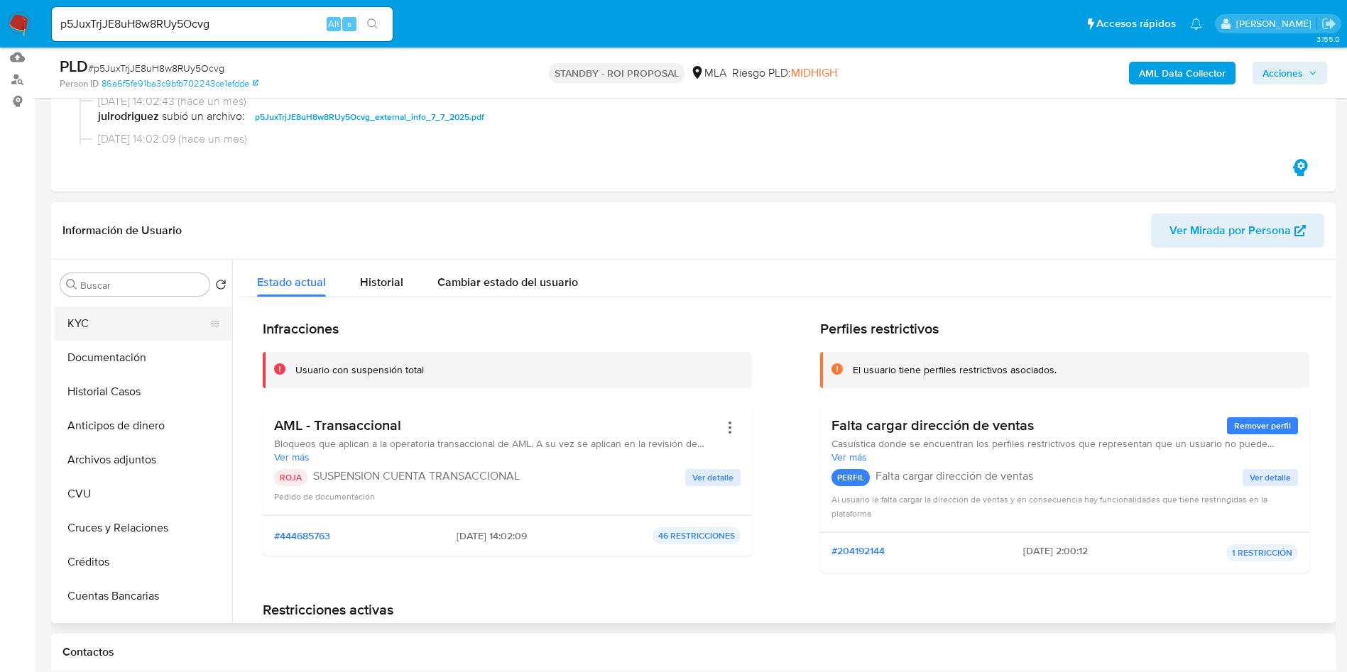
click at [143, 327] on button "KYC" at bounding box center [138, 324] width 166 height 34
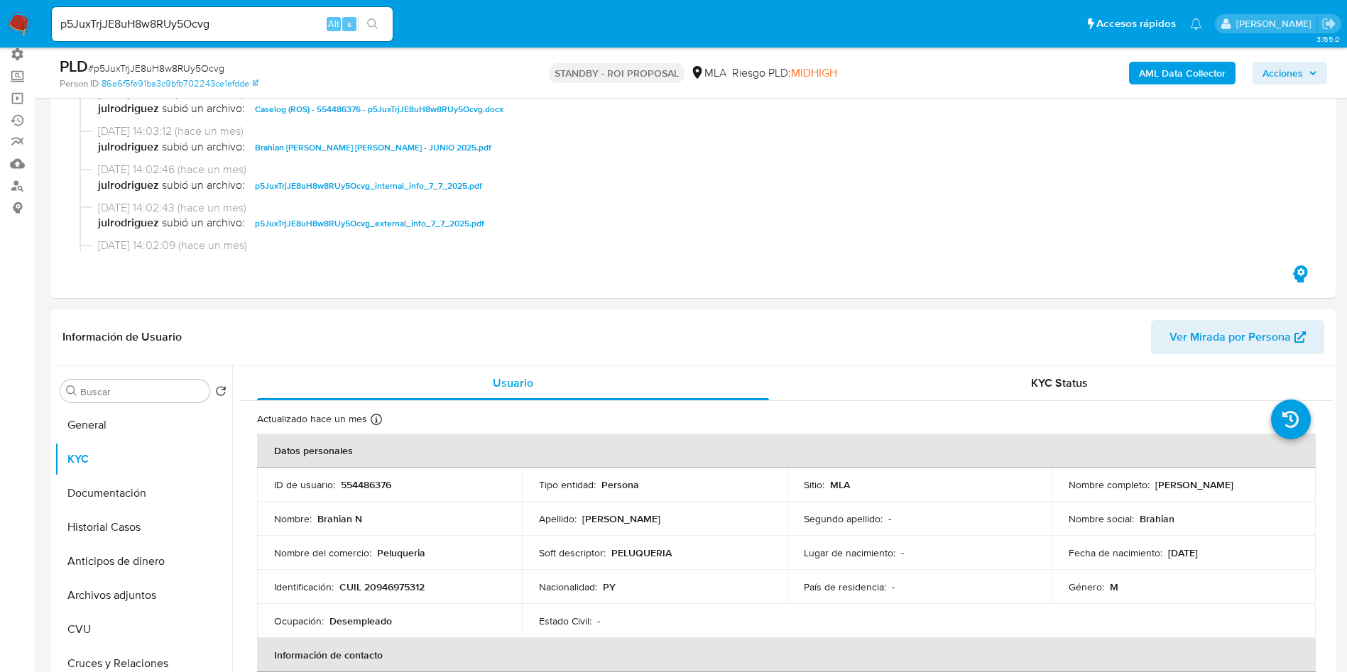
scroll to position [0, 0]
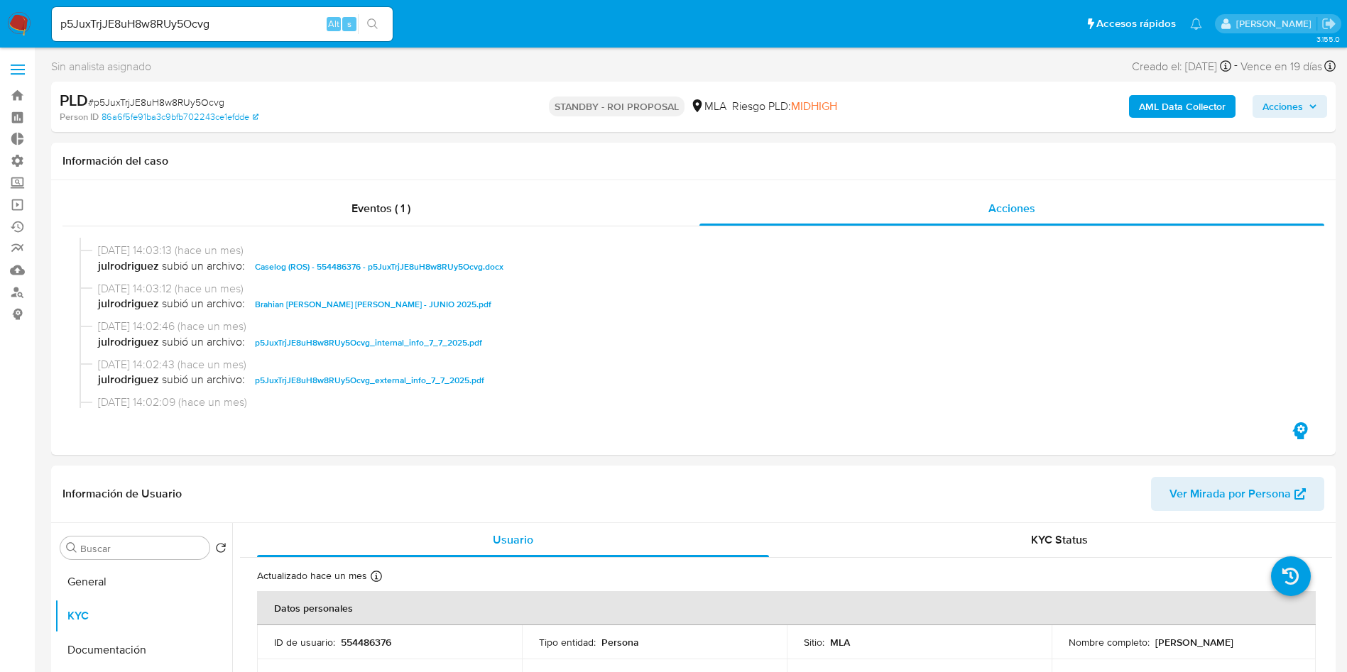
click at [208, 20] on input "p5JuxTrjJE8uH8w8RUy5Ocvg" at bounding box center [222, 24] width 341 height 18
paste input "3uzYfoGYe2R5zFJG0OATfAJH"
type input "3uzYfoGYe2R5zFJG0OATfAJH"
click at [376, 20] on icon "search-icon" at bounding box center [372, 23] width 11 height 11
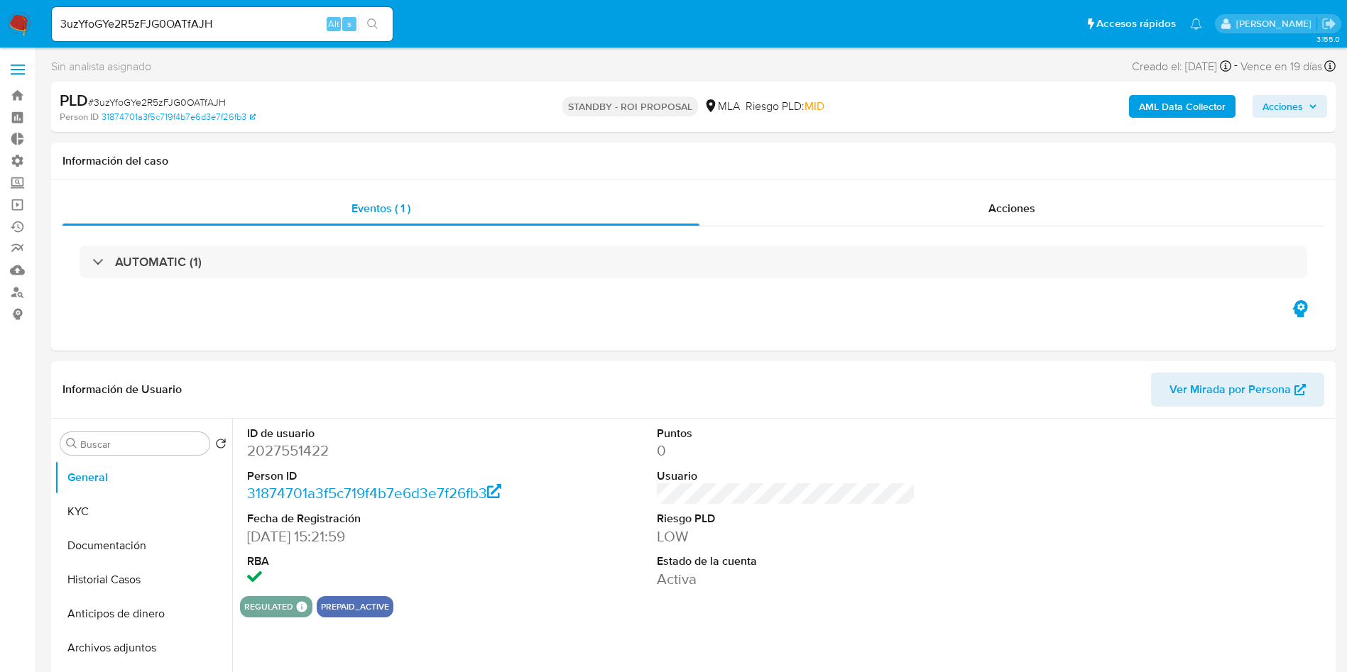
select select "10"
click at [1051, 208] on div "Acciones" at bounding box center [1011, 209] width 625 height 34
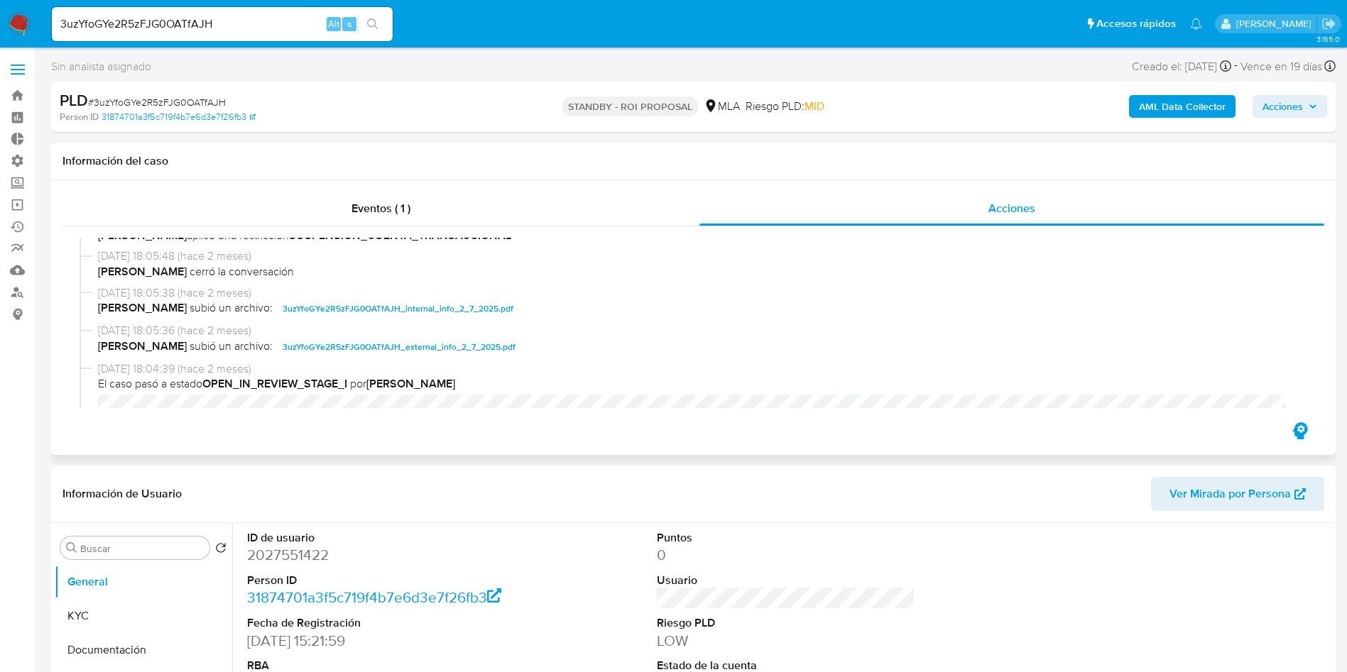
scroll to position [107, 0]
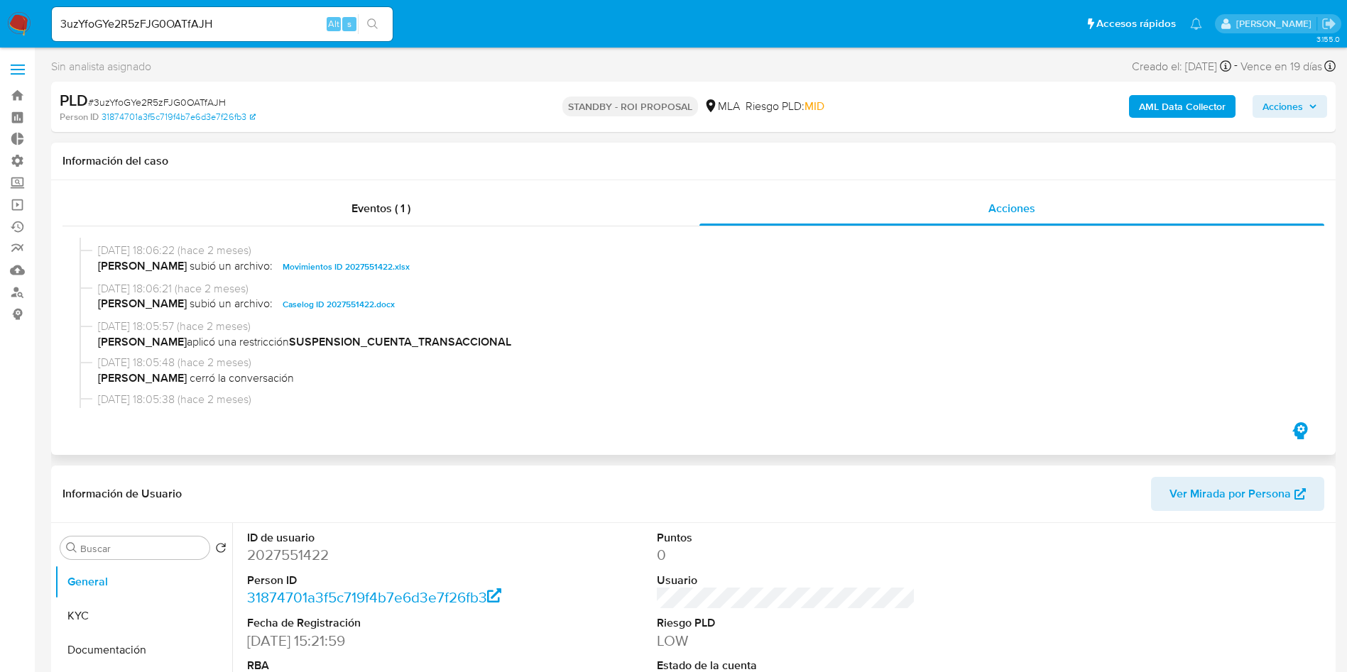
click at [335, 309] on span "Caselog ID 2027551422.docx" at bounding box center [339, 304] width 112 height 17
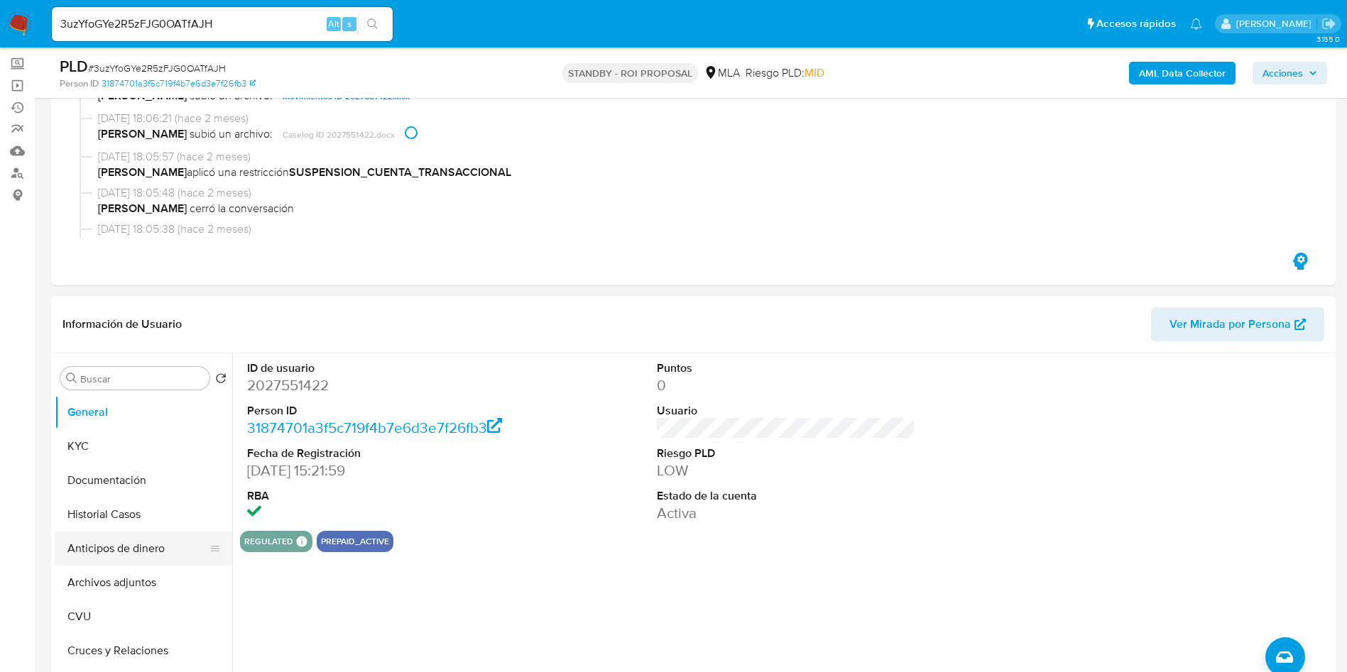
scroll to position [213, 0]
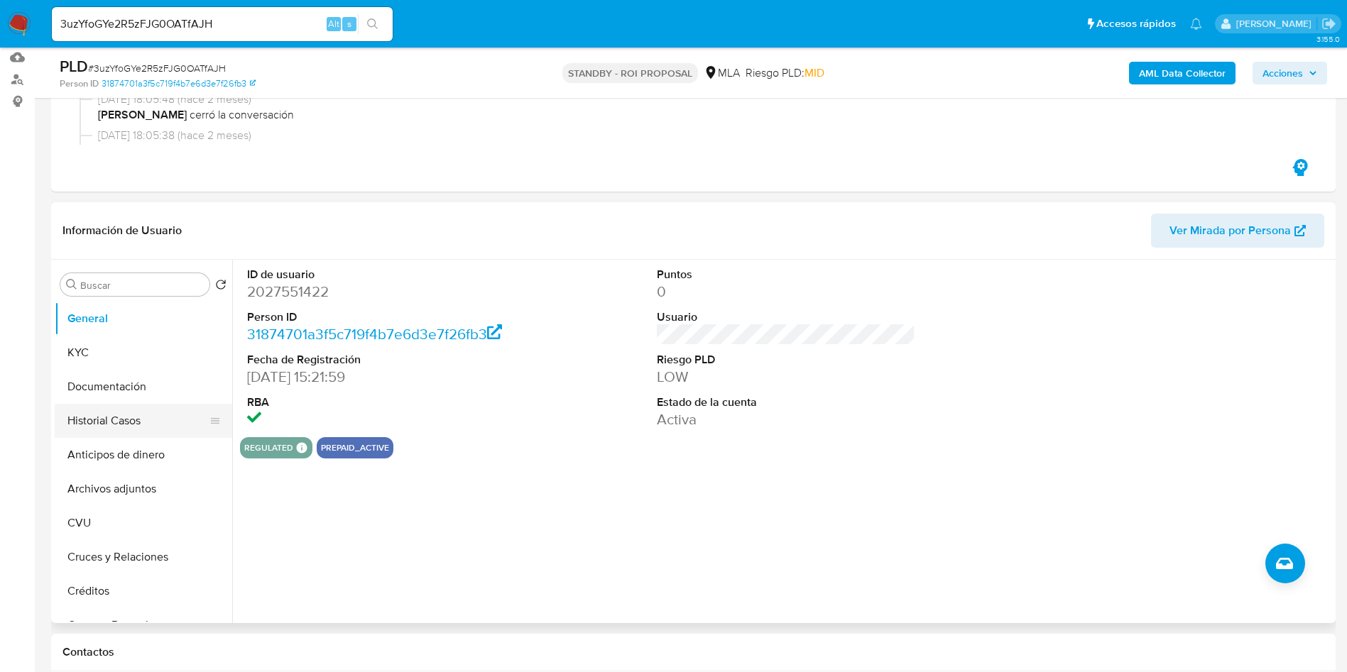
click at [100, 416] on button "Historial Casos" at bounding box center [138, 421] width 166 height 34
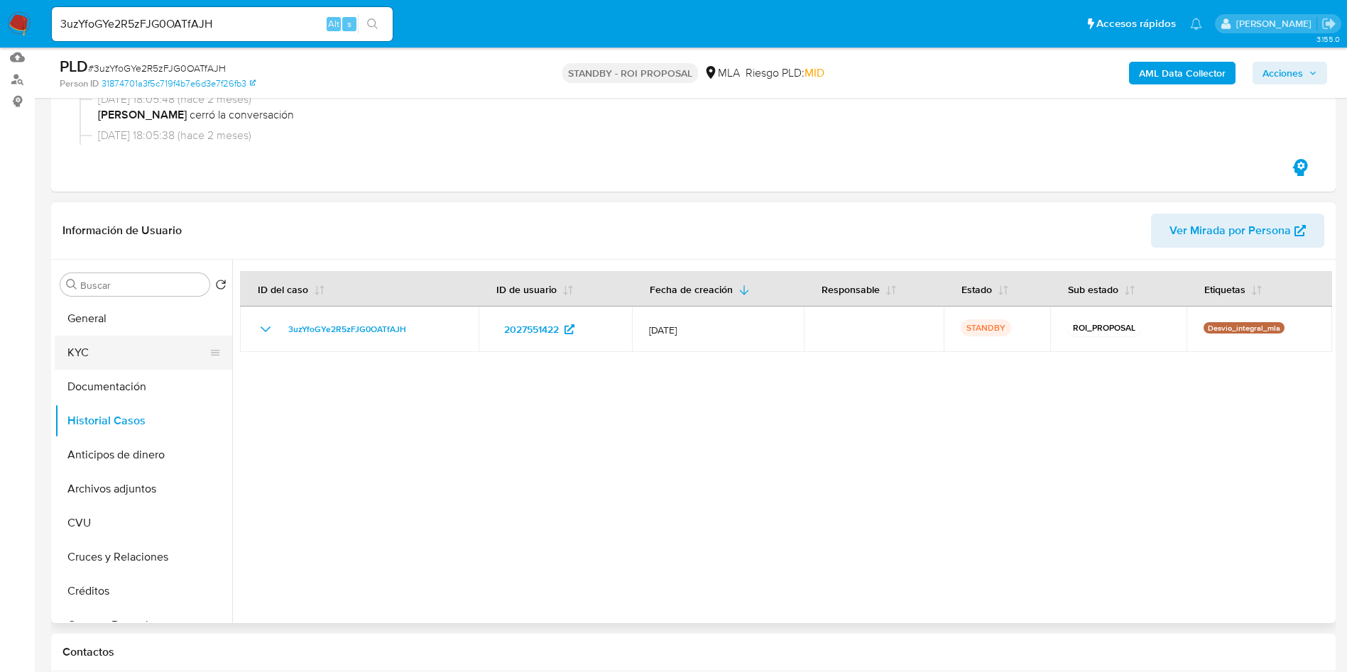
click at [116, 344] on button "KYC" at bounding box center [138, 353] width 166 height 34
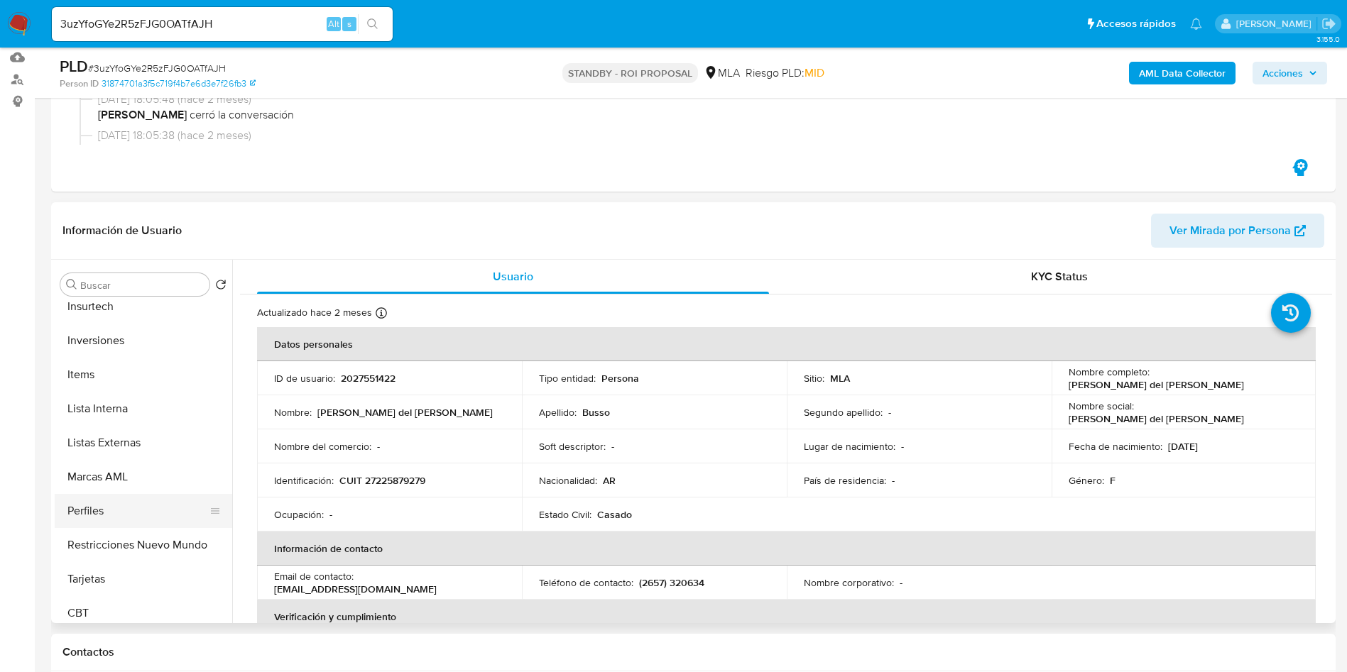
scroll to position [668, 0]
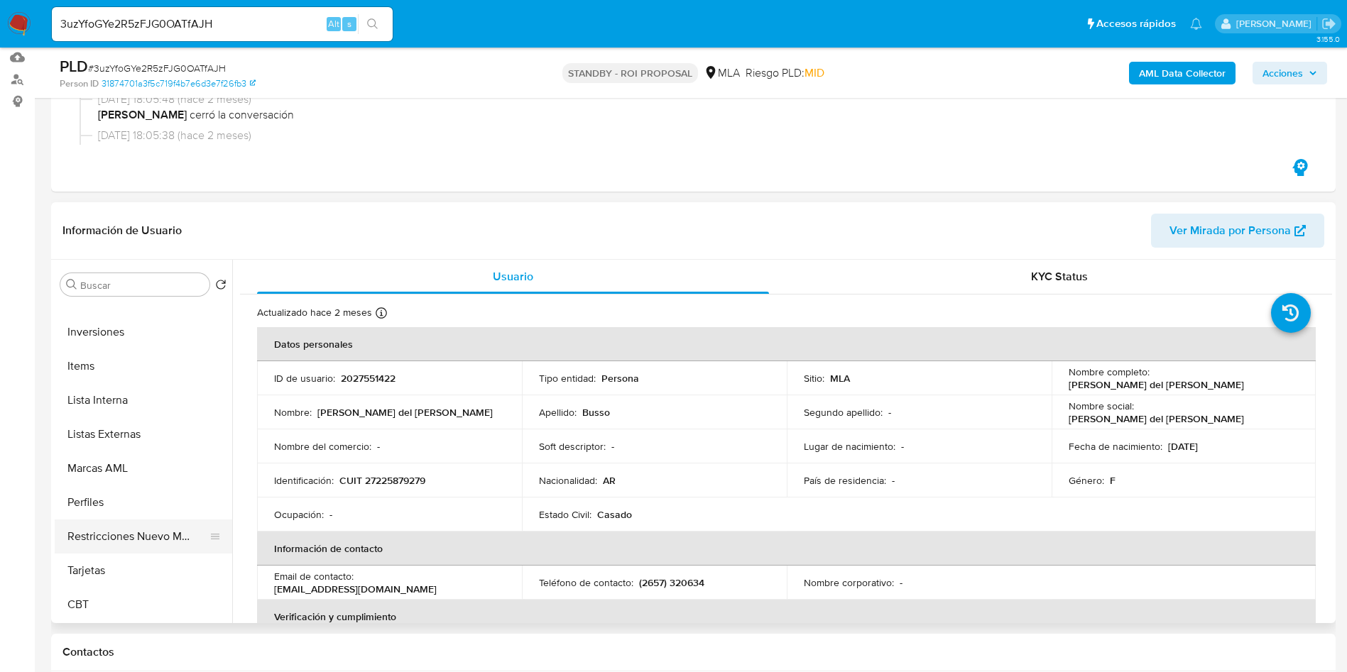
click at [126, 529] on button "Restricciones Nuevo Mundo" at bounding box center [138, 537] width 166 height 34
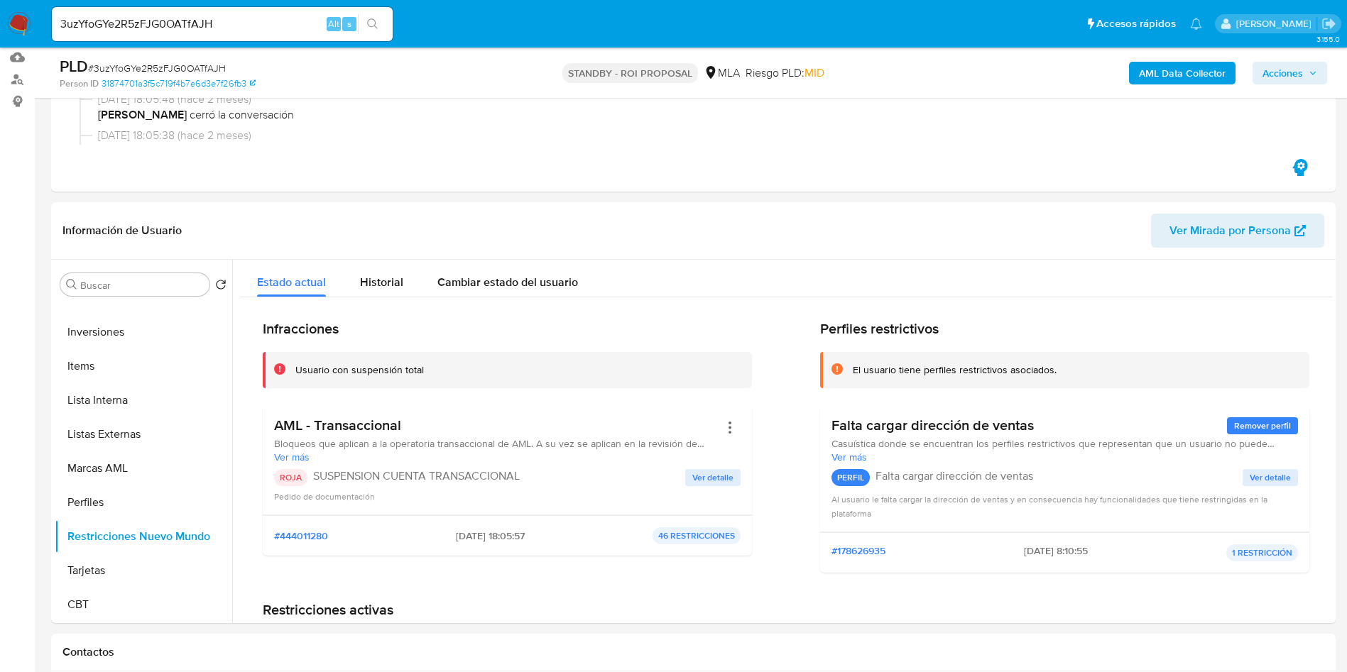
click at [210, 62] on span "# 3uzYfoGYe2R5zFJG0OATfAJH" at bounding box center [157, 68] width 138 height 14
copy span "3uzYfoGYe2R5zFJG0OATfAJH"
click at [175, 26] on input "3uzYfoGYe2R5zFJG0OATfAJH" at bounding box center [222, 24] width 341 height 18
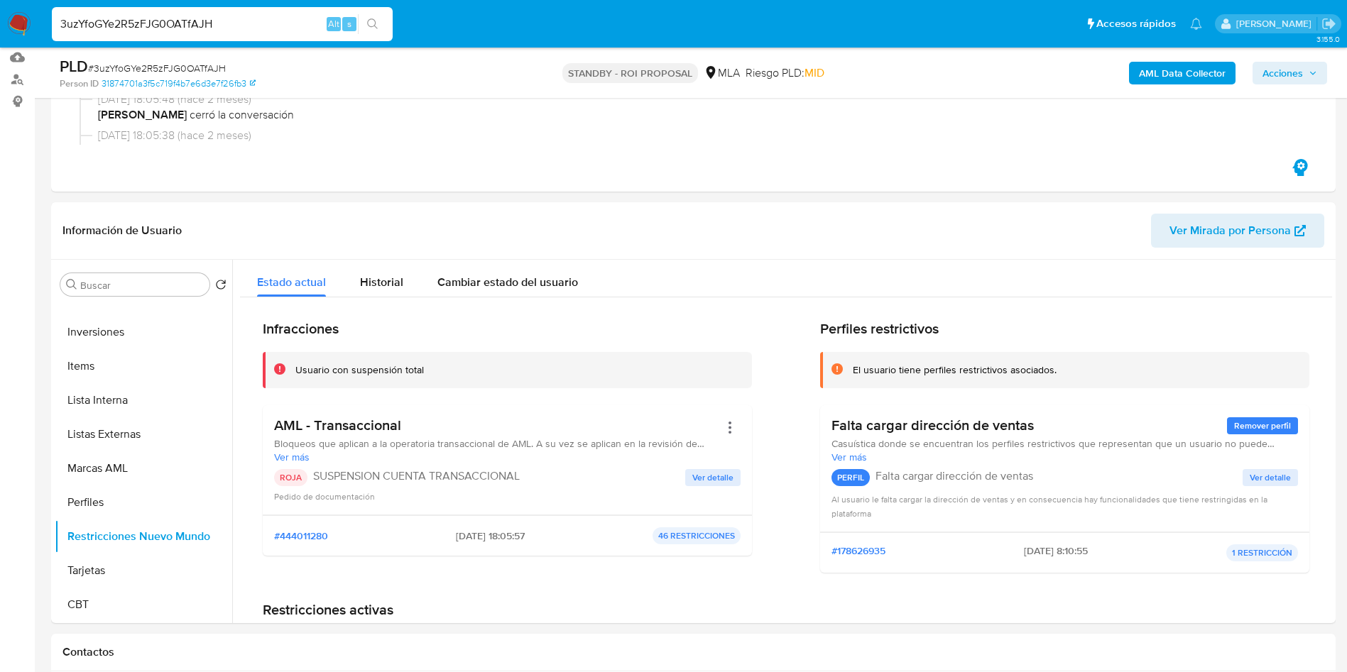
paste input "lrYbxiROrLkUHRiBLlL80tqL"
type input "lrYbxiROrLkUHRiBLlL80tqL"
click at [376, 21] on icon "search-icon" at bounding box center [372, 23] width 11 height 11
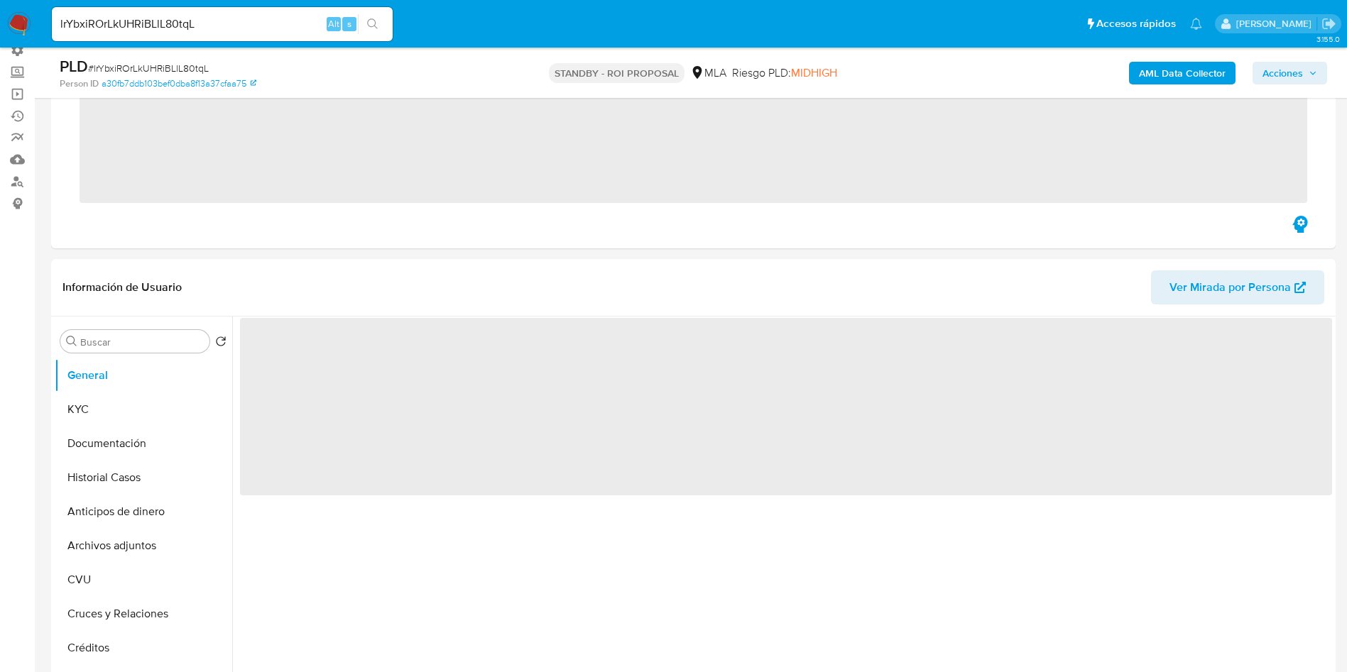
scroll to position [213, 0]
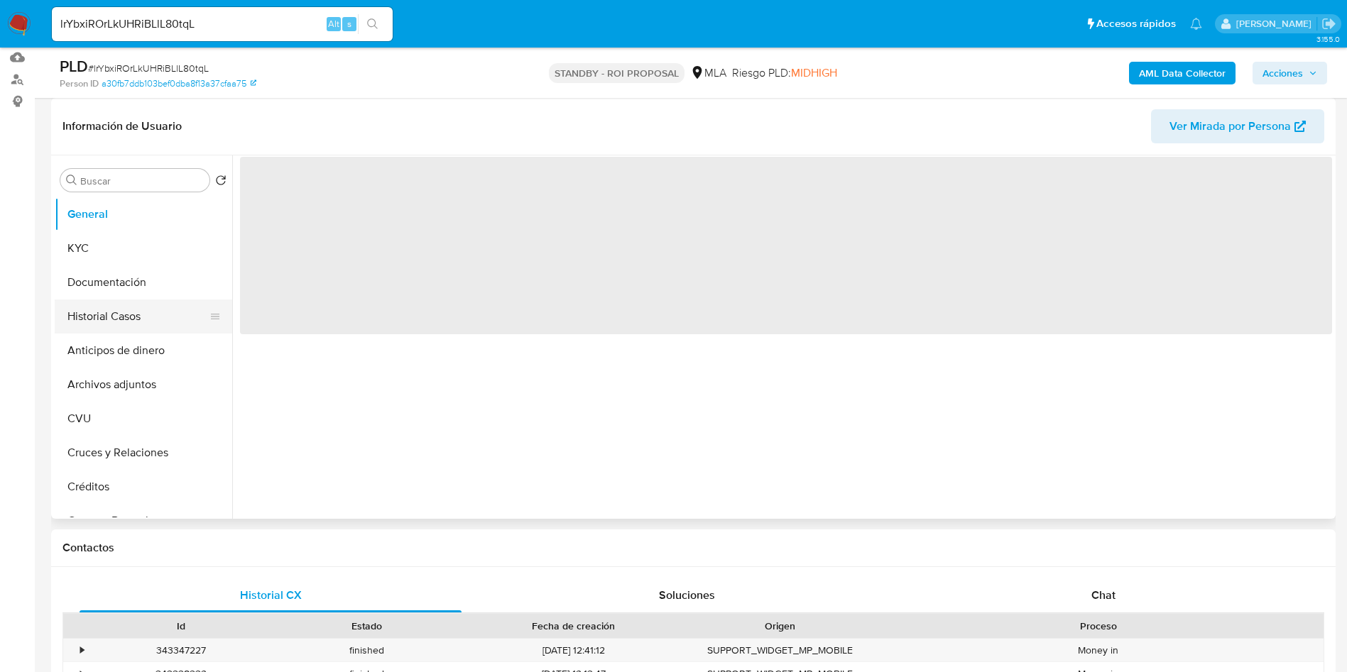
click at [71, 313] on button "Historial Casos" at bounding box center [138, 317] width 166 height 34
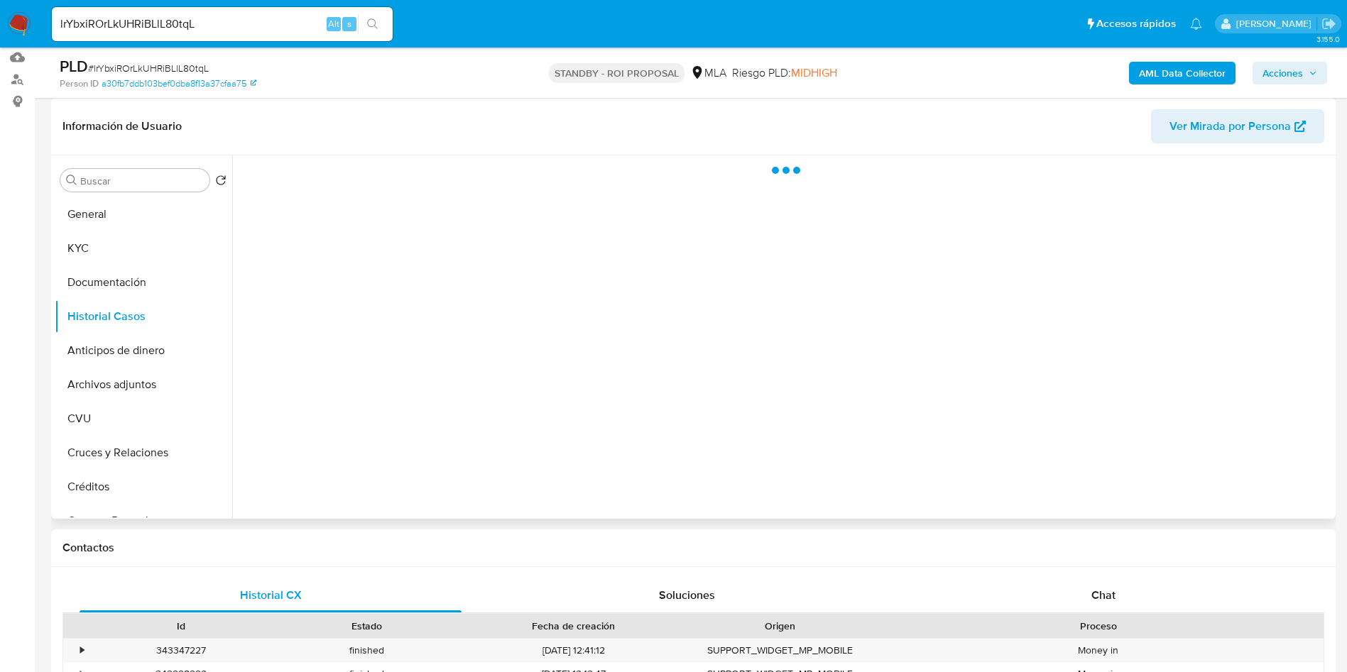
select select "10"
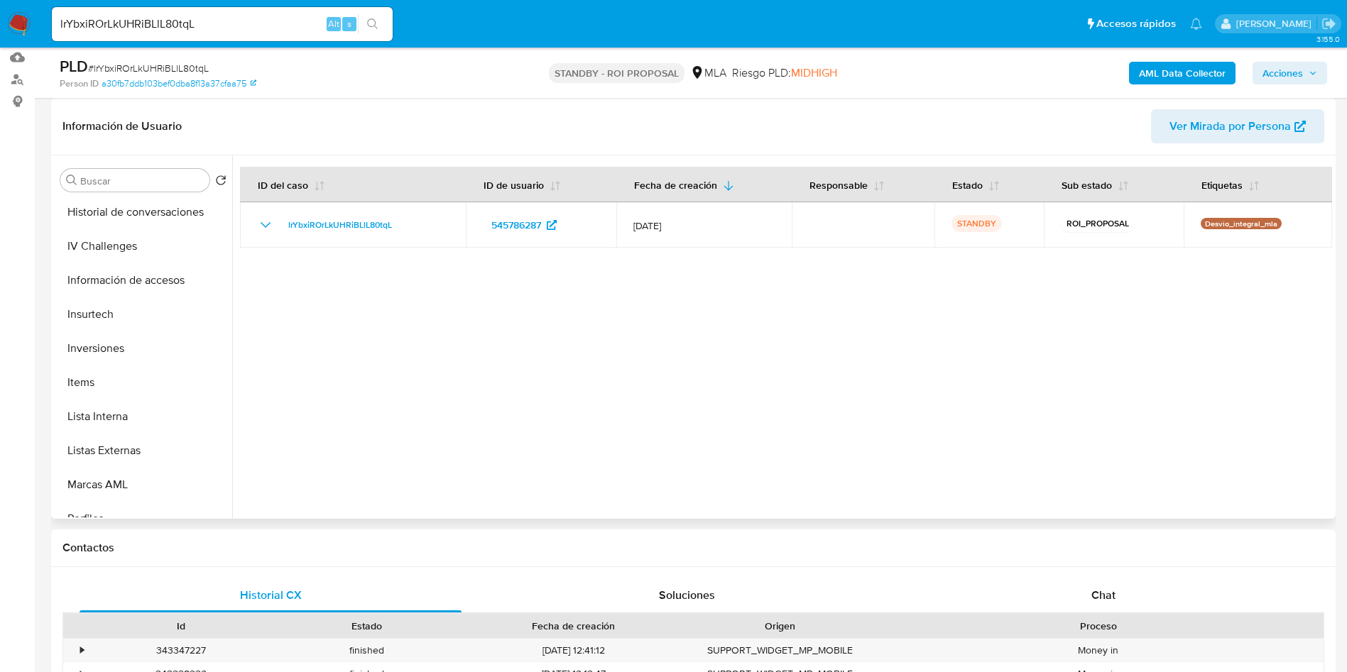
scroll to position [668, 0]
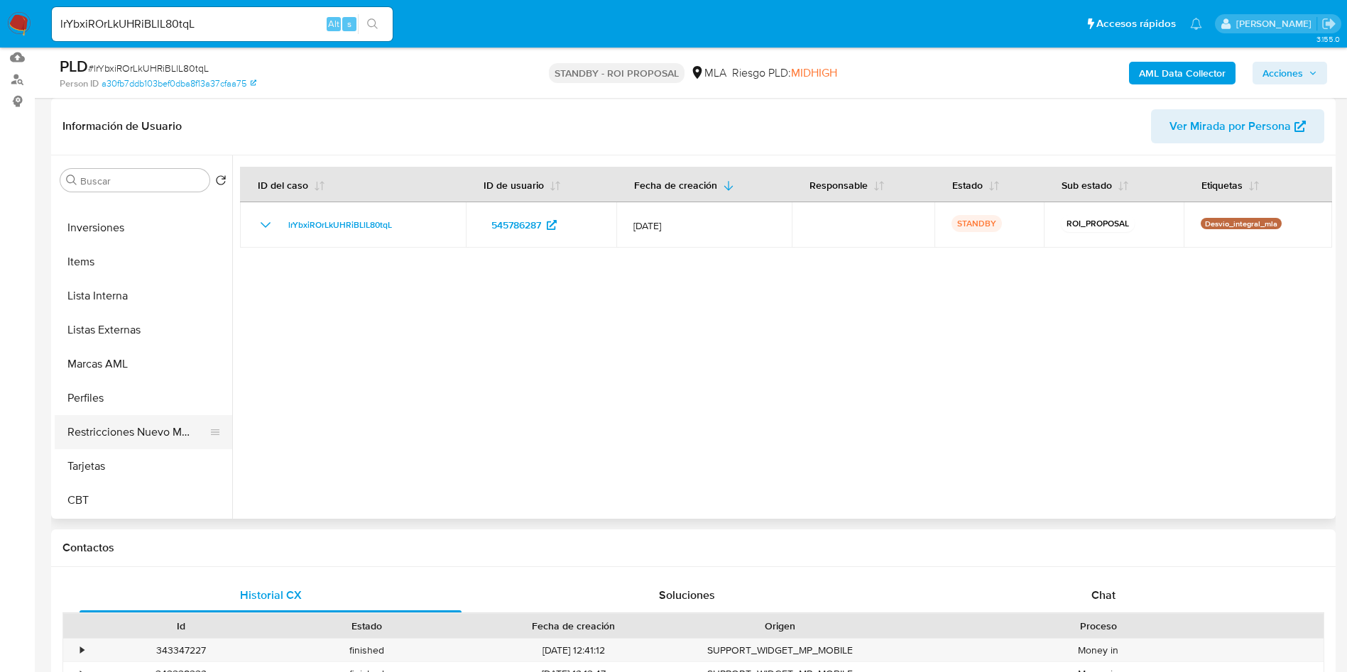
click at [125, 423] on button "Restricciones Nuevo Mundo" at bounding box center [138, 432] width 166 height 34
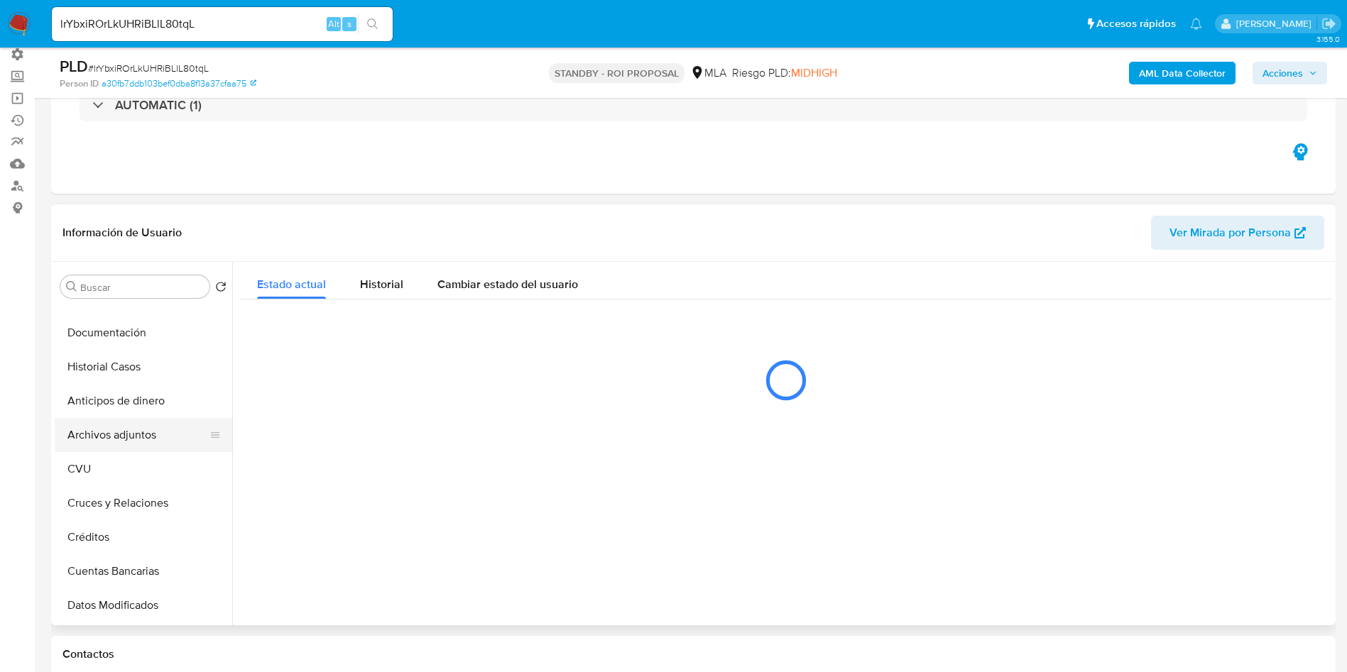
scroll to position [0, 0]
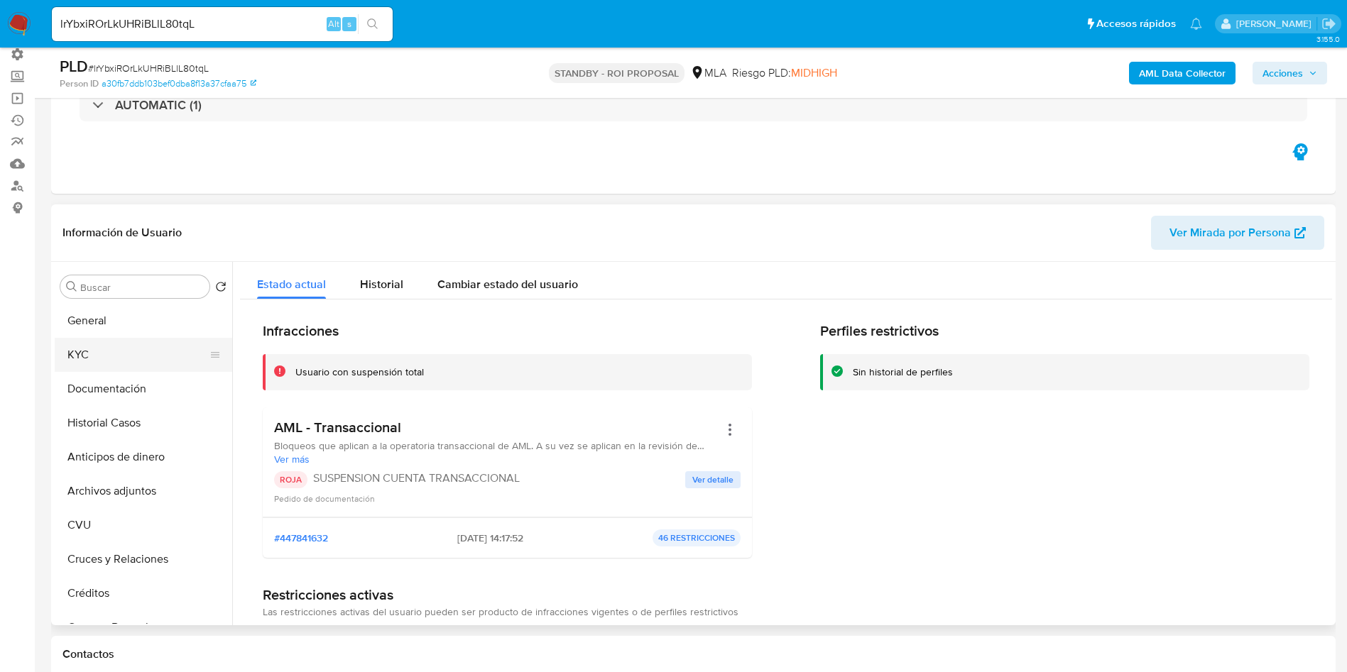
click at [97, 349] on button "KYC" at bounding box center [138, 355] width 166 height 34
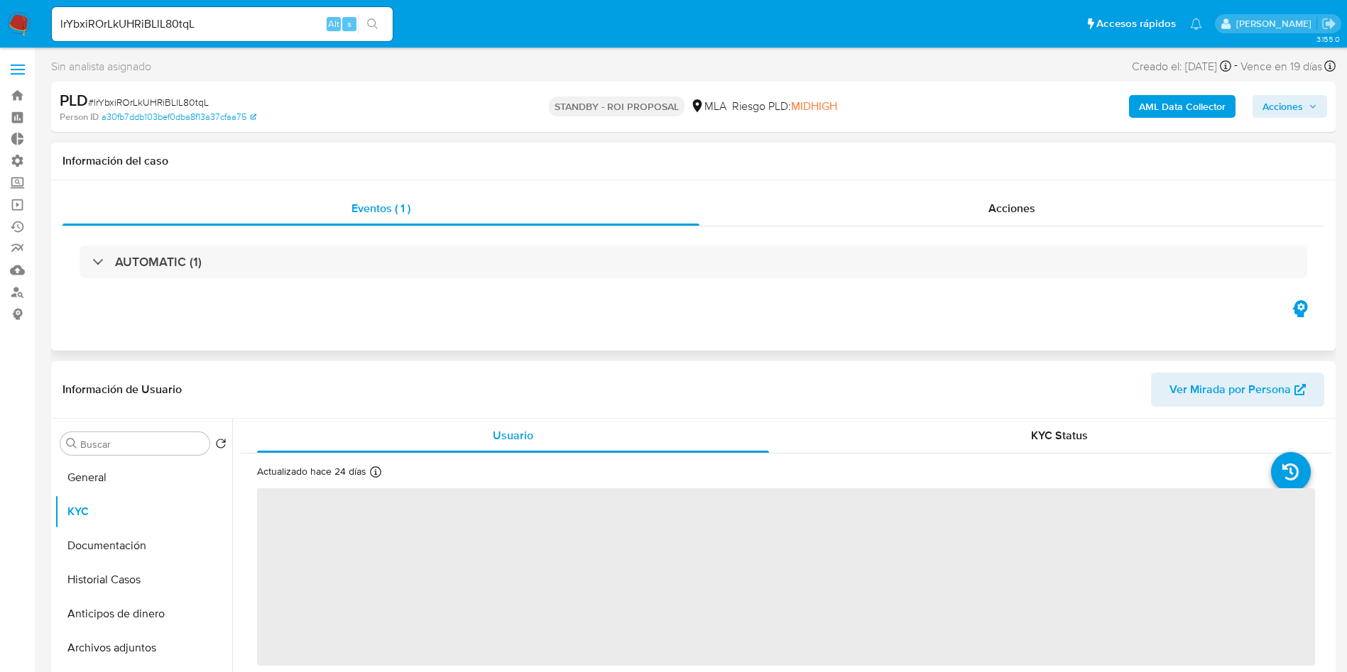
click at [1023, 182] on div "Eventos ( 1 ) Acciones AUTOMATIC (1)" at bounding box center [693, 265] width 1284 height 170
click at [1013, 200] on span "Acciones" at bounding box center [1011, 208] width 47 height 16
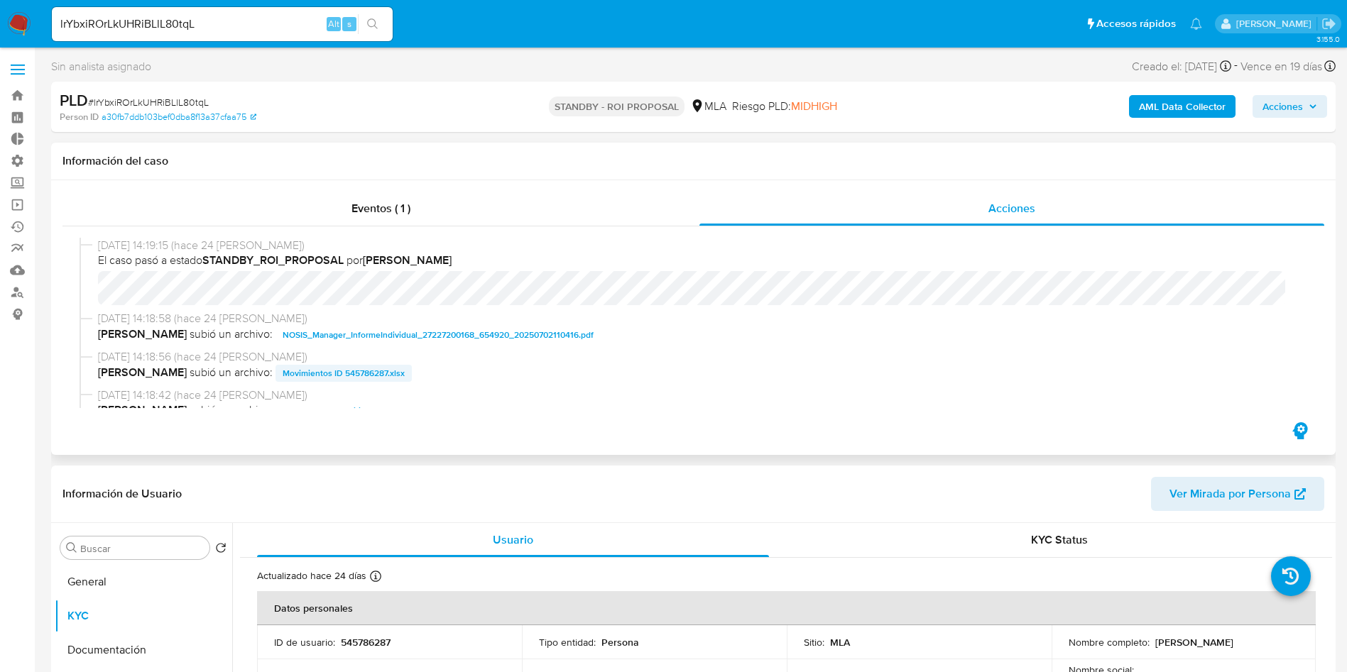
scroll to position [107, 0]
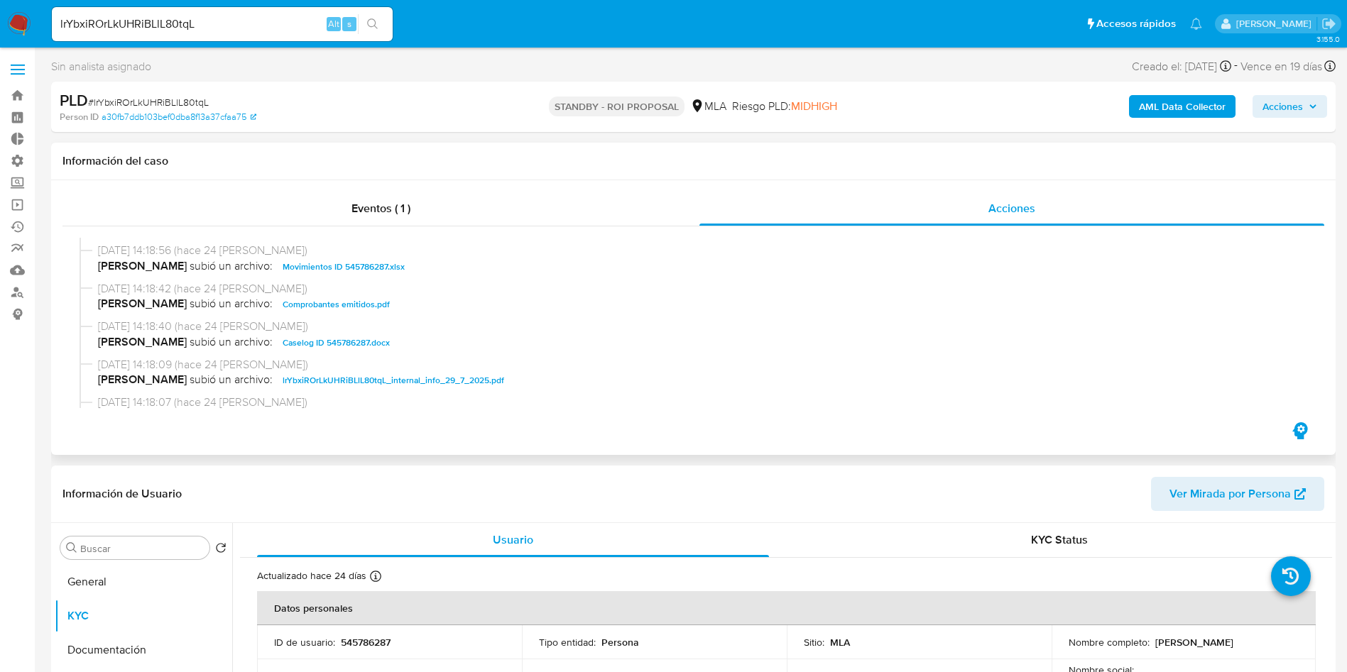
click at [320, 343] on span "Caselog ID 545786287.docx" at bounding box center [336, 342] width 107 height 17
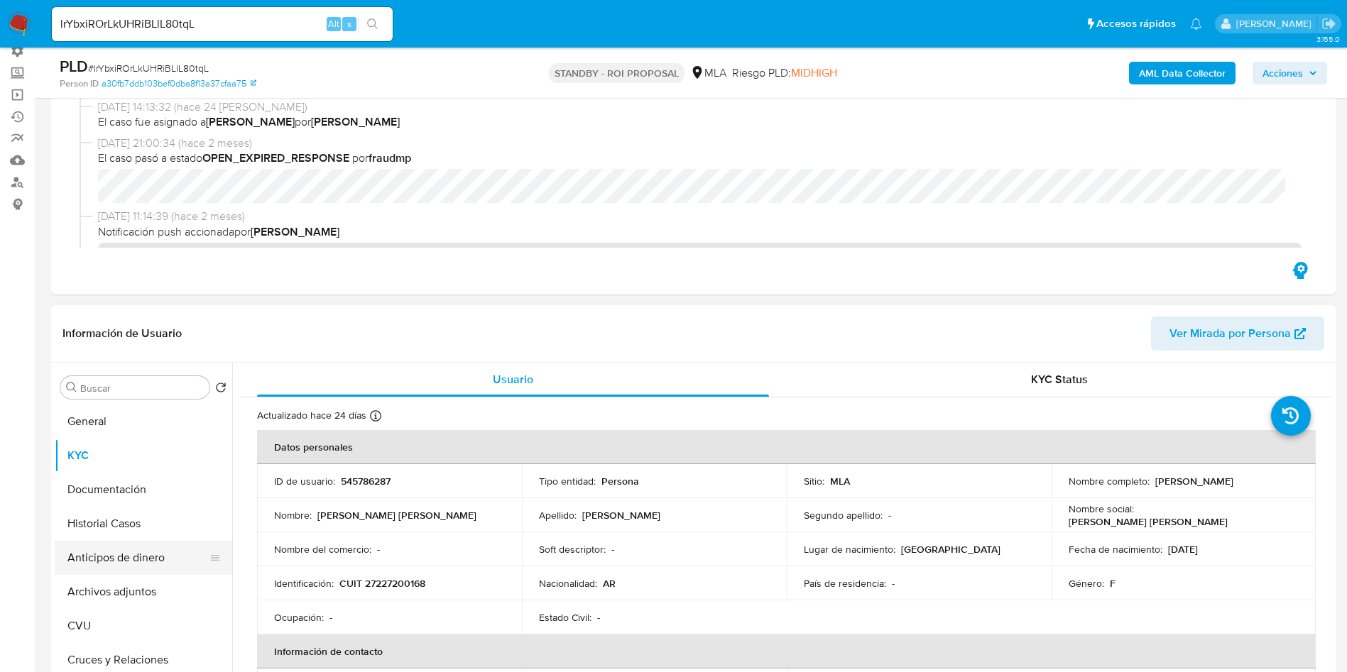
scroll to position [320, 0]
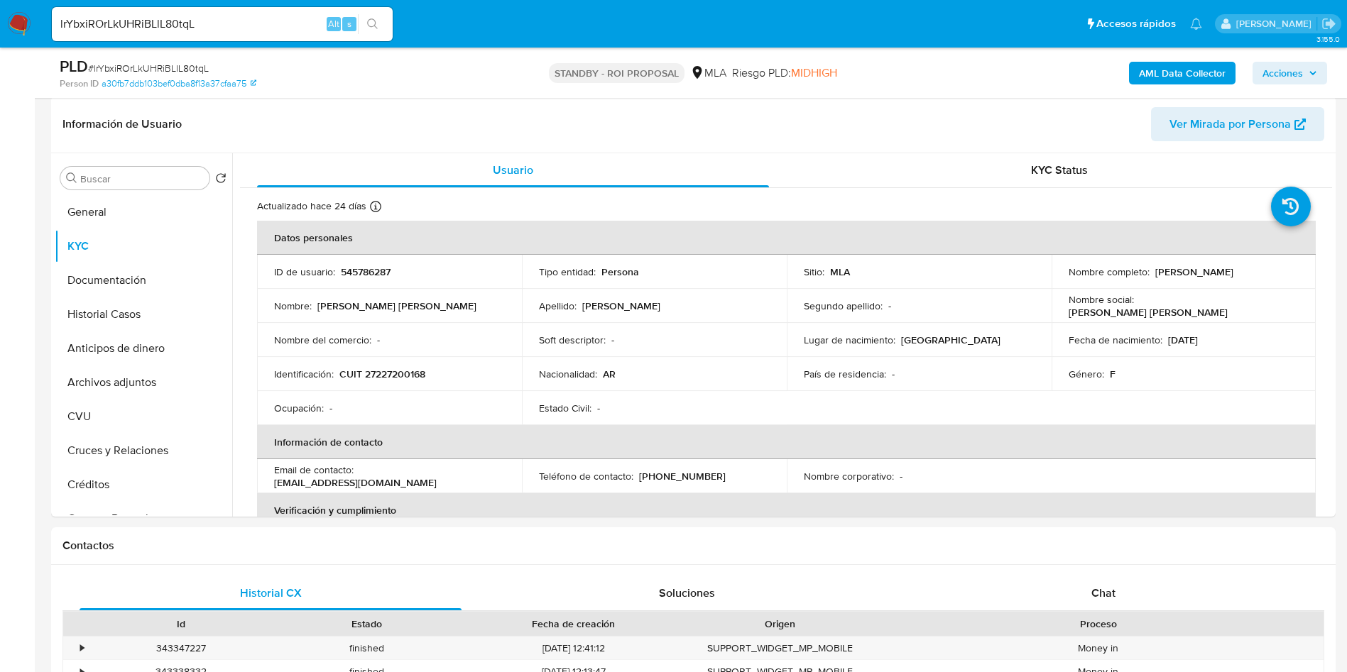
click at [168, 64] on span "# lrYbxiROrLkUHRiBLlL80tqL" at bounding box center [148, 68] width 121 height 14
copy span "lrYbxiROrLkUHRiBLlL80tqL"
click at [162, 19] on input "lrYbxiROrLkUHRiBLlL80tqL" at bounding box center [222, 24] width 341 height 18
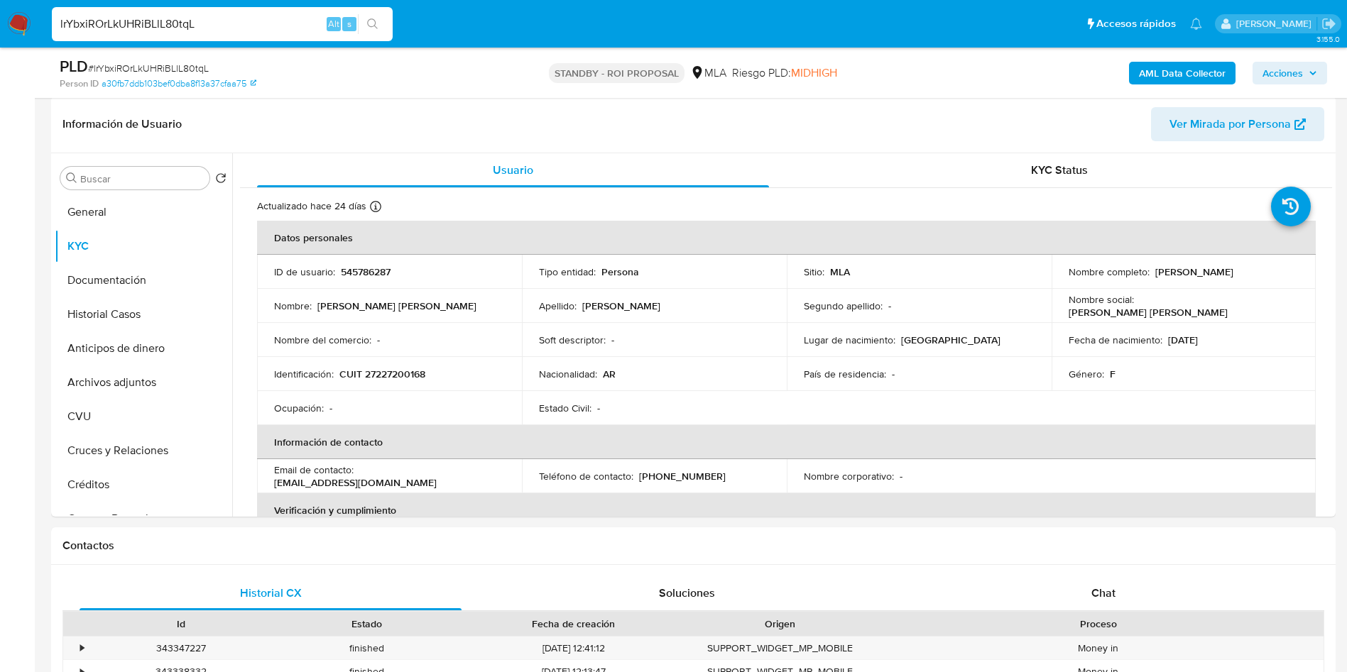
paste input "TxbHFCWstXnqOie4wlkX6cOi"
type input "TxbHFCWstXnqOie4wlkX6cOi"
click at [364, 31] on button "search-icon" at bounding box center [372, 24] width 29 height 20
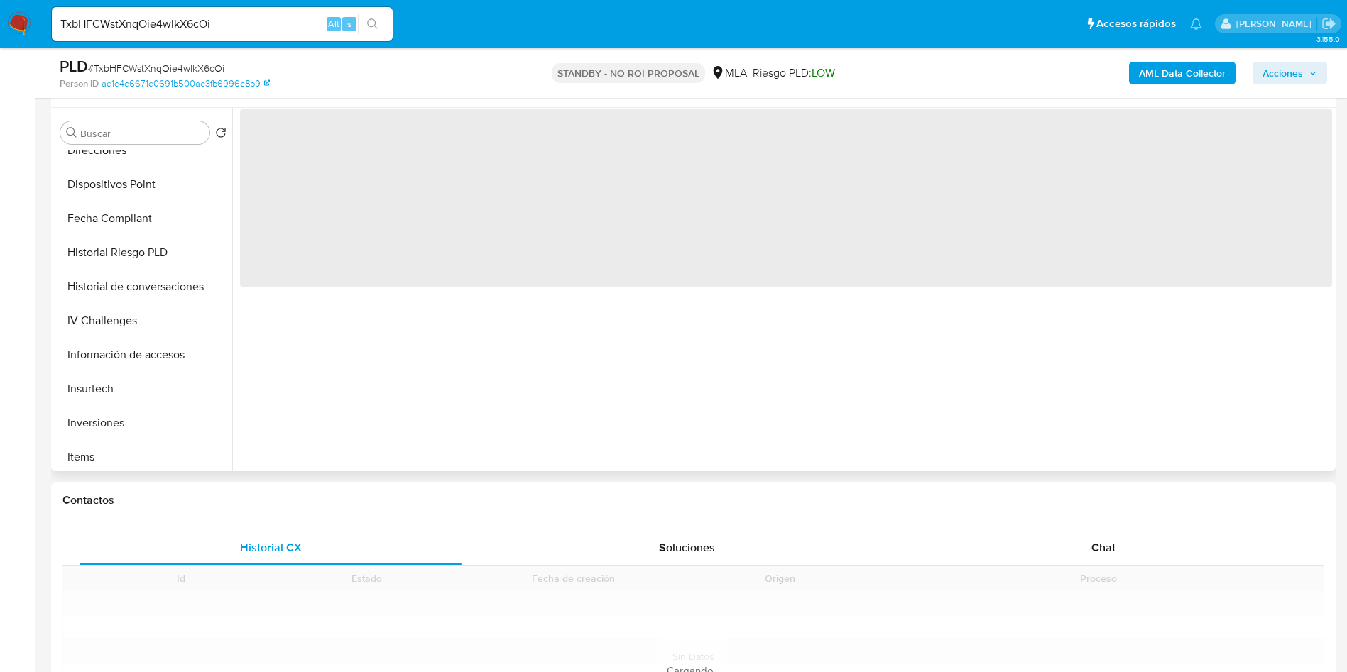
scroll to position [668, 0]
click at [140, 436] on button "CBT" at bounding box center [138, 453] width 166 height 34
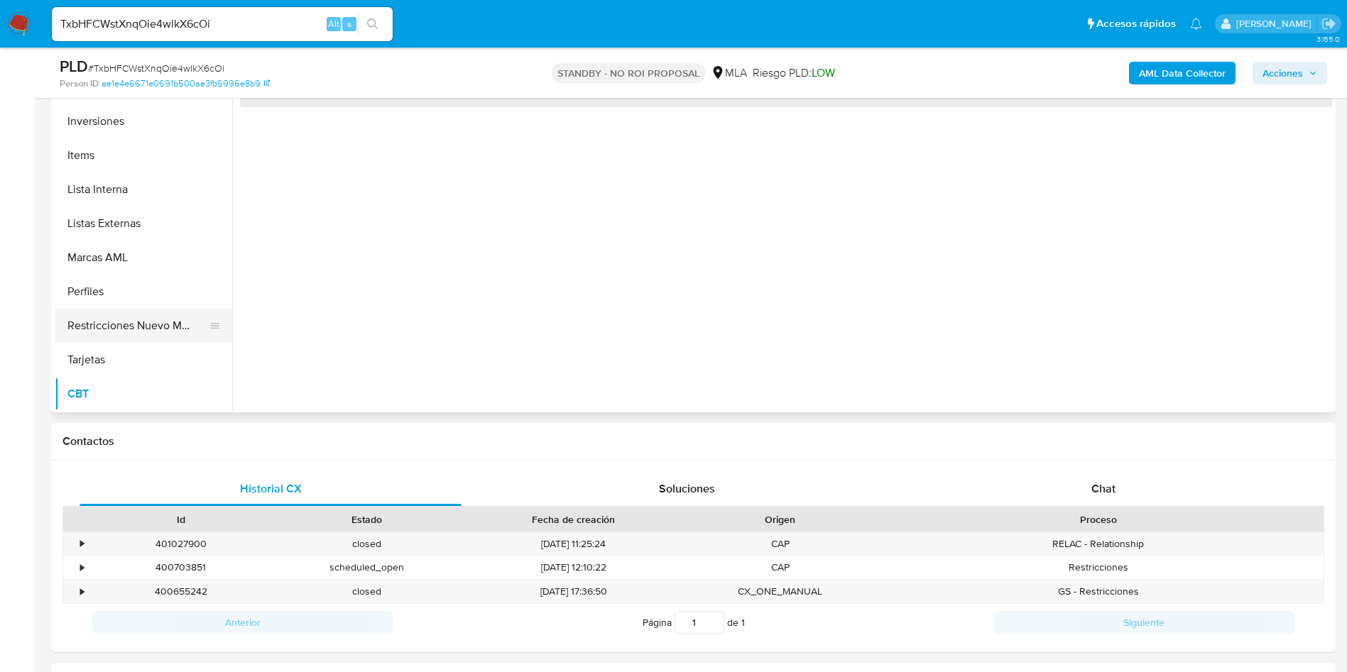
click at [134, 322] on button "Restricciones Nuevo Mundo" at bounding box center [138, 326] width 166 height 34
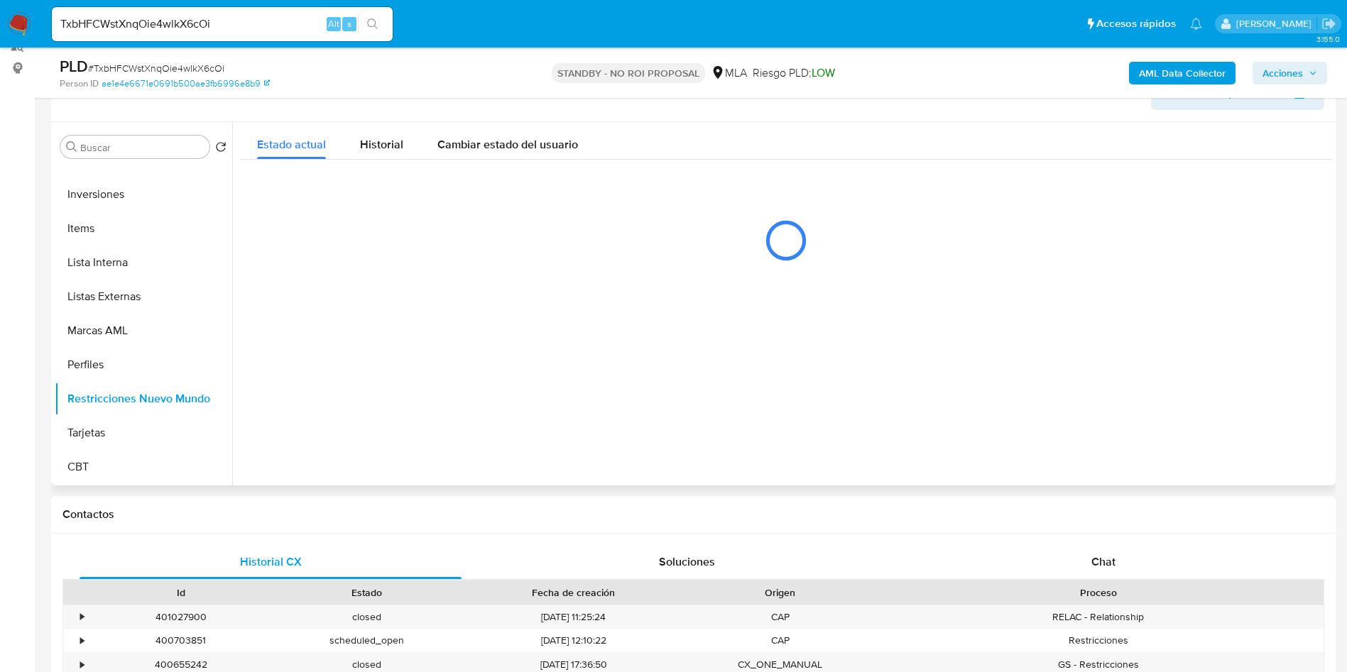
scroll to position [213, 0]
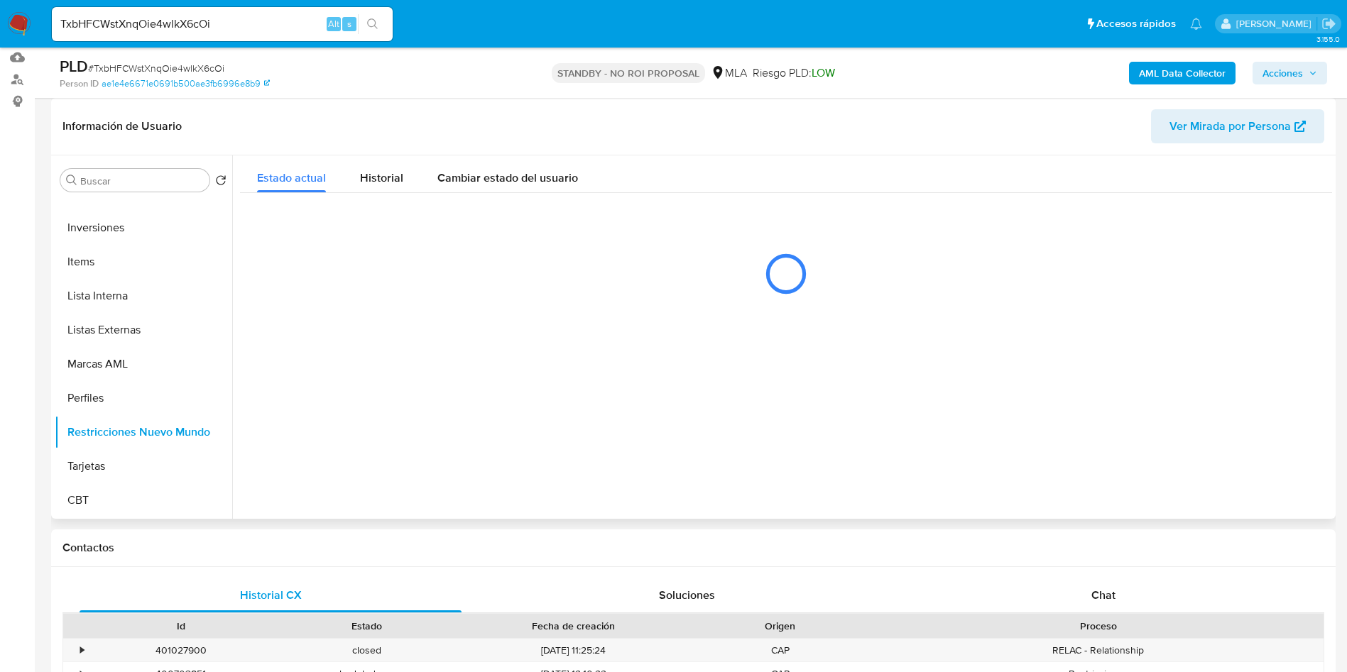
select select "10"
